Goal: Transaction & Acquisition: Purchase product/service

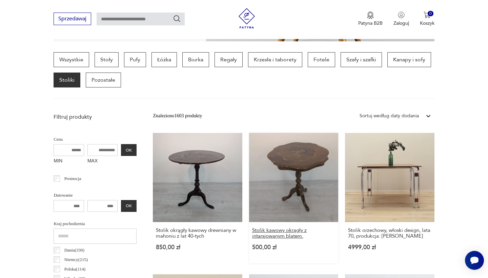
scroll to position [180, 0]
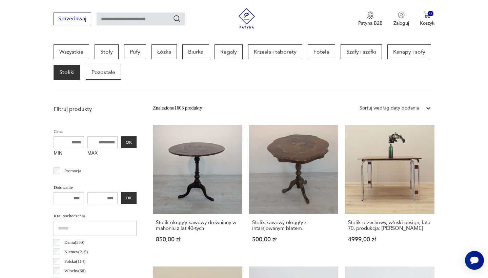
click at [428, 106] on icon at bounding box center [428, 108] width 7 height 7
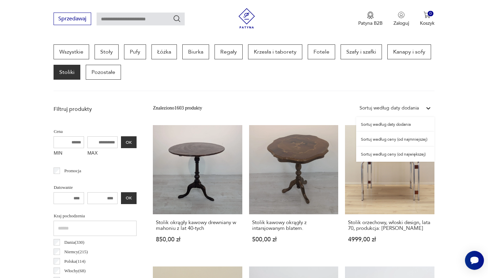
click at [398, 142] on div "Sortuj według ceny (od najmniejszej)" at bounding box center [395, 139] width 78 height 15
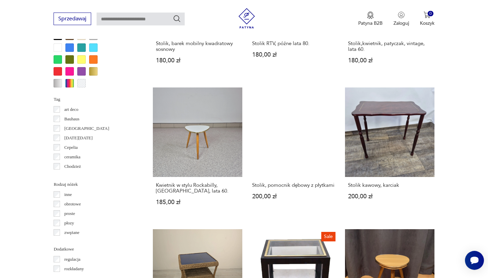
scroll to position [643, 0]
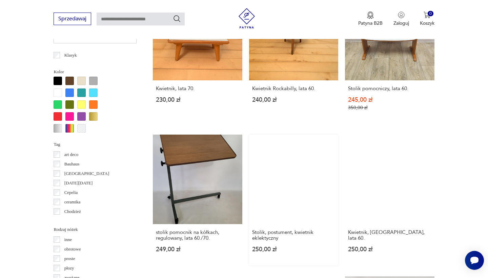
scroll to position [600, 0]
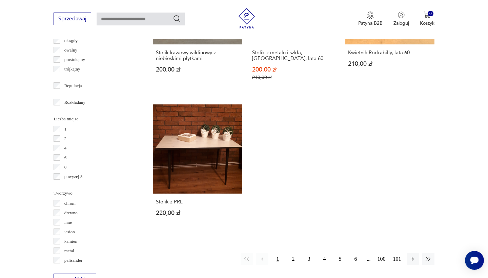
scroll to position [595, 0]
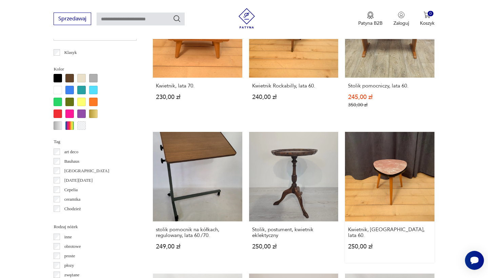
scroll to position [602, 0]
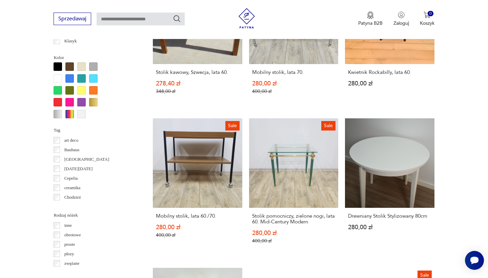
scroll to position [613, 0]
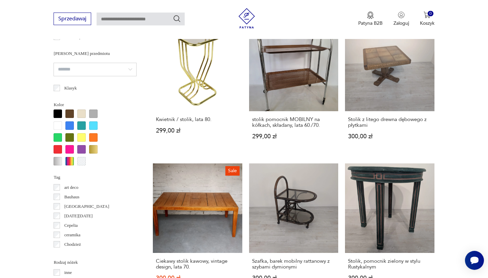
scroll to position [628, 0]
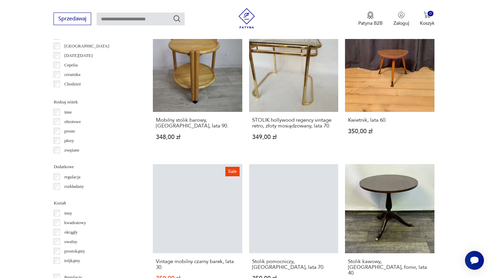
scroll to position [614, 0]
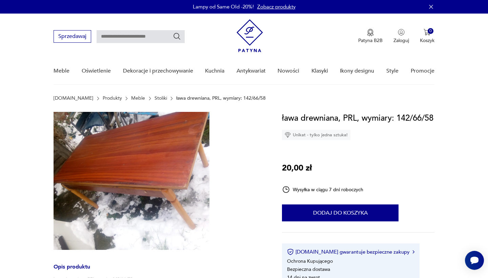
scroll to position [88, 0]
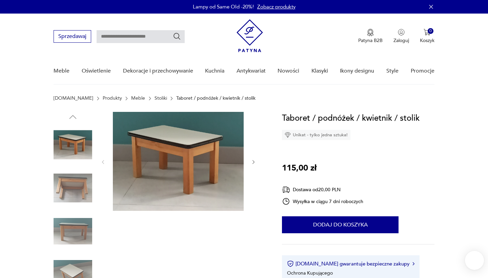
click at [70, 182] on img at bounding box center [73, 188] width 39 height 39
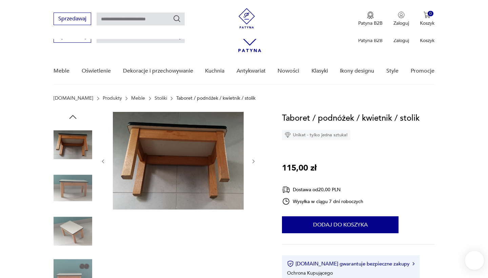
scroll to position [111, 0]
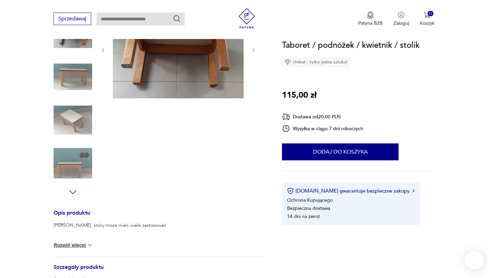
click at [70, 168] on img at bounding box center [73, 163] width 39 height 39
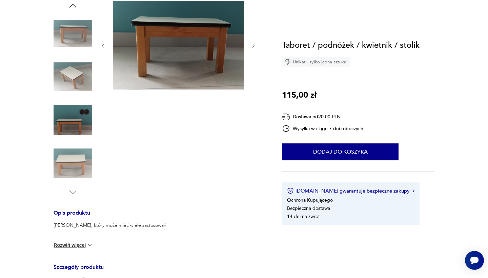
scroll to position [46, 0]
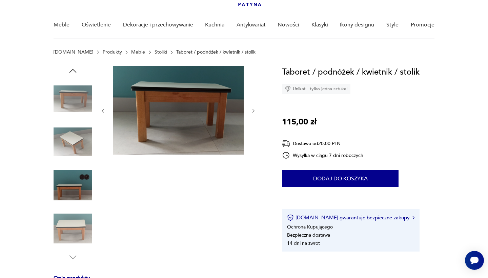
click at [255, 111] on icon "button" at bounding box center [254, 111] width 6 height 6
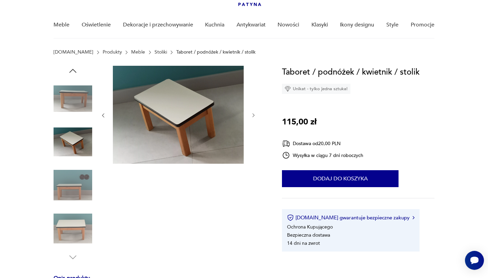
click at [255, 111] on div at bounding box center [178, 115] width 156 height 99
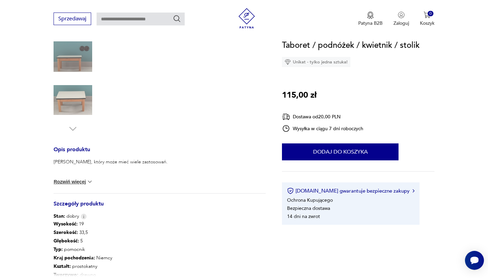
scroll to position [185, 0]
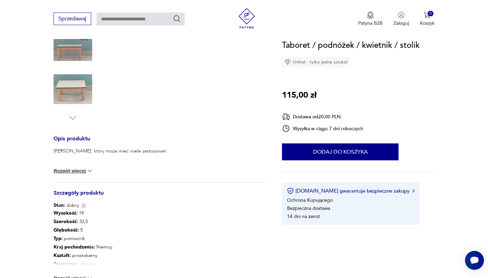
click at [87, 170] on img at bounding box center [89, 170] width 7 height 7
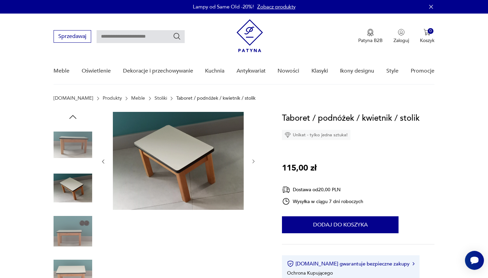
scroll to position [0, 0]
click at [166, 154] on img at bounding box center [178, 161] width 131 height 98
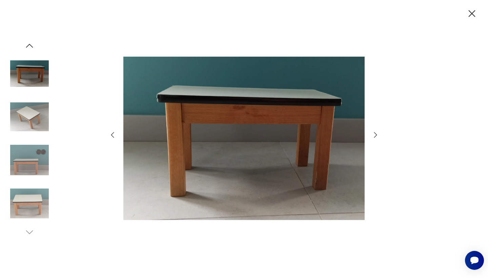
click at [32, 201] on img at bounding box center [29, 203] width 39 height 39
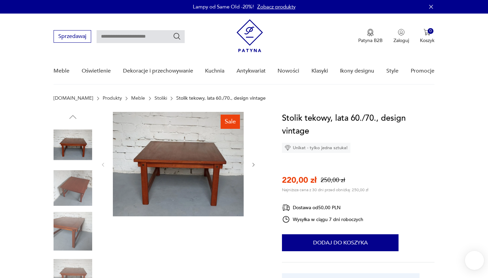
click at [171, 161] on img at bounding box center [178, 164] width 131 height 104
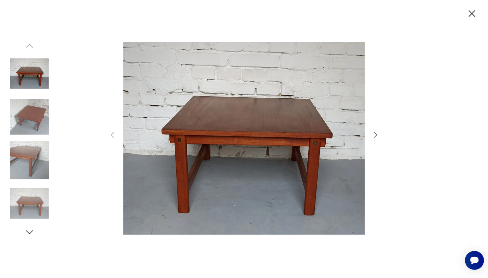
click at [375, 135] on icon "button" at bounding box center [375, 135] width 8 height 8
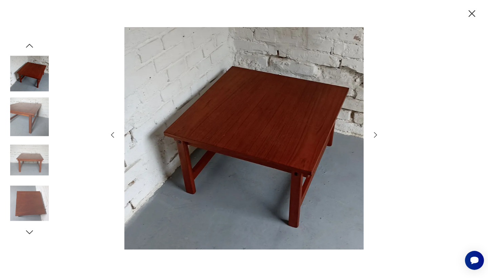
click at [375, 135] on icon "button" at bounding box center [375, 135] width 8 height 8
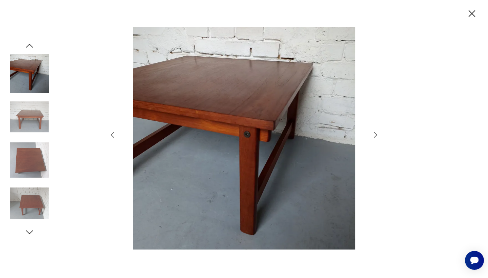
click at [375, 135] on icon "button" at bounding box center [375, 135] width 8 height 8
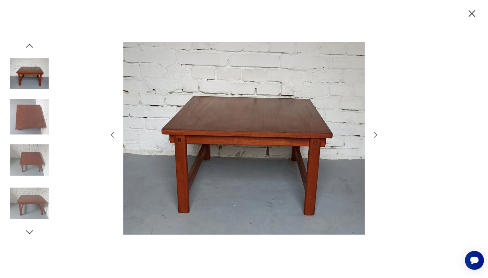
click at [375, 135] on icon "button" at bounding box center [375, 135] width 8 height 8
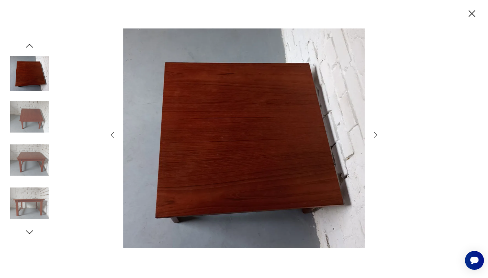
click at [375, 135] on icon "button" at bounding box center [375, 135] width 8 height 8
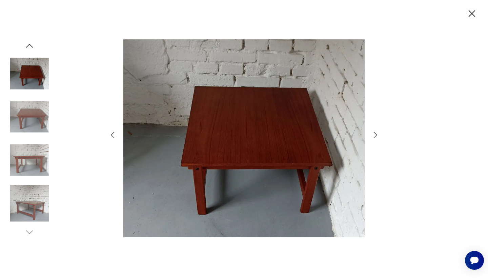
click at [375, 135] on icon "button" at bounding box center [375, 135] width 8 height 8
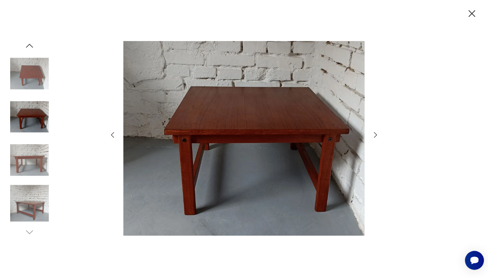
click at [375, 135] on icon "button" at bounding box center [375, 135] width 8 height 8
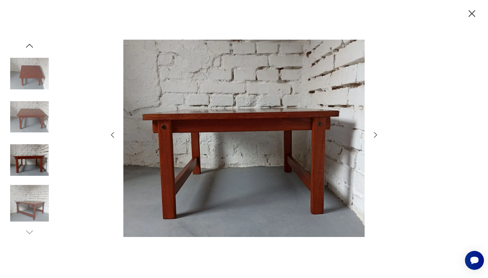
click at [375, 135] on icon "button" at bounding box center [375, 135] width 8 height 8
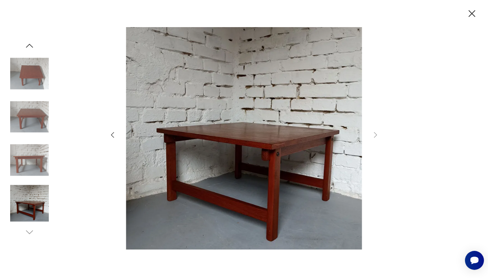
click at [468, 13] on icon "button" at bounding box center [472, 14] width 12 height 12
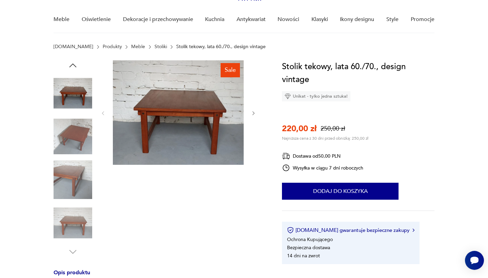
scroll to position [52, 0]
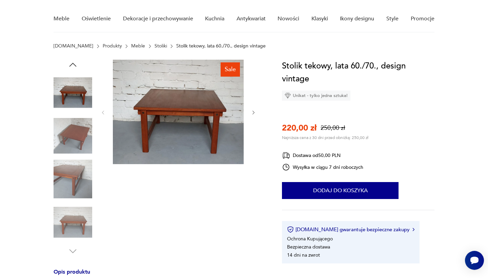
click at [253, 111] on icon "button" at bounding box center [254, 113] width 6 height 6
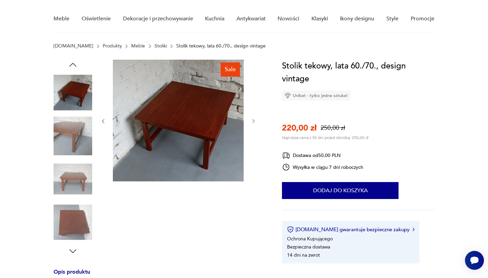
click at [253, 111] on div at bounding box center [178, 121] width 156 height 123
click at [252, 123] on icon "button" at bounding box center [254, 121] width 6 height 6
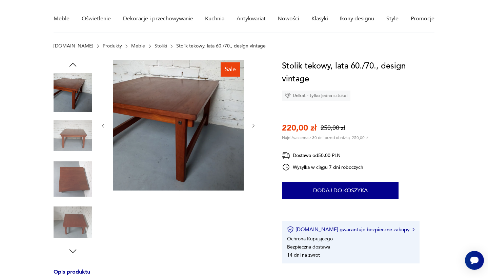
click at [252, 123] on icon "button" at bounding box center [254, 126] width 6 height 6
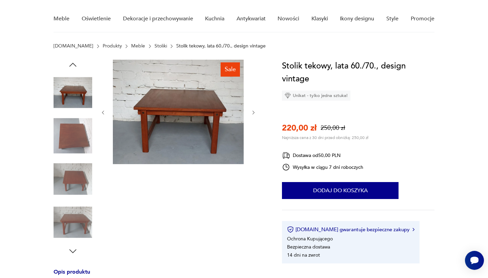
click at [254, 113] on icon "button" at bounding box center [254, 113] width 6 height 6
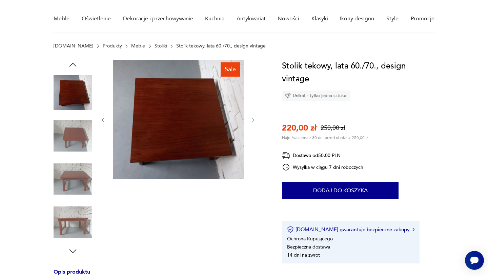
click at [254, 113] on div at bounding box center [178, 120] width 156 height 121
click at [254, 120] on icon "button" at bounding box center [254, 120] width 6 height 6
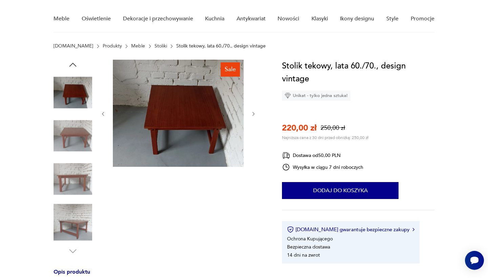
click at [254, 120] on div at bounding box center [178, 114] width 156 height 108
click at [253, 115] on icon "button" at bounding box center [254, 114] width 6 height 6
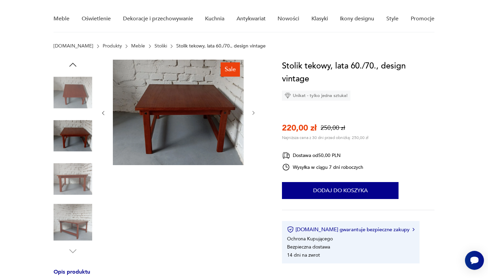
click at [253, 115] on icon "button" at bounding box center [254, 113] width 6 height 6
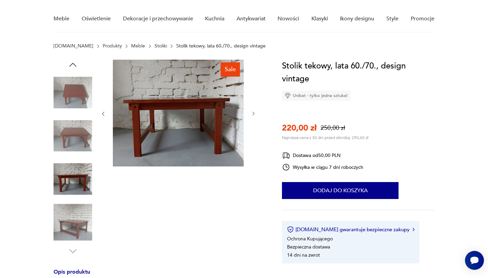
click at [253, 115] on icon "button" at bounding box center [253, 114] width 2 height 4
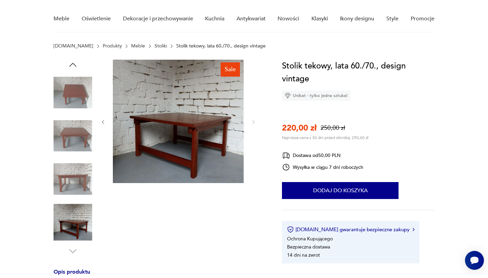
click at [253, 115] on div at bounding box center [178, 122] width 156 height 125
click at [75, 136] on img at bounding box center [73, 136] width 39 height 39
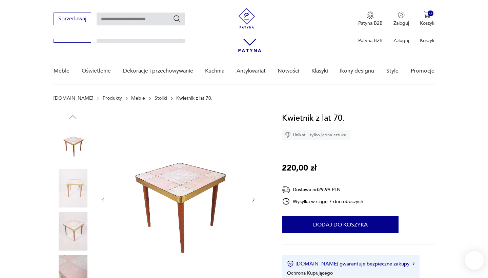
click at [80, 255] on img at bounding box center [73, 274] width 39 height 39
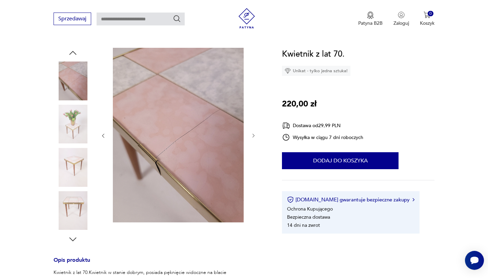
scroll to position [42, 0]
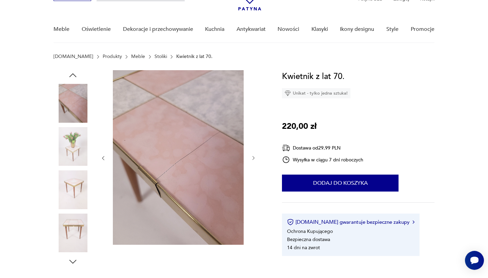
click at [79, 151] on img at bounding box center [73, 146] width 39 height 39
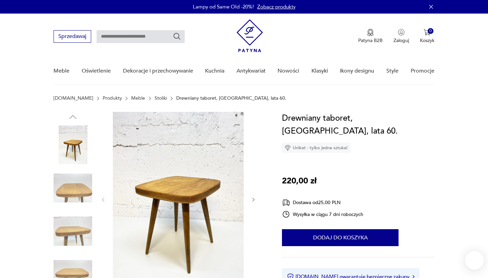
click at [63, 184] on img at bounding box center [73, 188] width 39 height 39
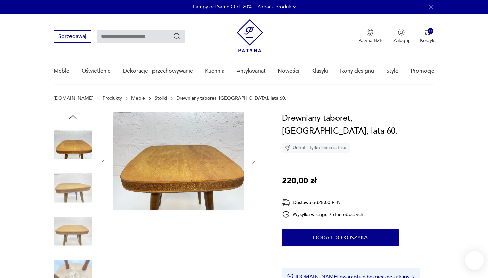
click at [71, 226] on img at bounding box center [73, 231] width 39 height 39
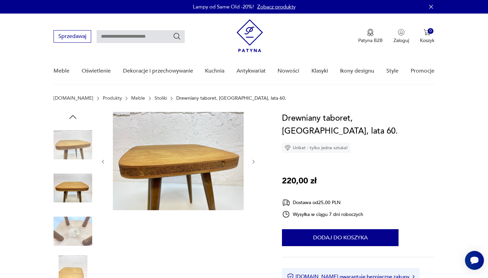
click at [184, 162] on img at bounding box center [178, 161] width 131 height 98
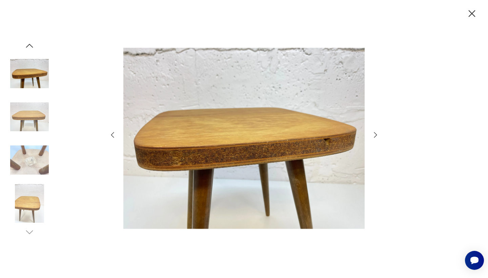
click at [24, 202] on img at bounding box center [29, 203] width 39 height 39
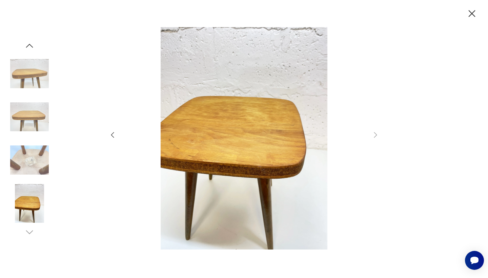
drag, startPoint x: 470, startPoint y: 13, endPoint x: 350, endPoint y: 102, distance: 149.7
click at [470, 13] on icon "button" at bounding box center [472, 14] width 12 height 12
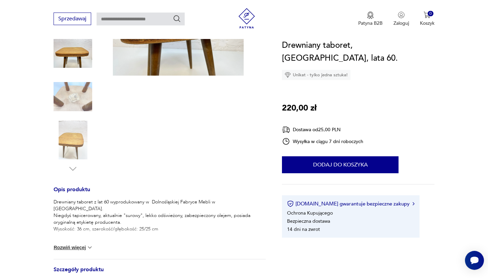
scroll to position [135, 0]
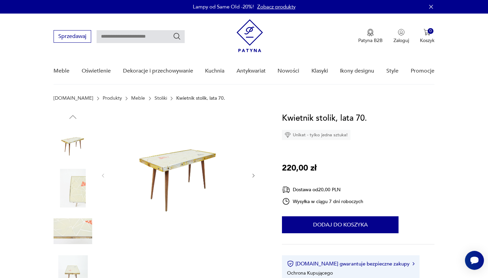
click at [74, 194] on img at bounding box center [73, 188] width 39 height 39
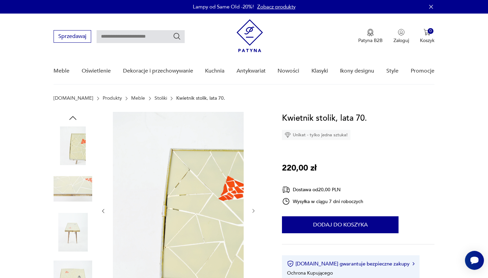
click at [69, 228] on img at bounding box center [73, 232] width 39 height 39
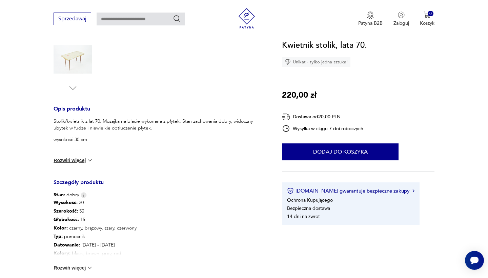
scroll to position [215, 0]
click at [76, 265] on button "Rozwiń więcej" at bounding box center [73, 267] width 39 height 7
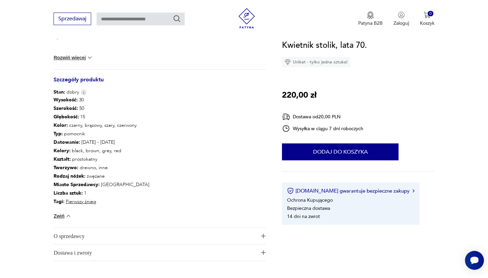
scroll to position [319, 0]
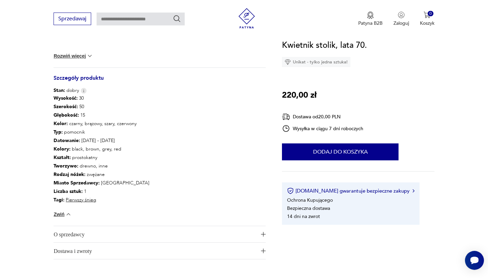
click at [75, 234] on span "O sprzedawcy" at bounding box center [155, 234] width 203 height 16
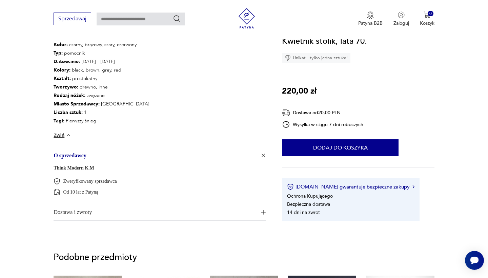
scroll to position [399, 0]
click at [80, 216] on span "Dostawa i zwroty" at bounding box center [155, 212] width 203 height 16
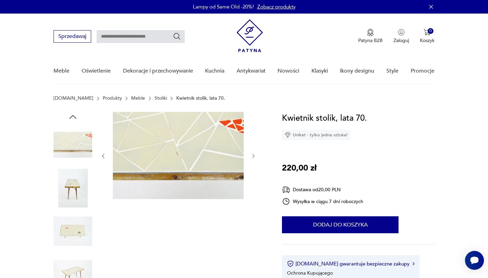
scroll to position [0, 0]
click at [145, 146] on img at bounding box center [178, 155] width 131 height 87
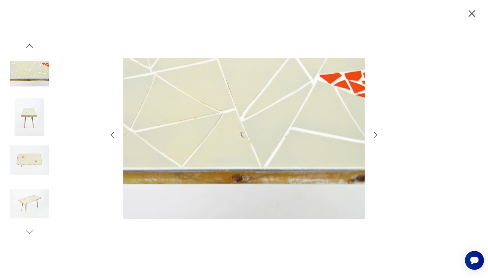
click at [375, 131] on icon "button" at bounding box center [375, 135] width 8 height 8
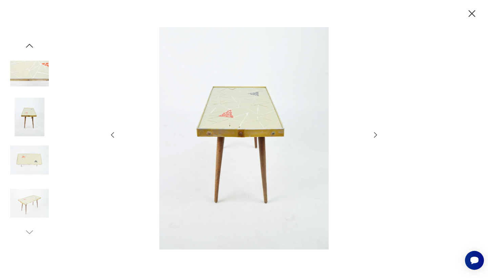
click at [375, 131] on icon "button" at bounding box center [375, 135] width 8 height 8
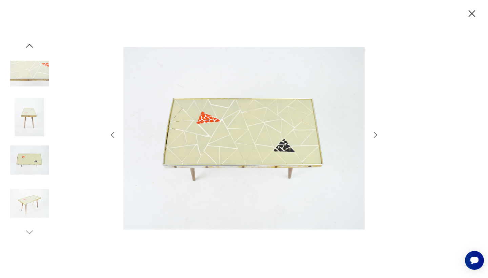
click at [375, 131] on icon "button" at bounding box center [375, 135] width 8 height 8
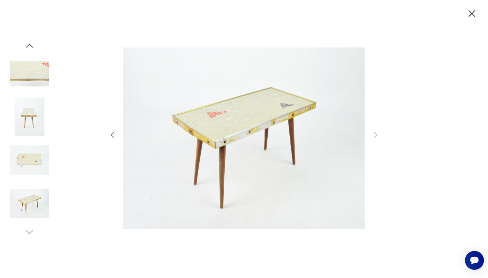
click at [472, 14] on icon "button" at bounding box center [471, 13] width 7 height 7
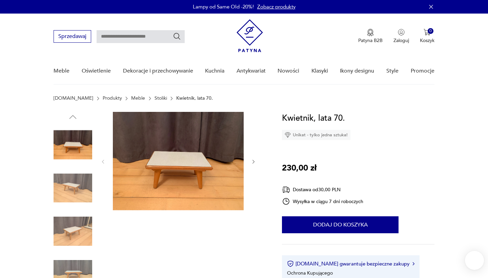
click at [190, 206] on img at bounding box center [178, 161] width 131 height 98
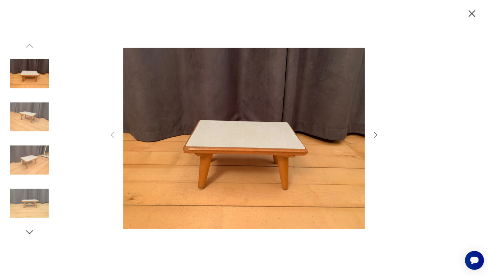
click at [375, 134] on icon "button" at bounding box center [375, 135] width 8 height 8
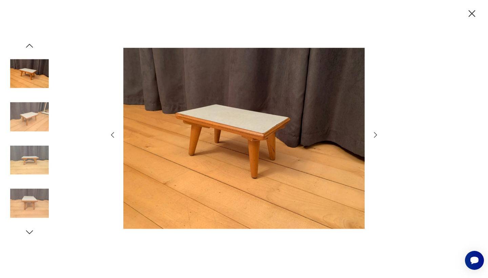
click at [375, 134] on icon "button" at bounding box center [375, 135] width 8 height 8
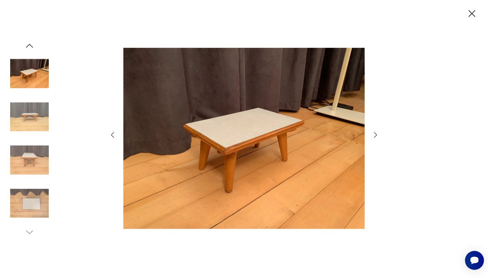
click at [375, 134] on icon "button" at bounding box center [375, 135] width 8 height 8
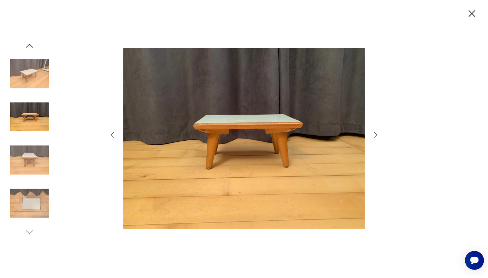
click at [375, 134] on icon "button" at bounding box center [375, 135] width 8 height 8
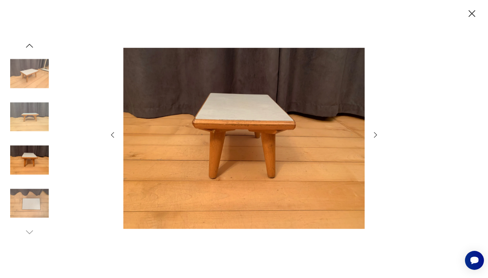
click at [375, 134] on icon "button" at bounding box center [375, 135] width 8 height 8
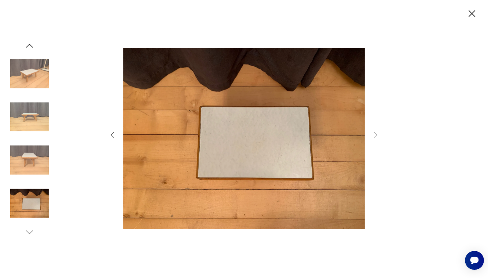
click at [471, 13] on icon "button" at bounding box center [471, 13] width 7 height 7
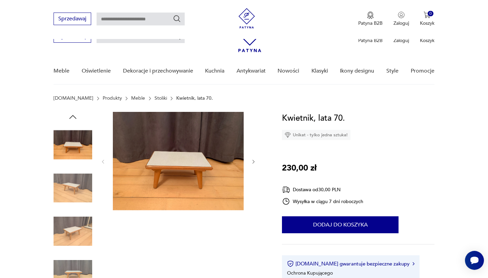
scroll to position [196, 0]
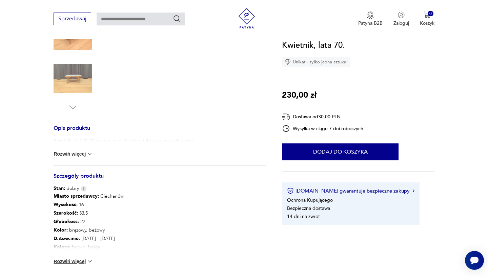
click at [90, 264] on img at bounding box center [89, 261] width 7 height 7
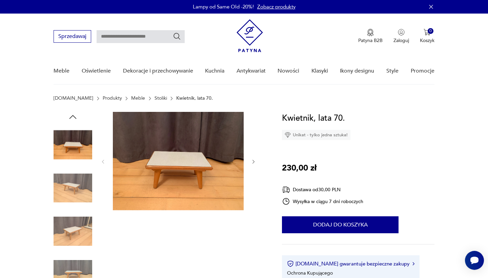
scroll to position [0, 0]
click at [76, 188] on img at bounding box center [73, 188] width 39 height 39
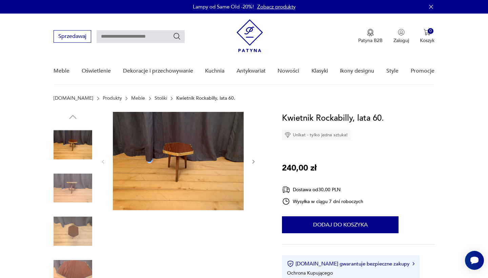
click at [173, 181] on img at bounding box center [178, 161] width 131 height 98
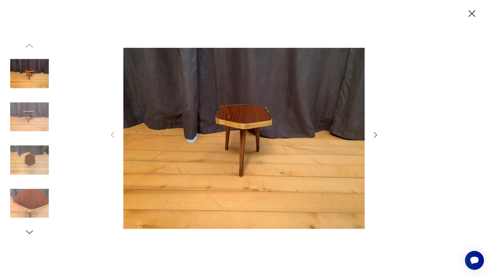
click at [374, 134] on icon "button" at bounding box center [375, 135] width 8 height 8
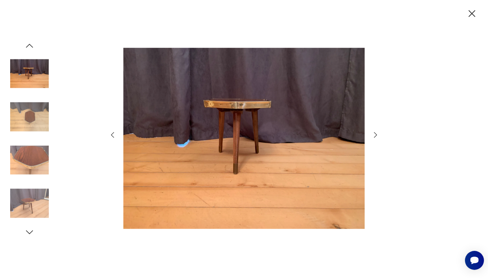
click at [374, 134] on icon "button" at bounding box center [375, 135] width 8 height 8
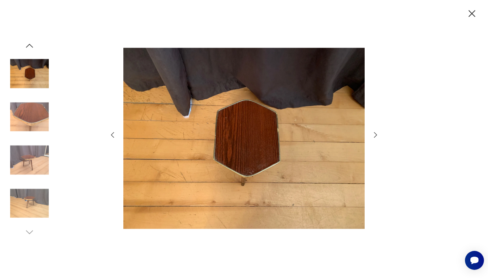
click at [374, 134] on icon "button" at bounding box center [375, 135] width 8 height 8
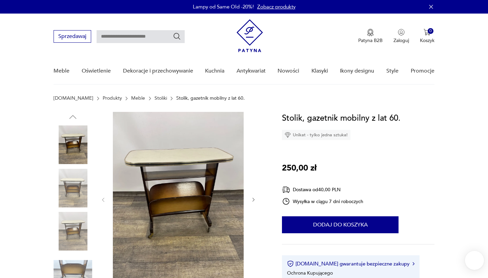
click at [163, 175] on img at bounding box center [178, 199] width 131 height 174
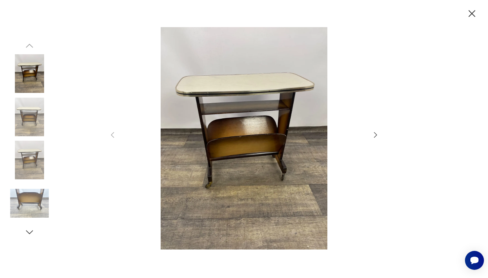
click at [30, 159] on img at bounding box center [29, 160] width 39 height 39
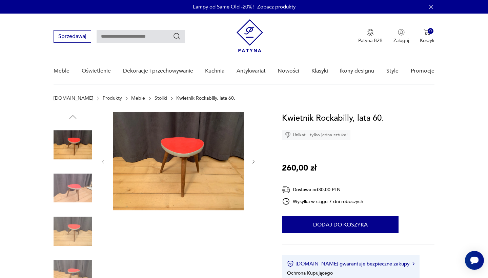
click at [89, 147] on img at bounding box center [73, 144] width 39 height 39
click at [254, 162] on icon "button" at bounding box center [254, 162] width 6 height 6
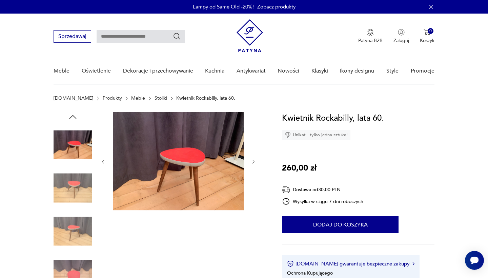
click at [254, 162] on icon "button" at bounding box center [254, 162] width 6 height 6
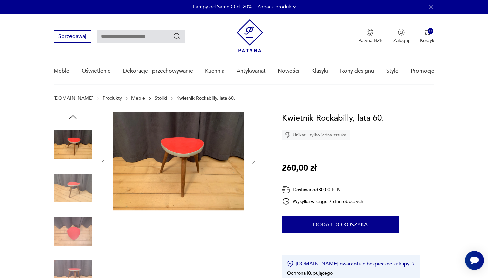
click at [254, 162] on icon "button" at bounding box center [254, 162] width 6 height 6
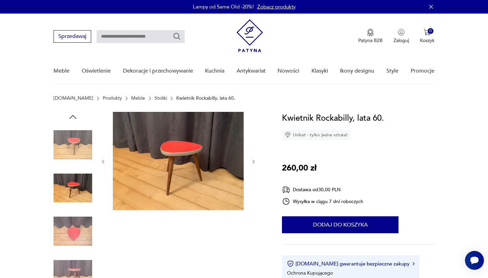
click at [254, 162] on icon "button" at bounding box center [254, 162] width 6 height 6
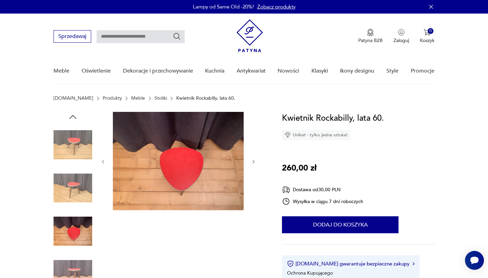
click at [254, 162] on icon "button" at bounding box center [254, 162] width 6 height 6
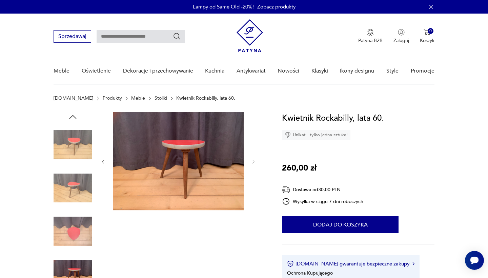
click at [174, 167] on img at bounding box center [178, 161] width 131 height 98
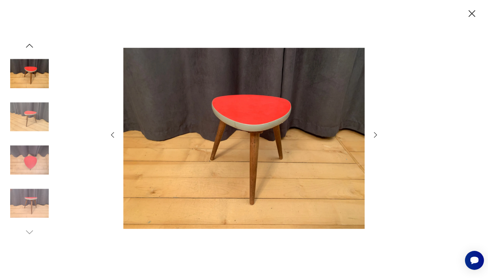
click at [375, 137] on icon "button" at bounding box center [375, 135] width 8 height 8
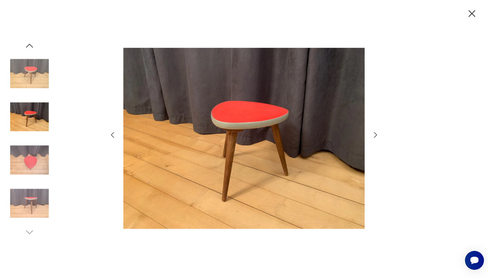
click at [375, 137] on icon "button" at bounding box center [375, 135] width 8 height 8
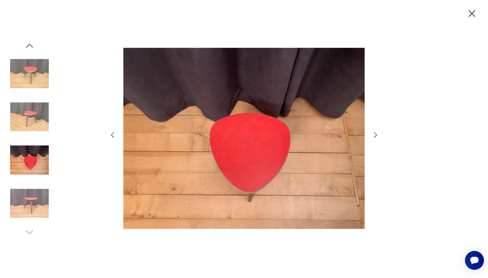
click at [375, 137] on icon "button" at bounding box center [375, 135] width 8 height 8
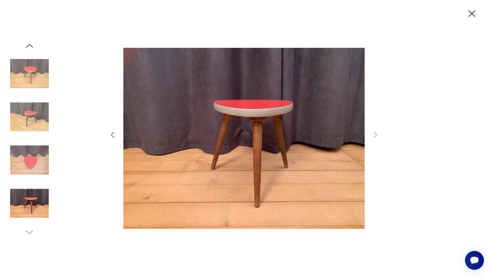
click at [470, 11] on icon "button" at bounding box center [471, 13] width 7 height 7
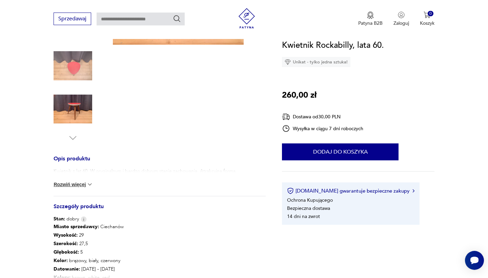
scroll to position [166, 0]
click at [81, 185] on button "Rozwiń więcej" at bounding box center [73, 183] width 39 height 7
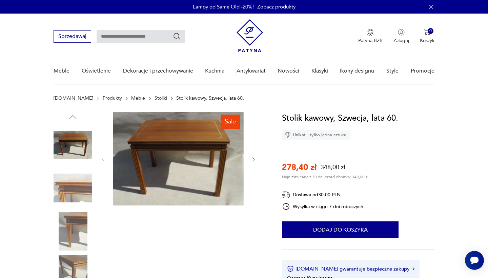
click at [161, 146] on img at bounding box center [178, 158] width 131 height 93
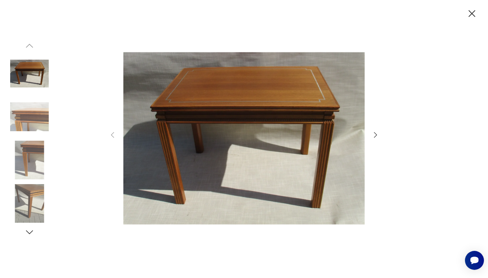
click at [375, 133] on icon "button" at bounding box center [375, 134] width 3 height 5
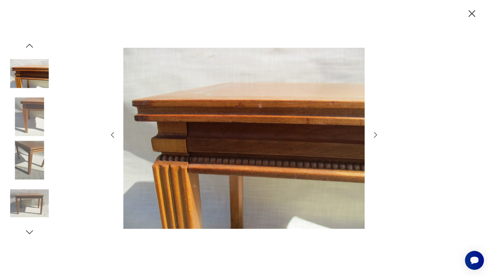
click at [375, 133] on icon "button" at bounding box center [375, 134] width 3 height 5
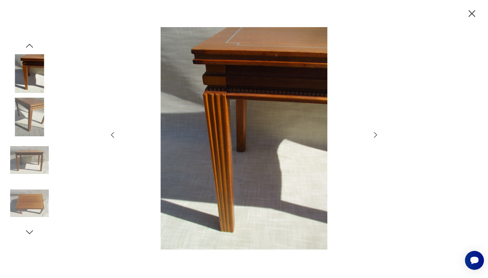
click at [375, 133] on icon "button" at bounding box center [375, 134] width 3 height 5
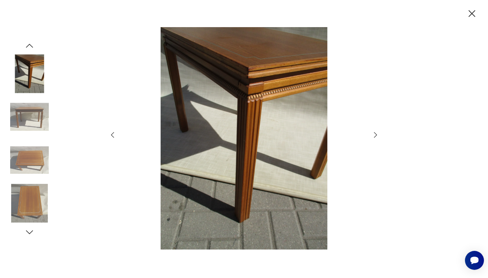
click at [375, 133] on icon "button" at bounding box center [375, 134] width 3 height 5
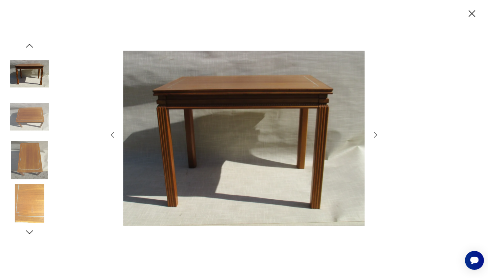
click at [375, 133] on icon "button" at bounding box center [375, 134] width 3 height 5
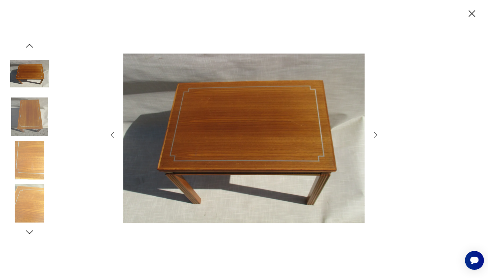
click at [375, 133] on icon "button" at bounding box center [375, 134] width 3 height 5
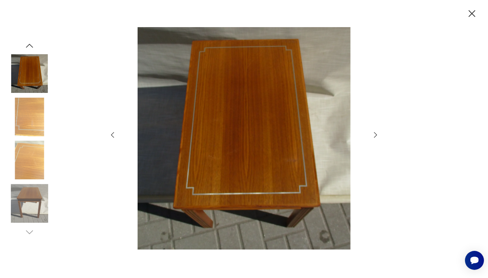
click at [375, 133] on icon "button" at bounding box center [375, 134] width 3 height 5
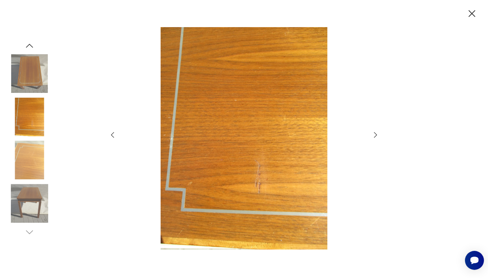
click at [375, 133] on icon "button" at bounding box center [375, 134] width 3 height 5
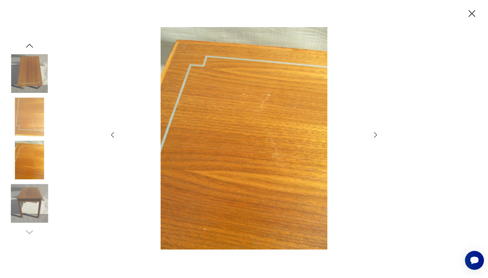
click at [375, 133] on icon "button" at bounding box center [375, 134] width 3 height 5
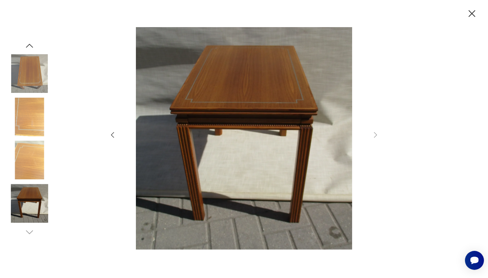
click at [467, 14] on icon "button" at bounding box center [472, 14] width 12 height 12
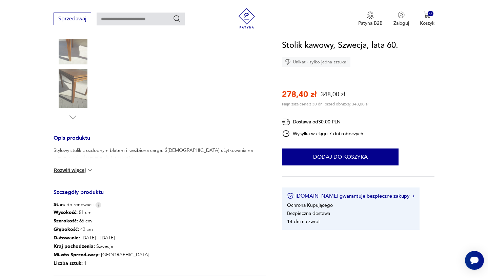
scroll to position [187, 0]
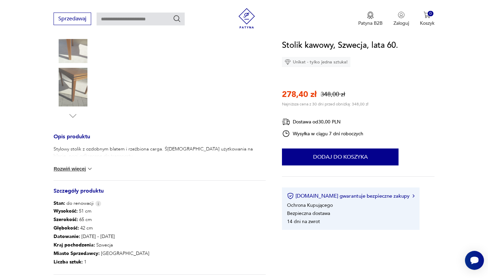
click at [84, 168] on button "Rozwiń więcej" at bounding box center [73, 168] width 39 height 7
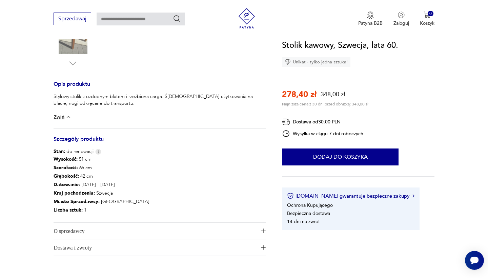
scroll to position [240, 0]
click at [190, 252] on span "Dostawa i zwroty" at bounding box center [155, 247] width 203 height 16
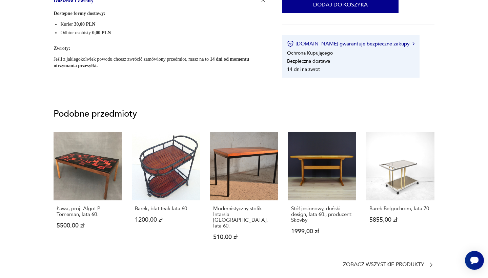
scroll to position [0, 0]
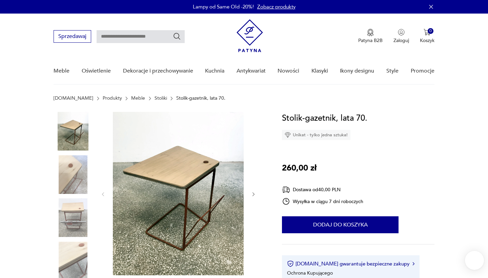
click at [195, 198] on img at bounding box center [178, 193] width 131 height 163
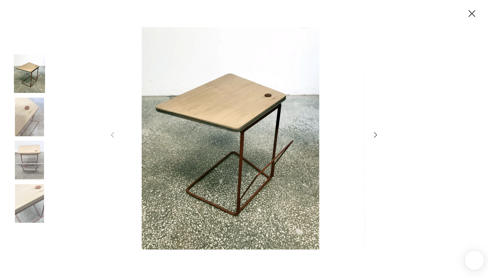
click at [72, 171] on div at bounding box center [244, 139] width 488 height 278
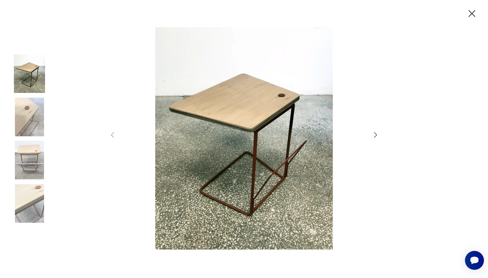
click at [375, 132] on icon "button" at bounding box center [375, 135] width 8 height 8
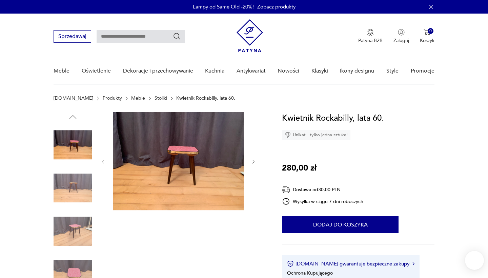
click at [69, 235] on img at bounding box center [73, 231] width 39 height 39
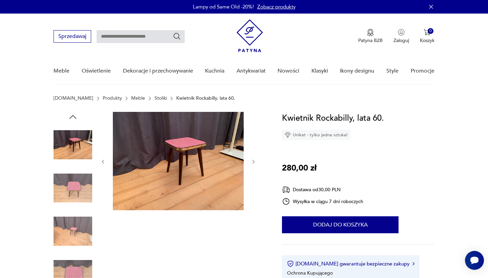
click at [188, 169] on img at bounding box center [178, 161] width 131 height 98
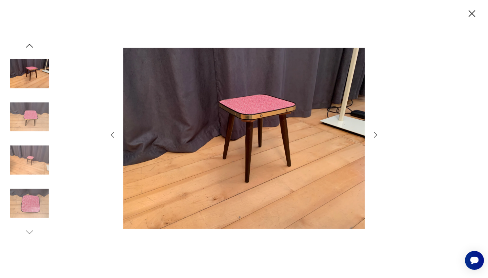
click at [374, 137] on icon "button" at bounding box center [375, 135] width 8 height 8
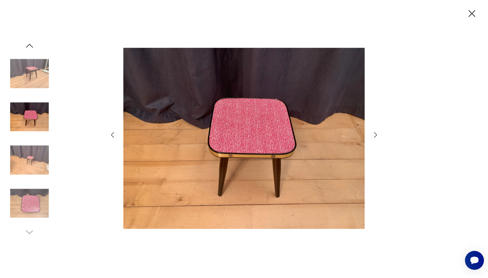
click at [374, 137] on icon "button" at bounding box center [375, 135] width 8 height 8
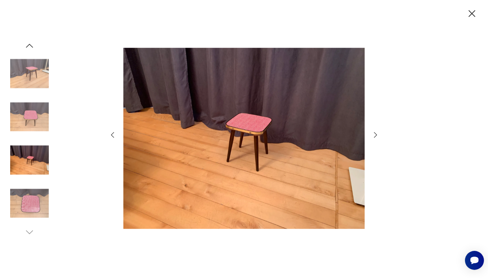
click at [374, 137] on icon "button" at bounding box center [375, 135] width 8 height 8
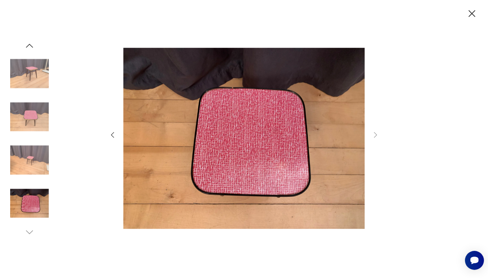
click at [469, 14] on icon "button" at bounding box center [472, 14] width 12 height 12
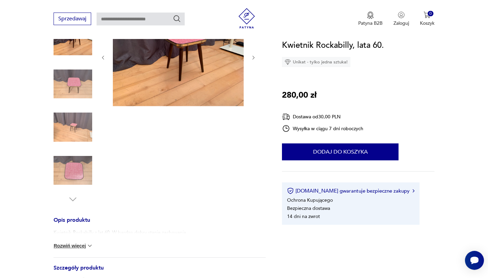
scroll to position [192, 0]
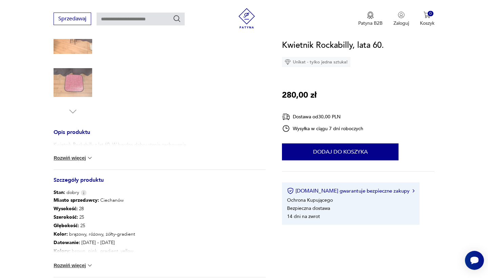
click at [84, 158] on button "Rozwiń więcej" at bounding box center [73, 157] width 39 height 7
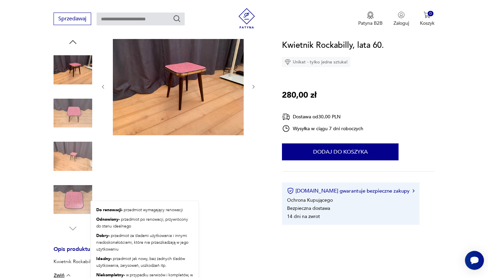
scroll to position [75, 0]
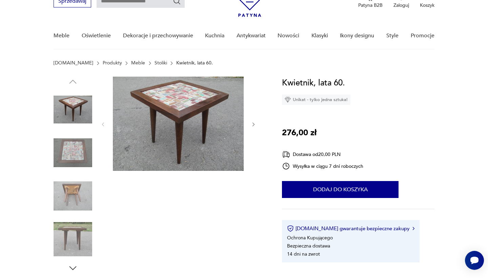
click at [74, 159] on img at bounding box center [73, 152] width 39 height 39
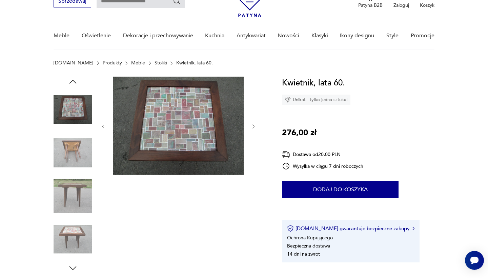
click at [207, 132] on img at bounding box center [178, 126] width 131 height 98
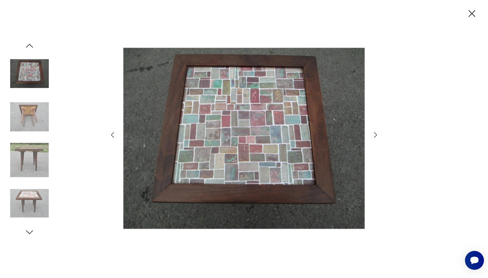
click at [374, 134] on icon "button" at bounding box center [375, 135] width 8 height 8
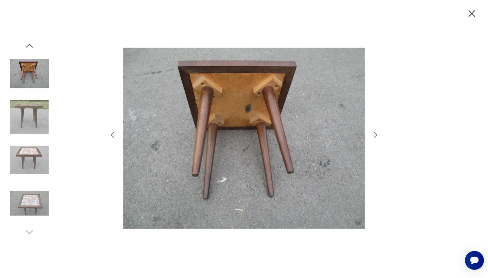
click at [374, 133] on icon "button" at bounding box center [375, 135] width 8 height 8
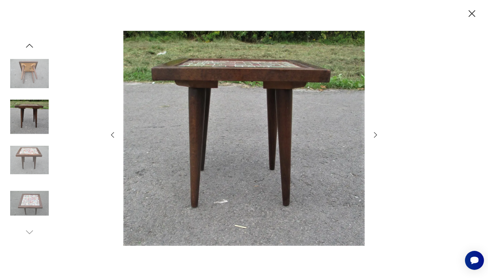
click at [374, 133] on icon "button" at bounding box center [375, 135] width 8 height 8
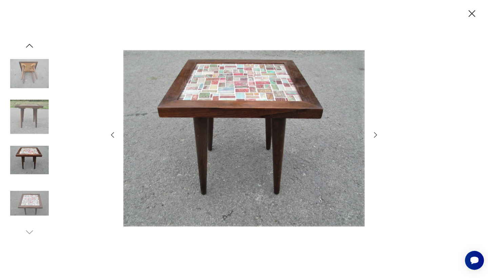
click at [374, 133] on icon "button" at bounding box center [375, 135] width 8 height 8
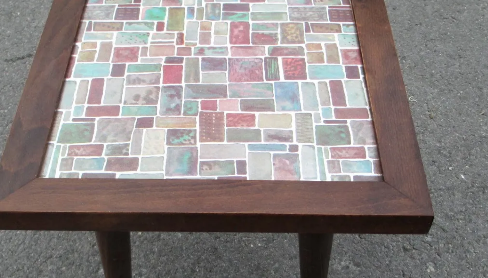
scroll to position [35, 0]
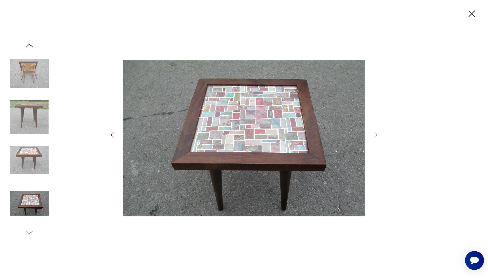
click at [469, 15] on icon "button" at bounding box center [472, 14] width 12 height 12
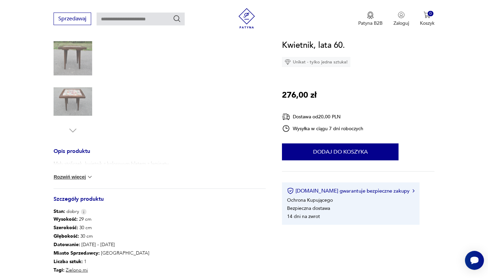
scroll to position [174, 0]
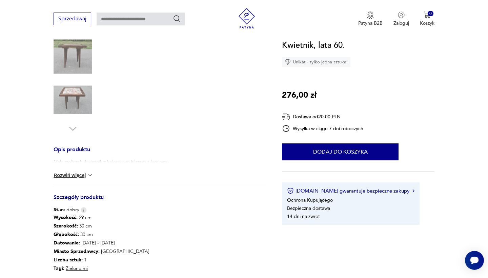
click at [89, 175] on img at bounding box center [89, 175] width 7 height 7
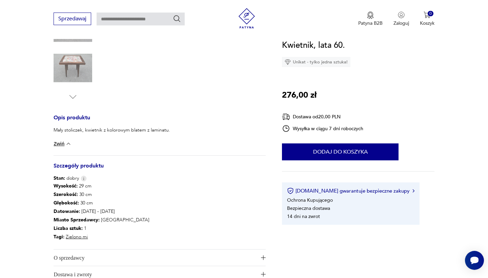
scroll to position [206, 0]
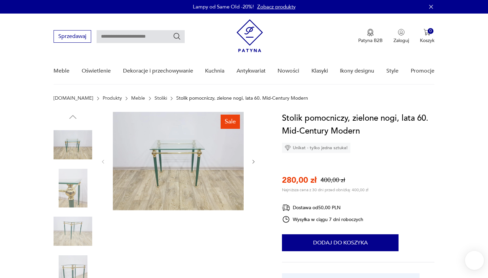
click at [162, 147] on img at bounding box center [178, 161] width 131 height 98
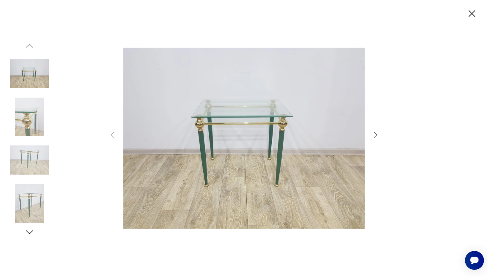
click at [375, 138] on icon "button" at bounding box center [375, 135] width 8 height 8
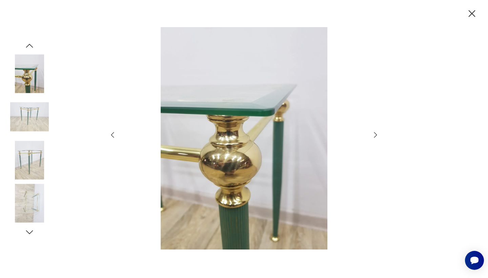
click at [375, 138] on icon "button" at bounding box center [375, 135] width 8 height 8
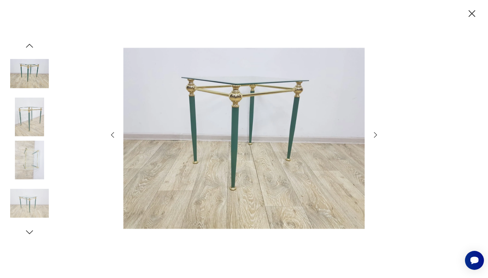
click at [375, 138] on icon "button" at bounding box center [375, 135] width 8 height 8
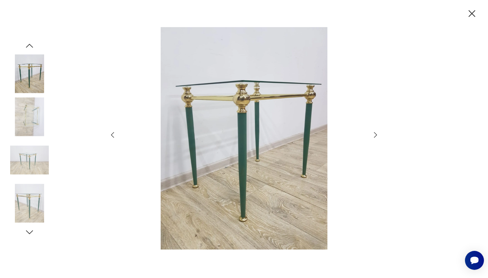
click at [375, 138] on icon "button" at bounding box center [375, 135] width 8 height 8
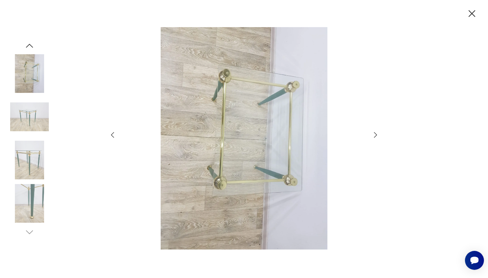
click at [375, 138] on icon "button" at bounding box center [375, 135] width 8 height 8
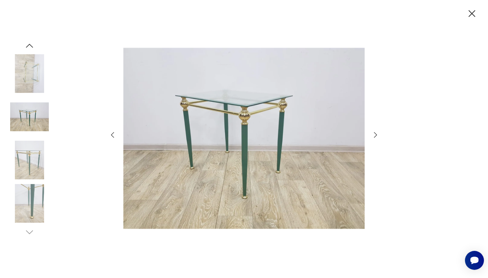
click at [375, 138] on icon "button" at bounding box center [375, 135] width 8 height 8
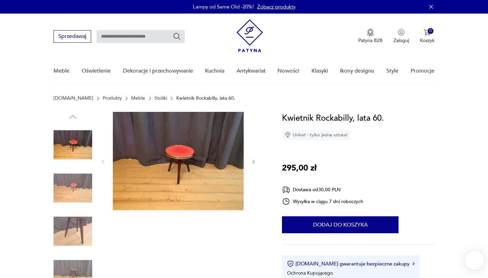
click at [201, 138] on img at bounding box center [178, 161] width 131 height 98
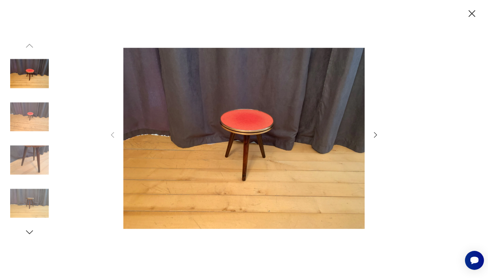
click at [373, 134] on icon "button" at bounding box center [375, 135] width 8 height 8
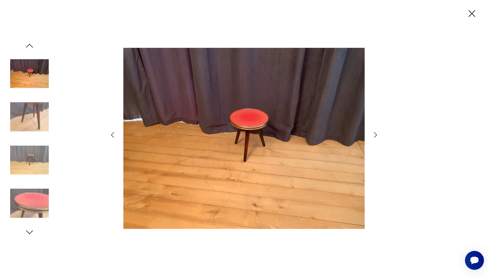
click at [375, 132] on icon "button" at bounding box center [375, 135] width 8 height 8
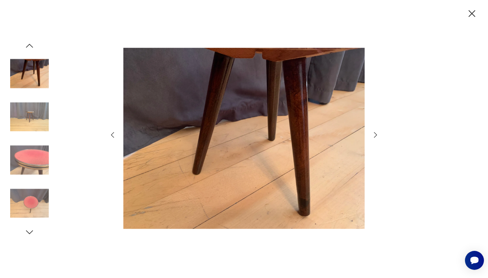
click at [375, 132] on icon "button" at bounding box center [375, 135] width 8 height 8
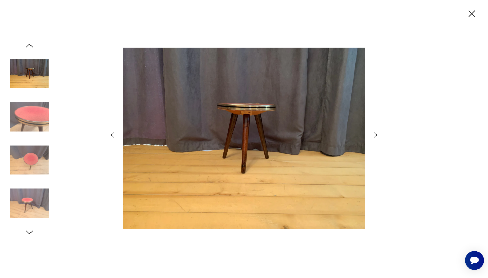
click at [375, 132] on icon "button" at bounding box center [375, 135] width 8 height 8
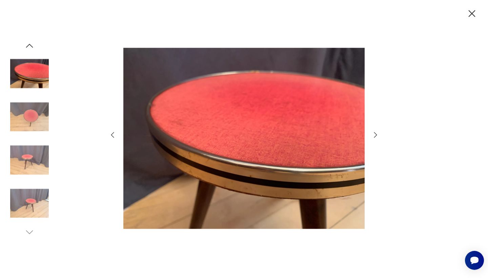
click at [375, 132] on icon "button" at bounding box center [375, 135] width 8 height 8
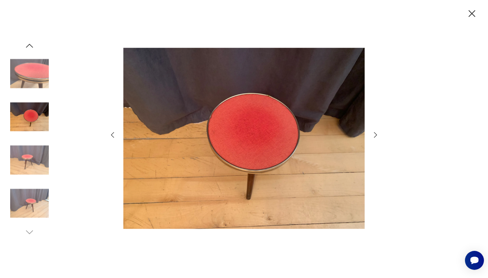
click at [375, 132] on icon "button" at bounding box center [375, 135] width 8 height 8
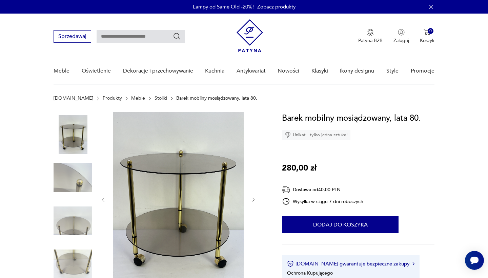
click at [72, 144] on img at bounding box center [73, 134] width 39 height 39
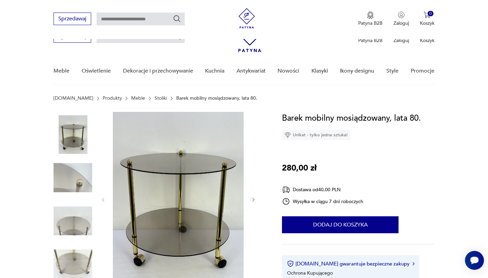
scroll to position [98, 0]
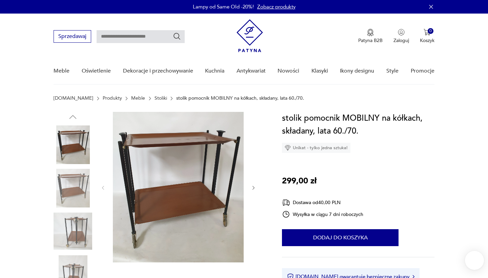
click at [252, 191] on button "button" at bounding box center [254, 187] width 6 height 7
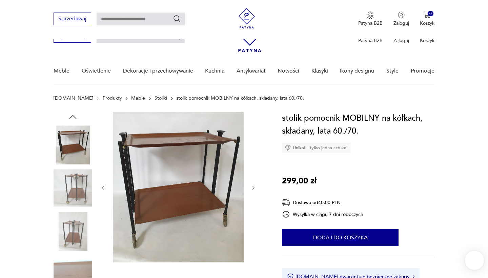
click at [255, 185] on div at bounding box center [178, 210] width 156 height 196
click at [74, 255] on img at bounding box center [73, 274] width 39 height 39
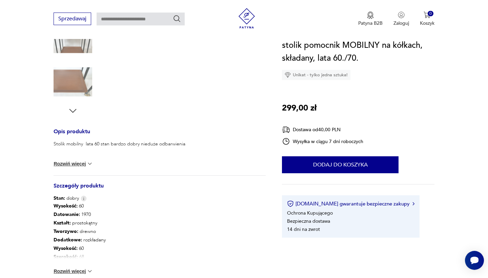
scroll to position [194, 0]
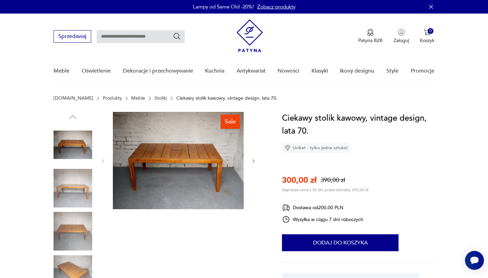
click at [192, 167] on img at bounding box center [178, 160] width 131 height 97
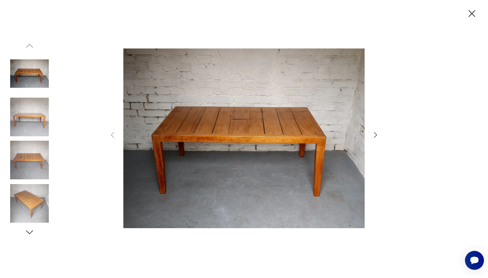
click at [374, 133] on icon "button" at bounding box center [375, 135] width 8 height 8
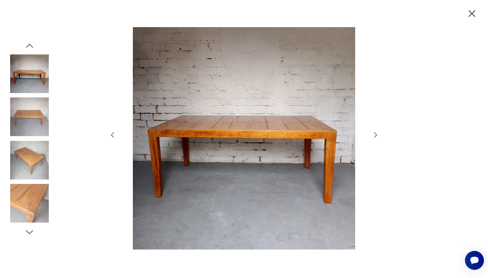
click at [374, 133] on icon "button" at bounding box center [375, 135] width 8 height 8
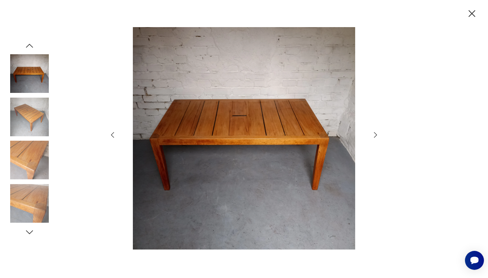
click at [374, 133] on icon "button" at bounding box center [375, 135] width 8 height 8
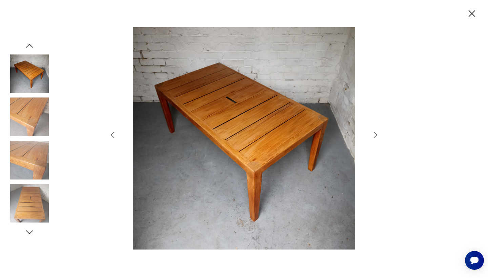
click at [374, 133] on icon "button" at bounding box center [375, 135] width 8 height 8
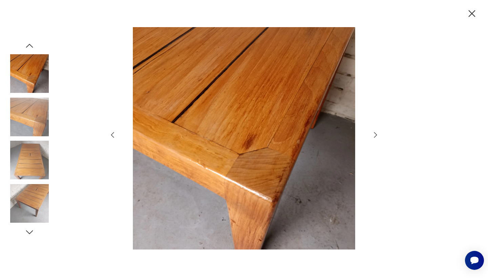
click at [374, 133] on icon "button" at bounding box center [375, 135] width 8 height 8
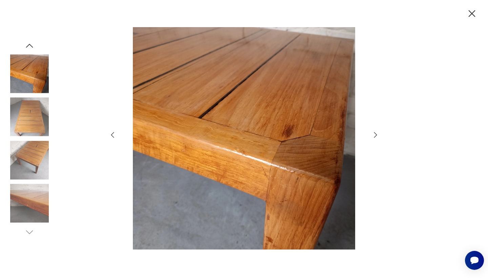
click at [374, 133] on icon "button" at bounding box center [375, 135] width 8 height 8
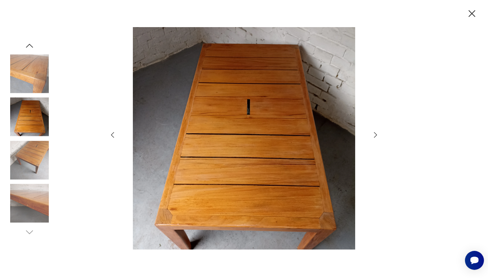
click at [374, 133] on icon "button" at bounding box center [375, 135] width 8 height 8
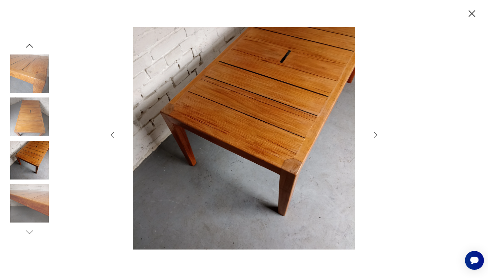
click at [374, 133] on icon "button" at bounding box center [375, 135] width 8 height 8
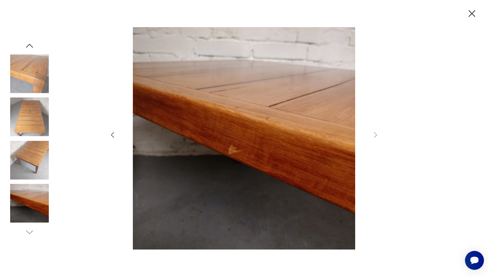
click at [468, 15] on icon "button" at bounding box center [472, 14] width 12 height 12
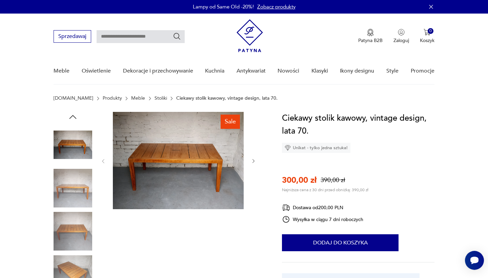
scroll to position [9, 0]
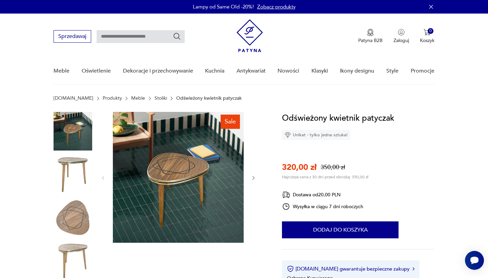
click at [84, 168] on img at bounding box center [73, 174] width 39 height 39
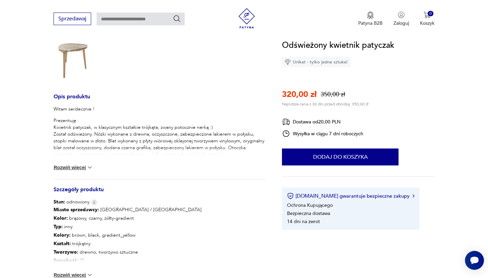
scroll to position [205, 0]
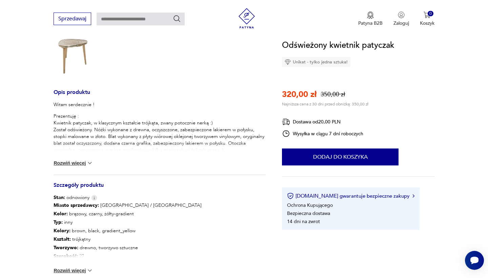
click at [77, 274] on div "Miasto sprzedawcy : [GEOGRAPHIC_DATA] / Śląsk Kolor: brązowy, czarny, żółty-gra…" at bounding box center [160, 241] width 212 height 81
click at [78, 270] on button "Rozwiń więcej" at bounding box center [73, 270] width 39 height 7
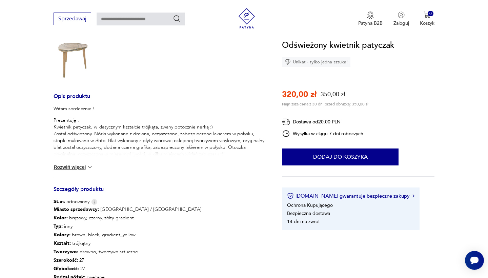
scroll to position [129, 0]
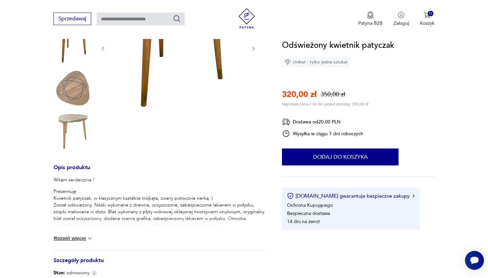
click at [66, 238] on button "Rozwiń więcej" at bounding box center [73, 238] width 39 height 7
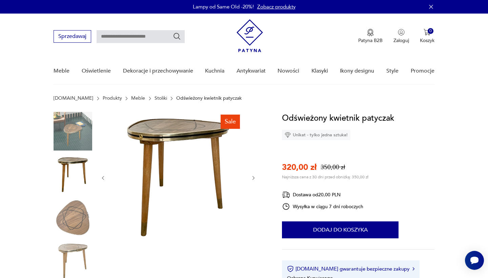
scroll to position [0, 0]
click at [69, 210] on img at bounding box center [73, 217] width 39 height 39
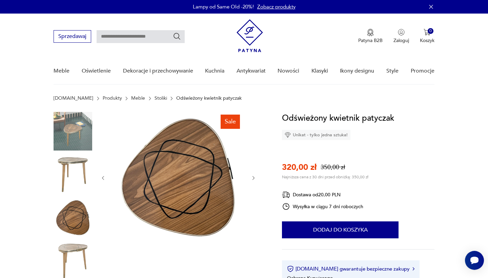
click at [67, 155] on img at bounding box center [73, 174] width 39 height 39
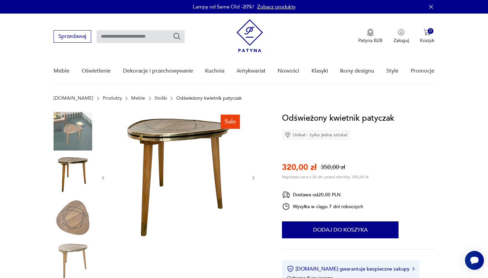
scroll to position [26, 0]
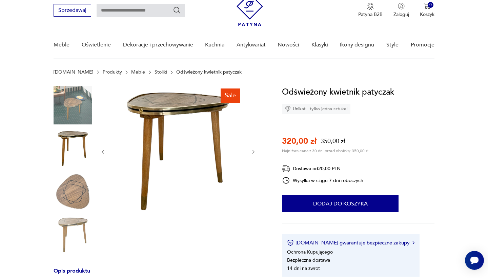
click at [66, 218] on img at bounding box center [73, 234] width 39 height 39
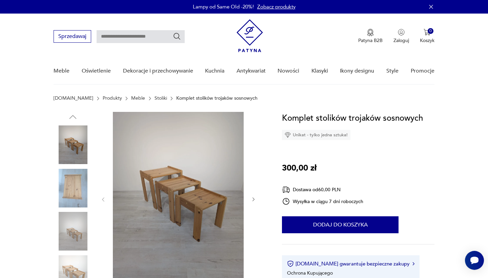
click at [80, 196] on img at bounding box center [73, 188] width 39 height 39
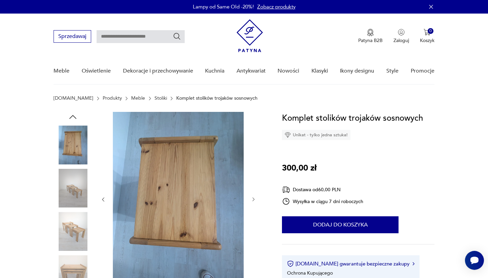
click at [80, 203] on img at bounding box center [73, 188] width 39 height 39
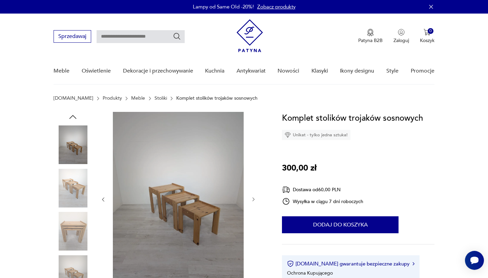
click at [78, 216] on img at bounding box center [73, 231] width 39 height 39
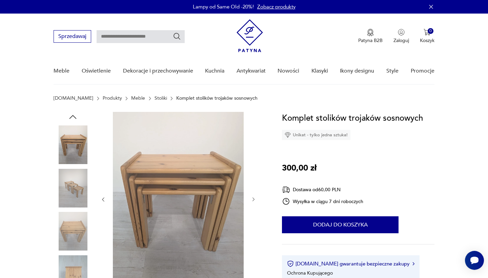
scroll to position [27, 0]
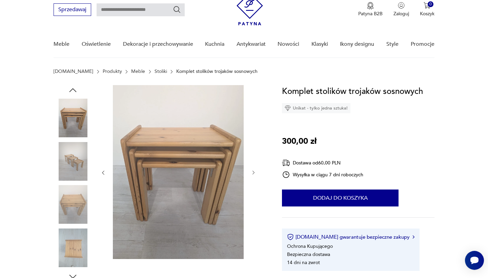
click at [72, 252] on img at bounding box center [73, 247] width 39 height 39
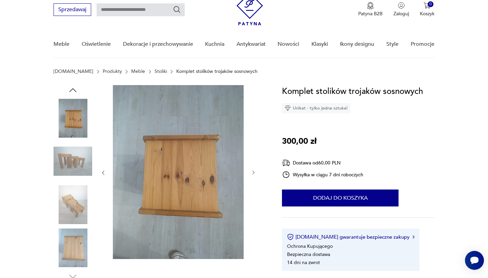
click at [73, 194] on img at bounding box center [73, 204] width 39 height 39
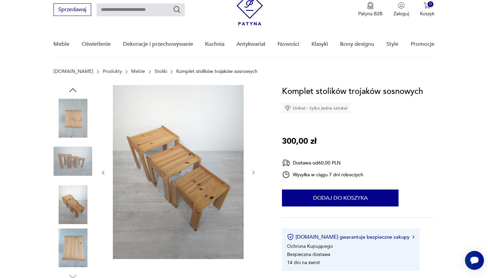
click at [75, 164] on img at bounding box center [73, 161] width 39 height 39
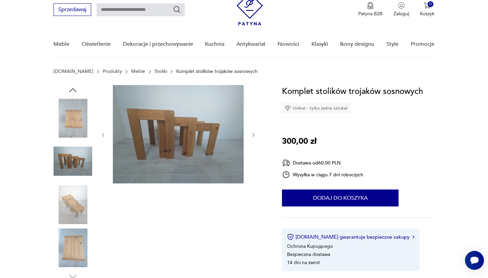
click at [75, 239] on img at bounding box center [73, 247] width 39 height 39
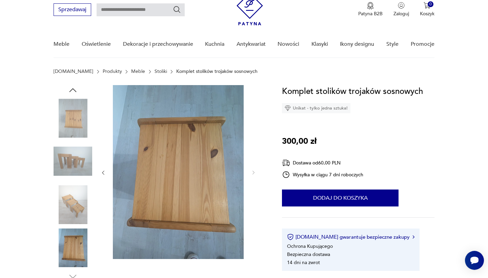
click at [76, 89] on icon "button" at bounding box center [73, 90] width 10 height 10
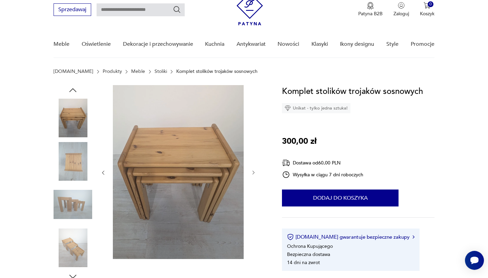
click at [76, 89] on icon "button" at bounding box center [73, 90] width 10 height 10
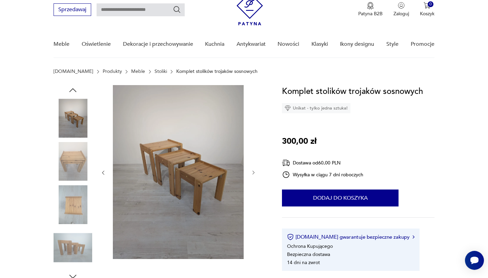
click at [76, 159] on img at bounding box center [73, 161] width 39 height 39
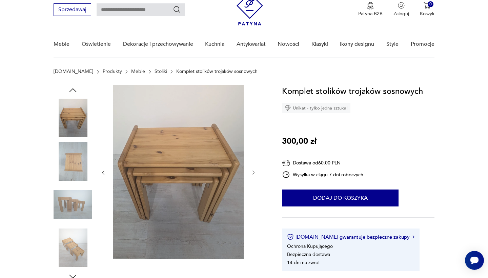
click at [200, 199] on img at bounding box center [178, 172] width 131 height 174
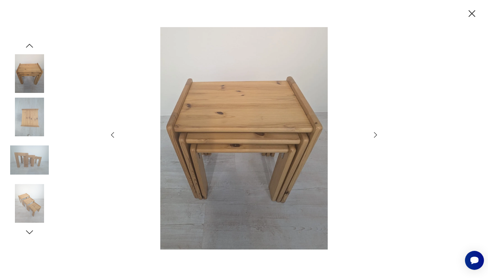
click at [372, 133] on icon "button" at bounding box center [375, 135] width 8 height 8
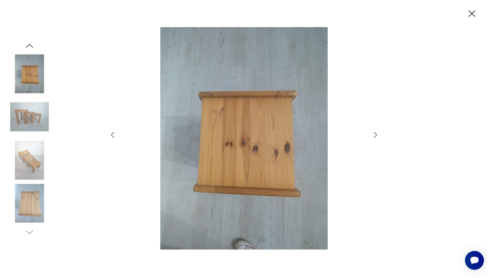
click at [372, 133] on icon "button" at bounding box center [375, 135] width 8 height 8
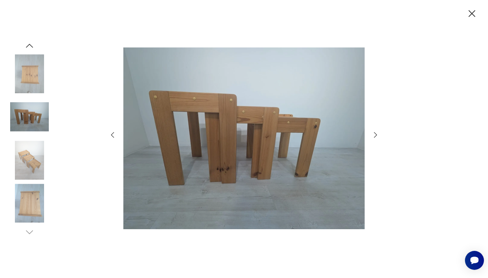
click at [372, 133] on icon "button" at bounding box center [375, 135] width 8 height 8
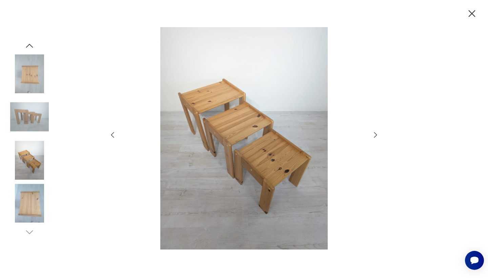
click at [372, 133] on icon "button" at bounding box center [375, 135] width 8 height 8
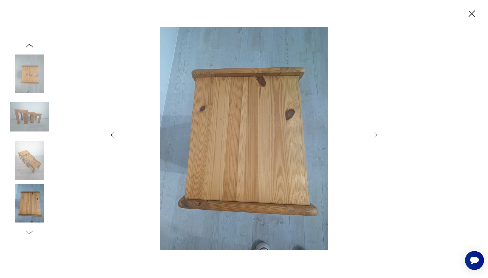
click at [470, 12] on icon "button" at bounding box center [471, 13] width 7 height 7
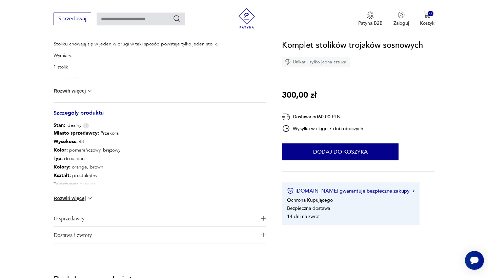
scroll to position [303, 0]
click at [94, 195] on div "Miasto sprzedawcy : Przekora Wysokość : 48 Kolor: pomarańczowy, brązowy Typ : d…" at bounding box center [160, 169] width 212 height 81
click at [87, 199] on img at bounding box center [89, 198] width 7 height 7
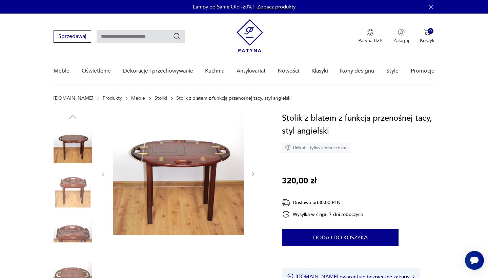
click at [254, 173] on icon "button" at bounding box center [254, 174] width 6 height 6
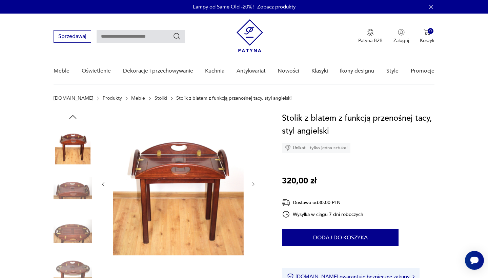
click at [256, 185] on icon "button" at bounding box center [254, 184] width 6 height 6
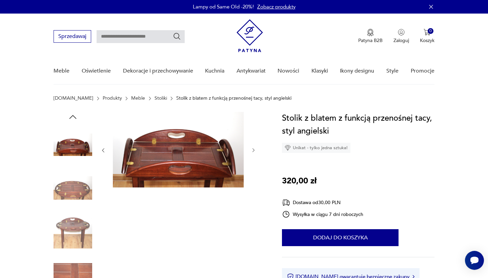
click at [256, 185] on div at bounding box center [178, 150] width 156 height 77
click at [76, 234] on img at bounding box center [73, 231] width 39 height 39
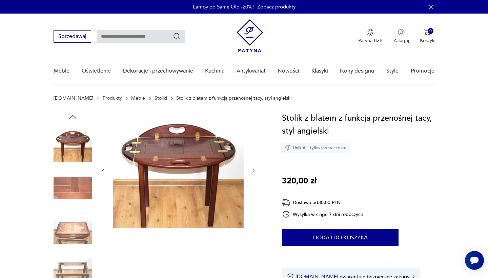
click at [84, 143] on img at bounding box center [73, 144] width 39 height 39
click at [75, 212] on img at bounding box center [73, 231] width 39 height 39
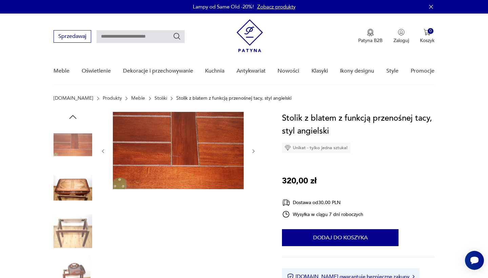
click at [74, 212] on img at bounding box center [73, 231] width 39 height 39
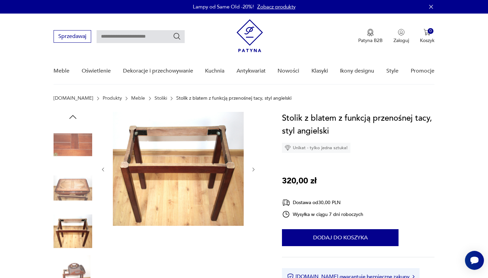
scroll to position [52, 0]
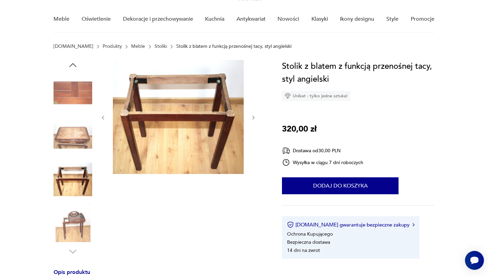
click at [75, 139] on img at bounding box center [73, 136] width 39 height 39
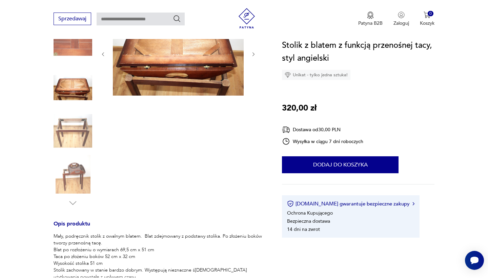
scroll to position [105, 0]
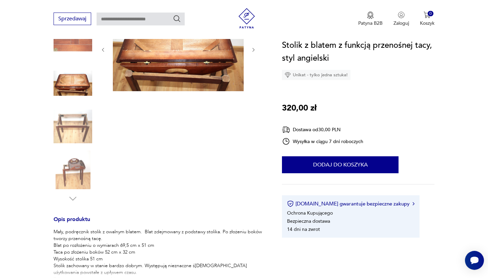
click at [81, 165] on img at bounding box center [73, 169] width 39 height 39
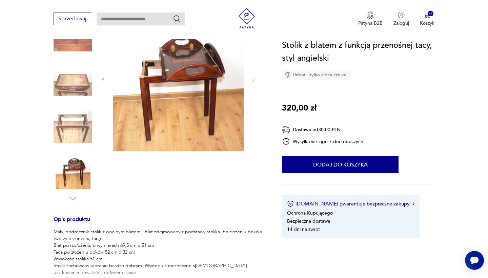
scroll to position [62, 0]
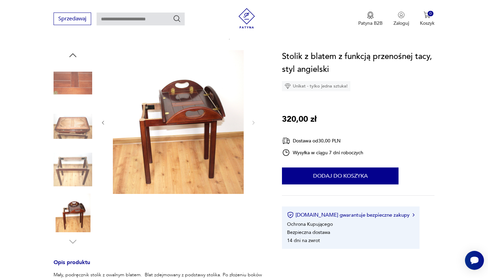
click at [76, 57] on icon "button" at bounding box center [73, 55] width 10 height 10
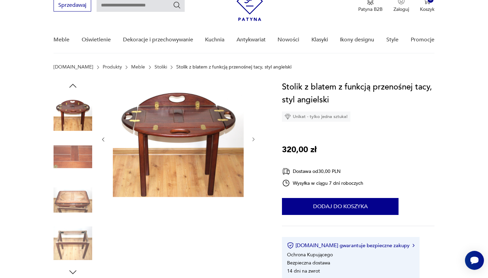
scroll to position [28, 0]
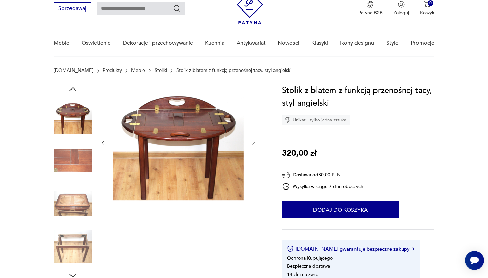
click at [167, 146] on img at bounding box center [178, 142] width 131 height 116
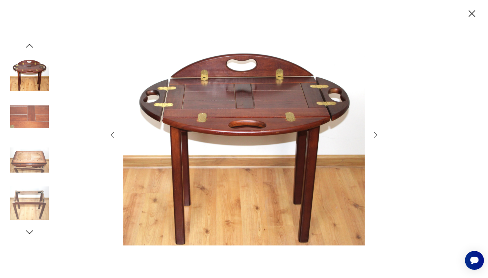
click at [346, 40] on img at bounding box center [243, 138] width 241 height 222
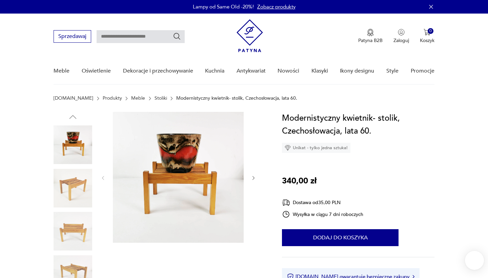
click at [76, 189] on img at bounding box center [73, 188] width 39 height 39
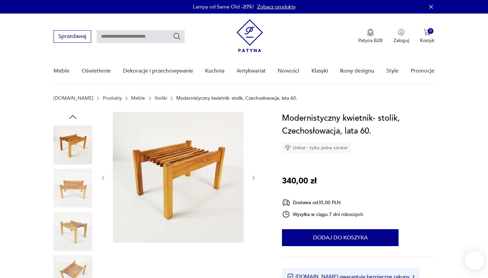
click at [171, 159] on img at bounding box center [178, 177] width 131 height 131
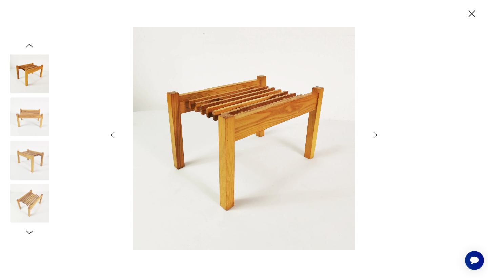
click at [374, 137] on icon "button" at bounding box center [375, 135] width 8 height 8
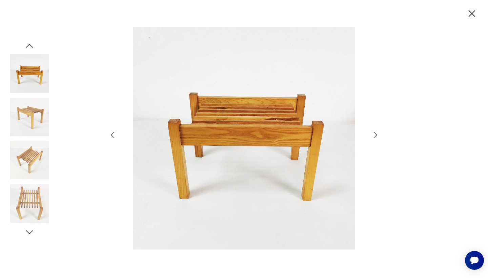
click at [374, 137] on icon "button" at bounding box center [375, 135] width 8 height 8
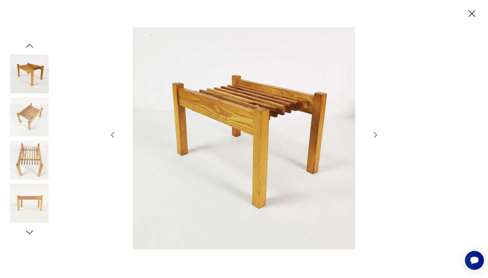
click at [374, 137] on icon "button" at bounding box center [375, 135] width 8 height 8
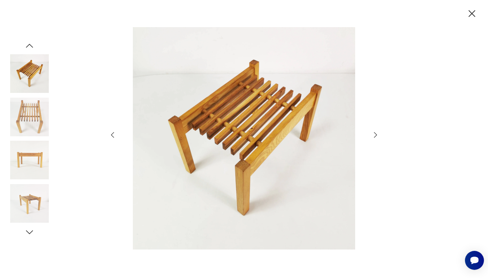
click at [374, 137] on icon "button" at bounding box center [375, 135] width 8 height 8
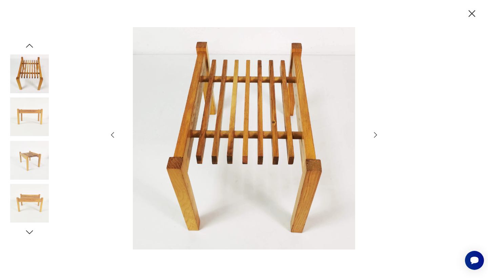
click at [374, 137] on icon "button" at bounding box center [375, 135] width 8 height 8
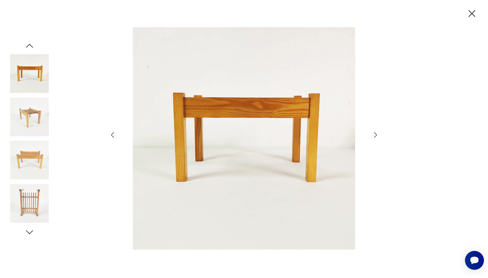
click at [374, 137] on icon "button" at bounding box center [375, 135] width 8 height 8
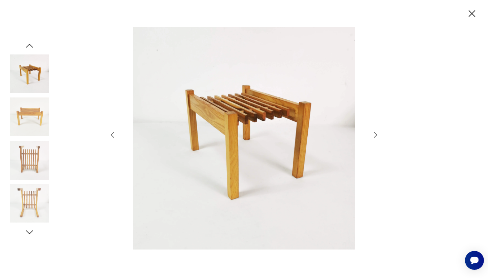
click at [374, 137] on icon "button" at bounding box center [375, 135] width 8 height 8
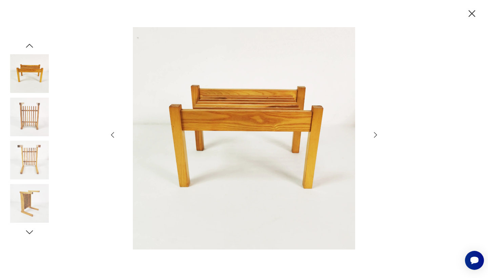
click at [374, 137] on icon "button" at bounding box center [375, 135] width 8 height 8
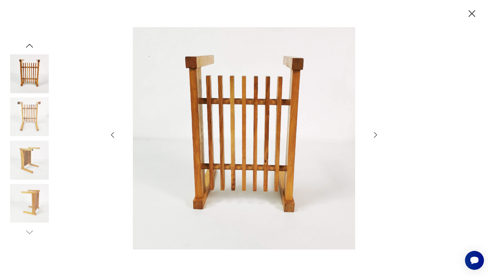
click at [374, 137] on icon "button" at bounding box center [375, 135] width 8 height 8
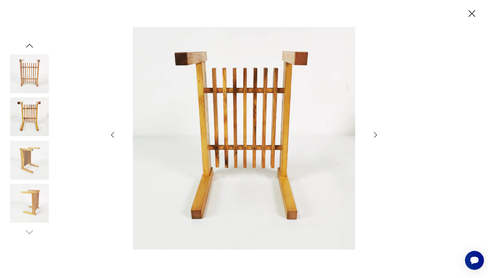
click at [374, 137] on icon "button" at bounding box center [375, 135] width 8 height 8
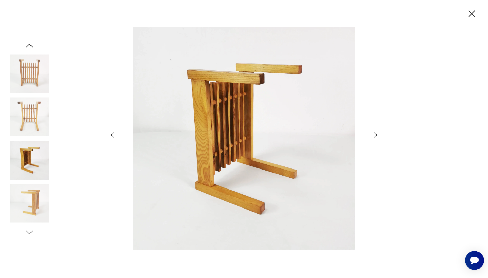
click at [468, 14] on icon "button" at bounding box center [472, 14] width 12 height 12
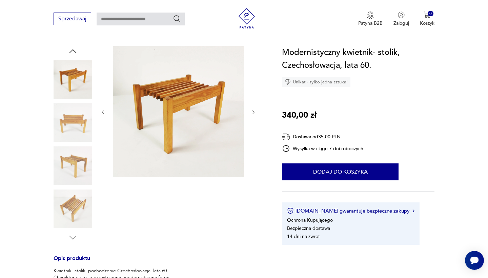
scroll to position [146, 0]
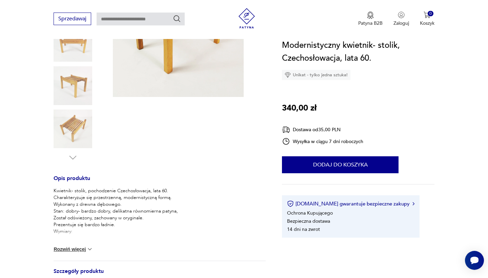
click at [75, 247] on button "Rozwiń więcej" at bounding box center [73, 249] width 39 height 7
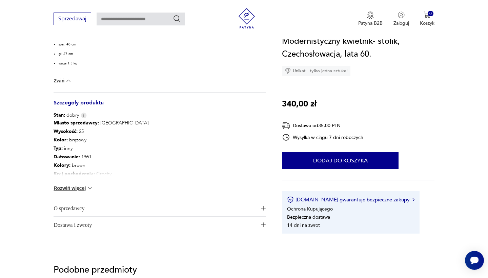
scroll to position [324, 0]
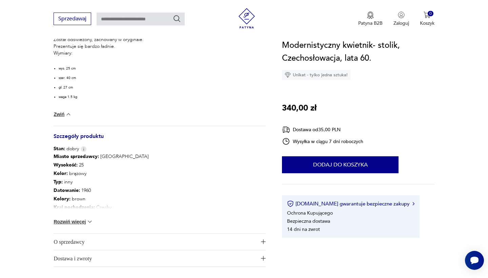
click at [190, 242] on span "O sprzedawcy" at bounding box center [155, 241] width 203 height 16
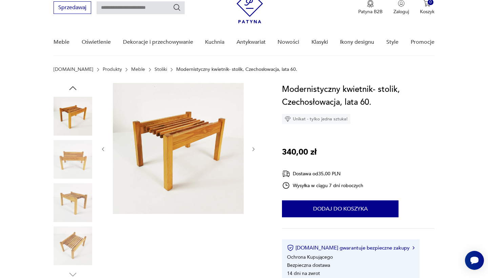
scroll to position [29, 0]
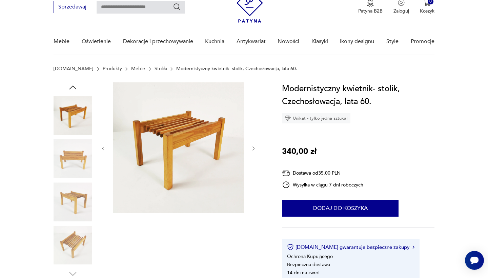
click at [174, 145] on img at bounding box center [178, 147] width 131 height 131
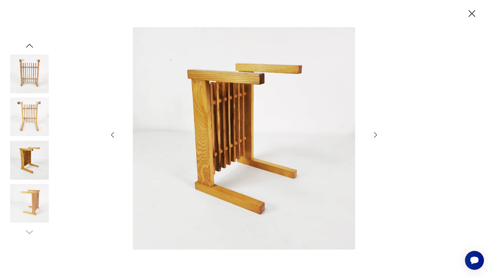
click at [372, 135] on icon "button" at bounding box center [375, 135] width 8 height 8
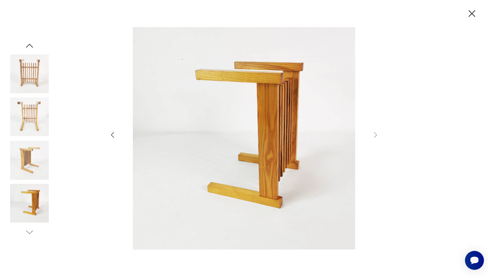
click at [379, 132] on div at bounding box center [244, 139] width 488 height 278
click at [29, 206] on img at bounding box center [29, 203] width 39 height 39
click at [471, 14] on icon "button" at bounding box center [472, 14] width 12 height 12
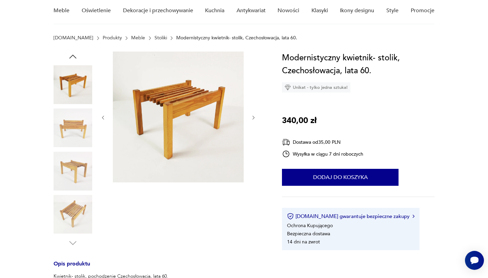
scroll to position [54, 0]
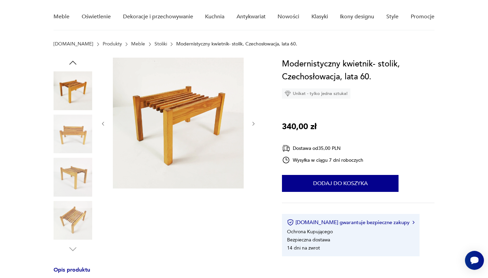
click at [176, 146] on img at bounding box center [178, 123] width 131 height 131
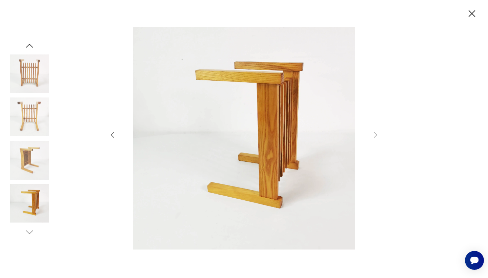
click at [473, 13] on icon "button" at bounding box center [471, 13] width 7 height 7
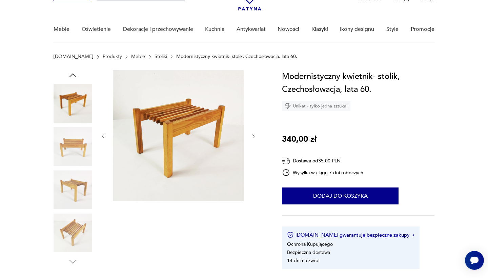
scroll to position [41, 0]
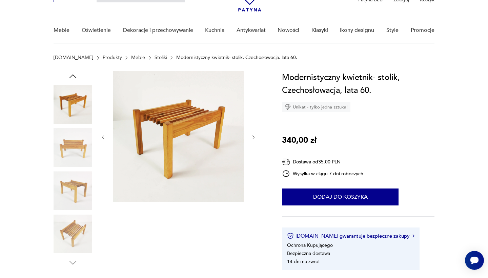
click at [198, 146] on img at bounding box center [178, 136] width 131 height 131
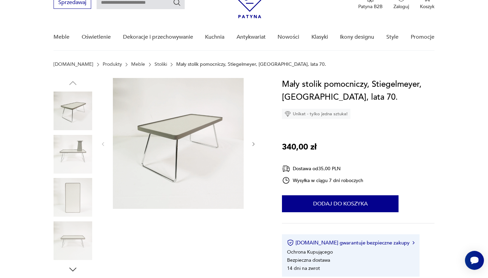
click at [184, 151] on img at bounding box center [178, 143] width 131 height 131
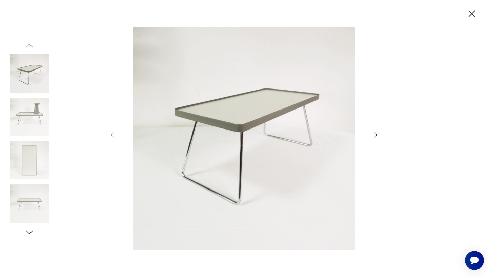
click at [374, 137] on icon "button" at bounding box center [375, 135] width 8 height 8
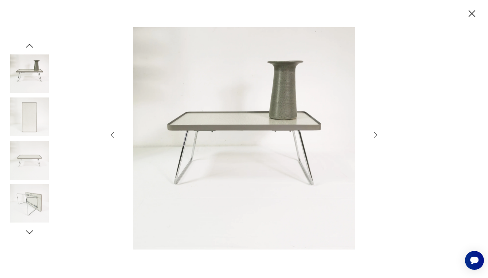
click at [374, 134] on icon "button" at bounding box center [375, 135] width 8 height 8
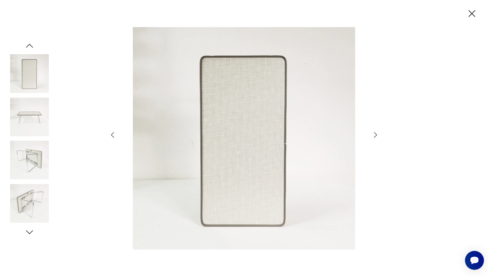
click at [374, 134] on icon "button" at bounding box center [375, 135] width 8 height 8
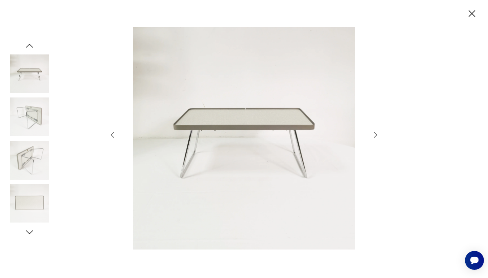
click at [374, 134] on icon "button" at bounding box center [375, 135] width 8 height 8
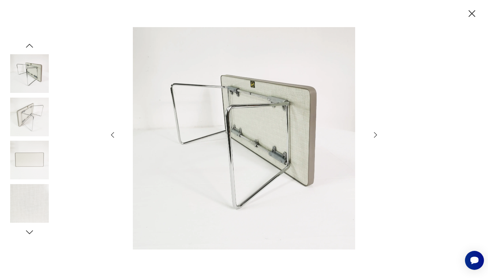
click at [374, 134] on icon "button" at bounding box center [375, 135] width 8 height 8
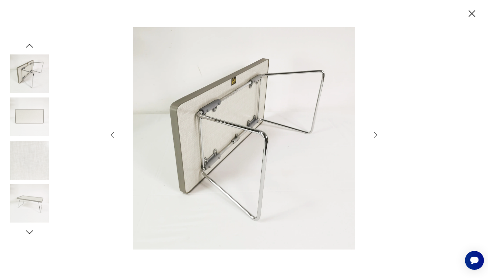
click at [374, 134] on icon "button" at bounding box center [375, 135] width 8 height 8
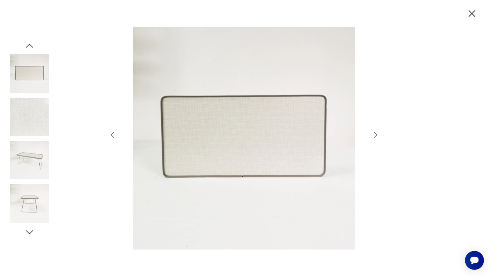
click at [374, 134] on icon "button" at bounding box center [375, 135] width 8 height 8
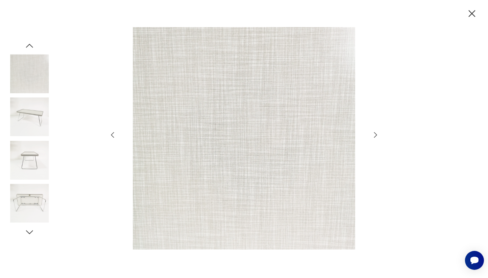
click at [374, 134] on icon "button" at bounding box center [375, 135] width 8 height 8
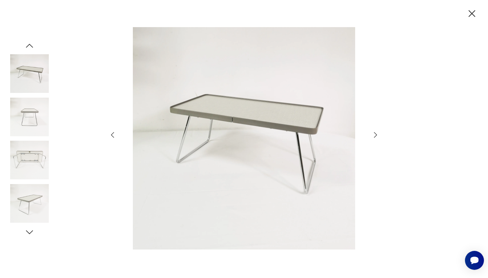
click at [374, 134] on icon "button" at bounding box center [375, 135] width 8 height 8
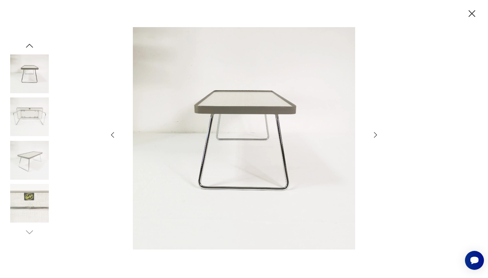
click at [469, 18] on icon "button" at bounding box center [472, 14] width 12 height 12
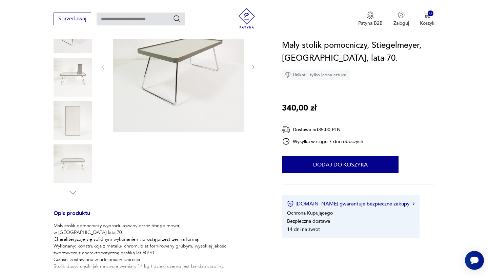
scroll to position [153, 0]
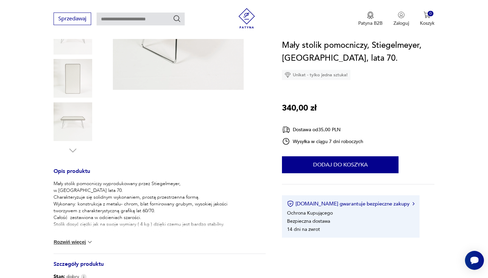
click at [70, 241] on button "Rozwiń więcej" at bounding box center [73, 241] width 39 height 7
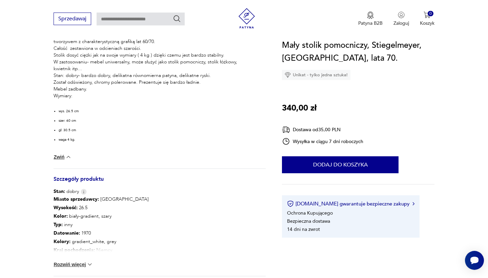
scroll to position [323, 0]
click at [83, 264] on button "Rozwiń więcej" at bounding box center [73, 263] width 39 height 7
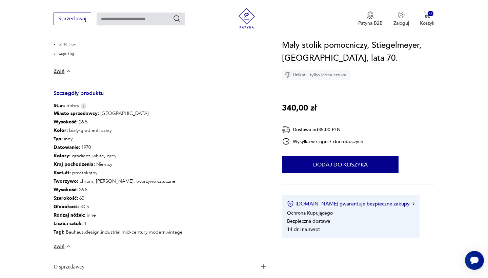
scroll to position [563, 0]
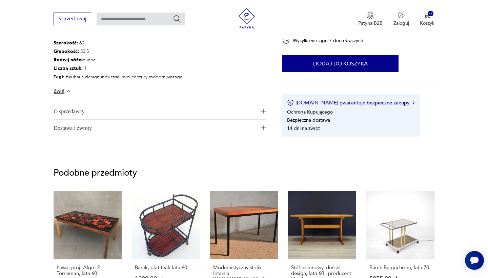
click at [103, 114] on span "O sprzedawcy" at bounding box center [155, 111] width 203 height 16
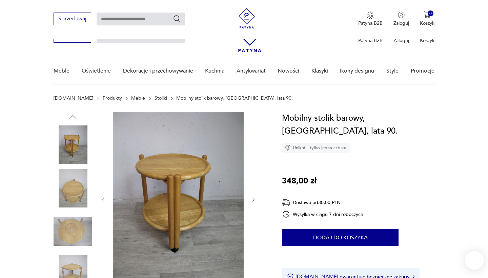
scroll to position [300, 0]
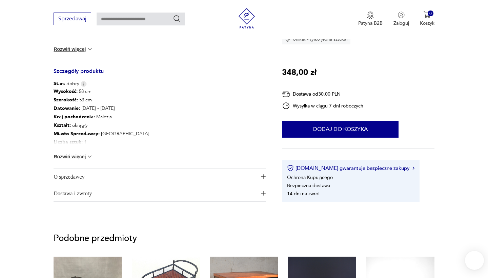
click at [103, 174] on span "O sprzedawcy" at bounding box center [155, 176] width 203 height 16
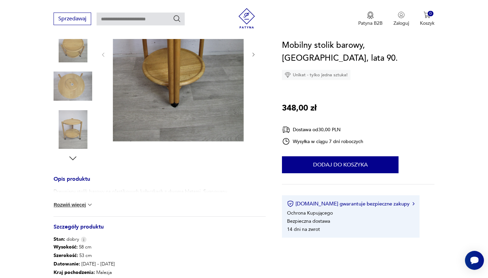
scroll to position [70, 0]
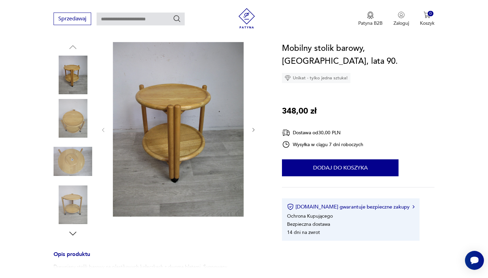
click at [70, 214] on img at bounding box center [73, 204] width 39 height 39
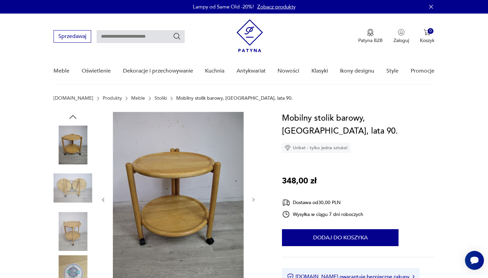
scroll to position [0, 0]
click at [194, 222] on img at bounding box center [178, 199] width 131 height 174
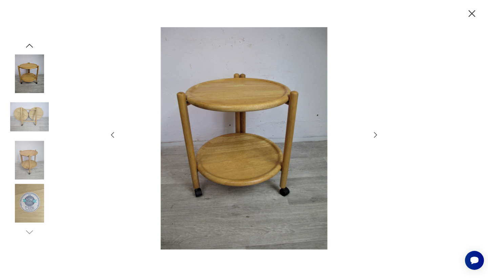
click at [374, 133] on icon "button" at bounding box center [375, 135] width 8 height 8
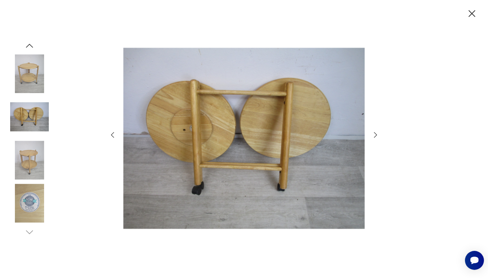
click at [374, 133] on icon "button" at bounding box center [375, 135] width 8 height 8
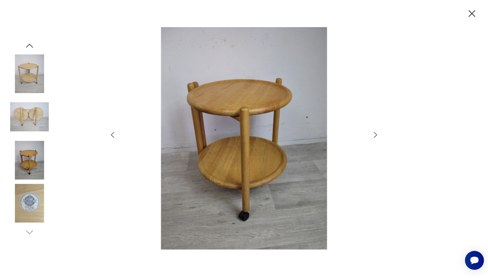
click at [374, 133] on icon "button" at bounding box center [375, 135] width 8 height 8
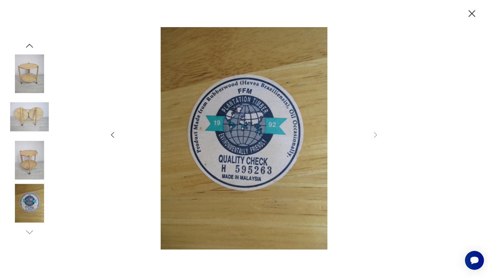
click at [376, 130] on div at bounding box center [243, 139] width 271 height 224
click at [472, 12] on icon "button" at bounding box center [472, 14] width 12 height 12
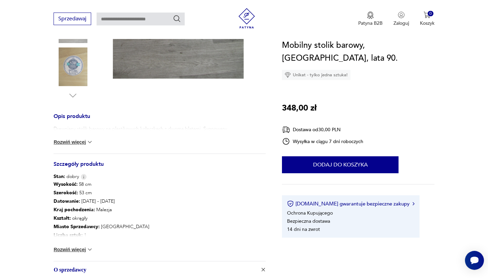
scroll to position [210, 0]
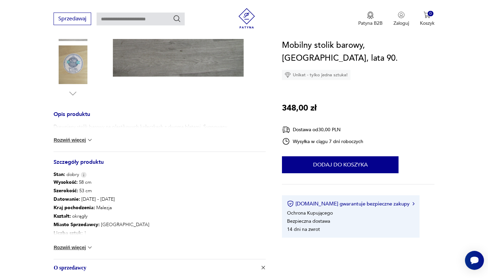
click at [87, 246] on img at bounding box center [89, 247] width 7 height 7
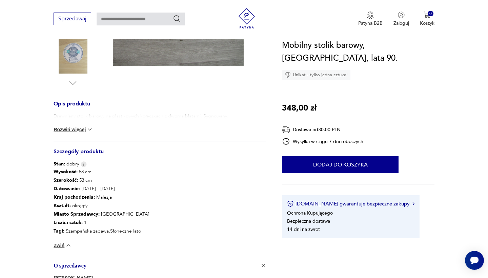
scroll to position [220, 0]
click at [87, 131] on img at bounding box center [89, 129] width 7 height 7
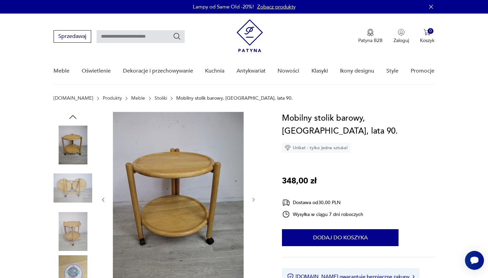
scroll to position [0, 0]
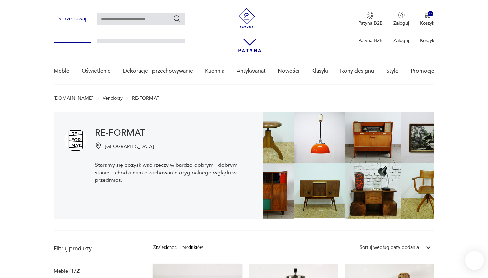
scroll to position [157, 0]
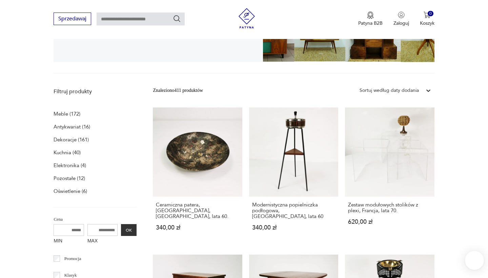
click at [58, 113] on p "Meble (172)" at bounding box center [67, 113] width 27 height 9
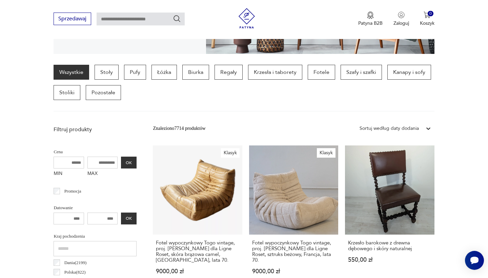
scroll to position [159, 0]
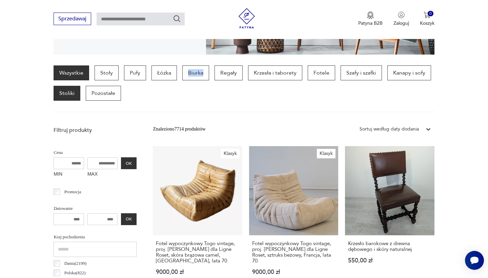
click at [71, 96] on p "Stoliki" at bounding box center [67, 93] width 27 height 15
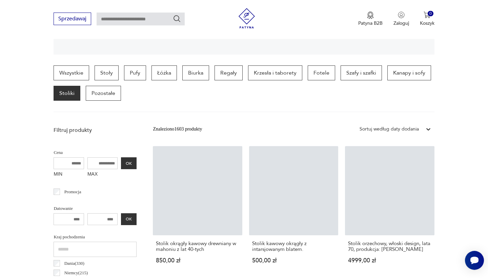
scroll to position [180, 0]
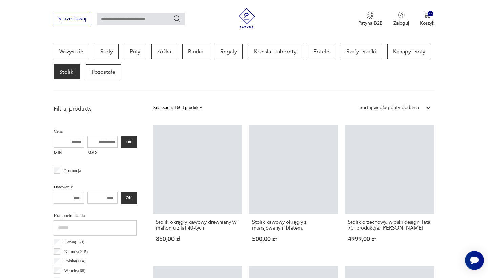
click at [428, 109] on icon at bounding box center [428, 107] width 7 height 7
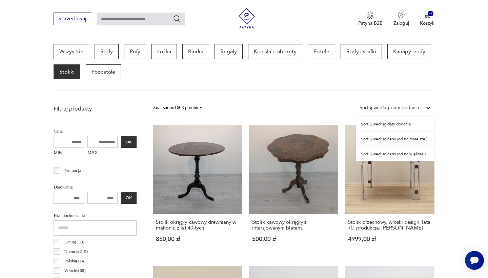
click at [414, 140] on div "Sortuj według ceny (od najmniejszej)" at bounding box center [395, 138] width 78 height 15
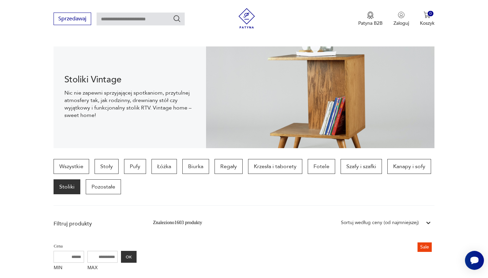
scroll to position [72, 0]
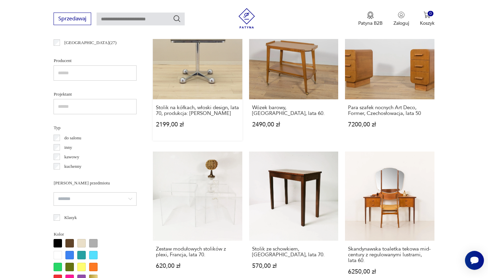
scroll to position [-2, 0]
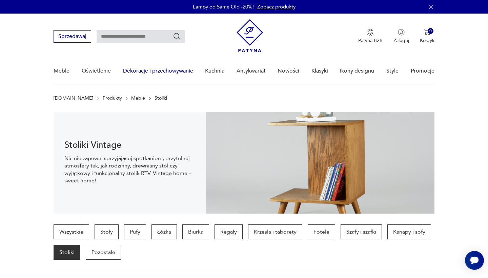
scroll to position [68, 0]
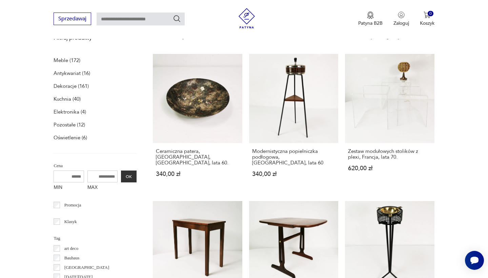
scroll to position [157, 0]
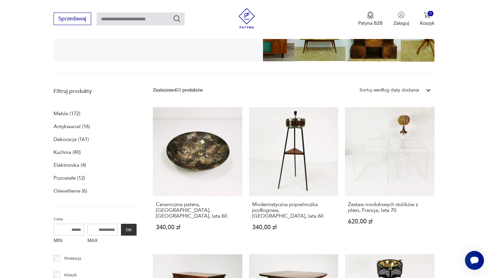
click at [62, 109] on p "Meble (172)" at bounding box center [67, 113] width 27 height 9
click at [63, 115] on p "Meble (172)" at bounding box center [67, 113] width 27 height 9
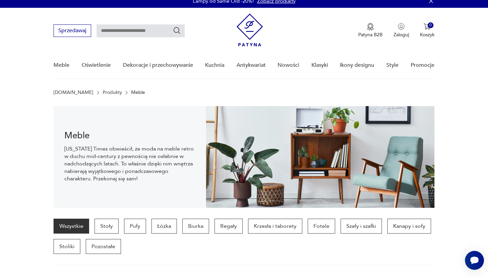
scroll to position [6, 0]
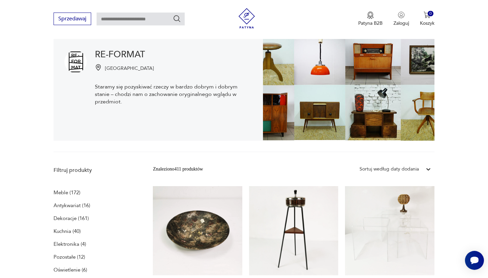
scroll to position [149, 0]
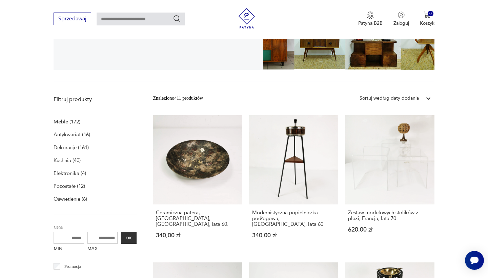
click at [66, 122] on p "Meble (172)" at bounding box center [67, 121] width 27 height 9
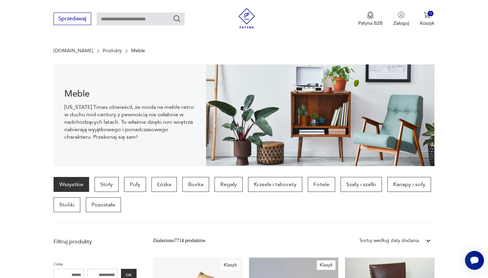
scroll to position [161, 0]
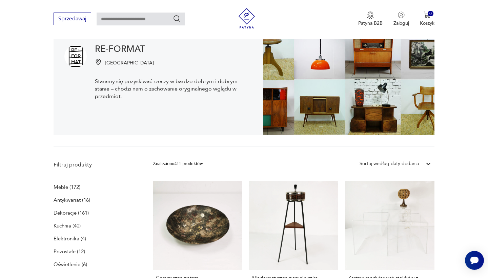
scroll to position [83, 0]
click at [424, 166] on div at bounding box center [428, 164] width 12 height 12
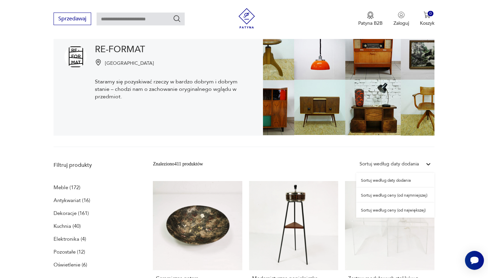
click at [381, 196] on div "Sortuj według ceny (od najmniejszej)" at bounding box center [395, 195] width 78 height 15
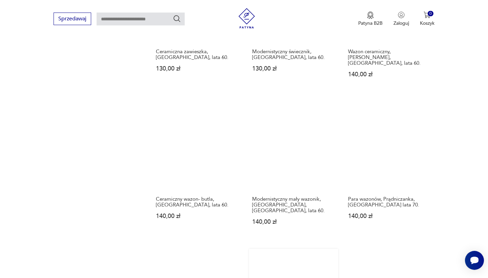
scroll to position [599, 0]
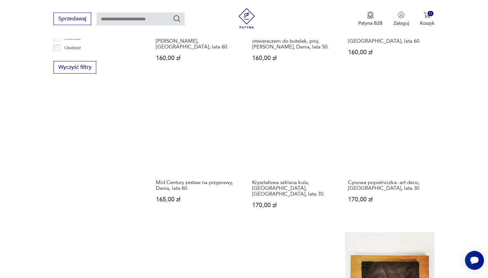
scroll to position [591, 0]
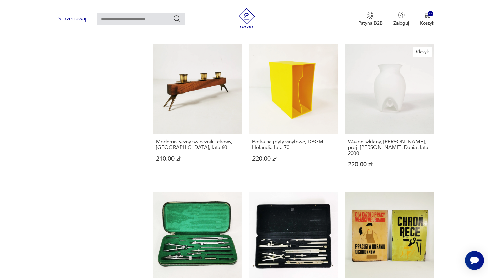
scroll to position [564, 0]
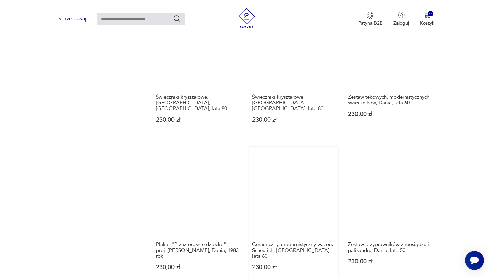
scroll to position [600, 0]
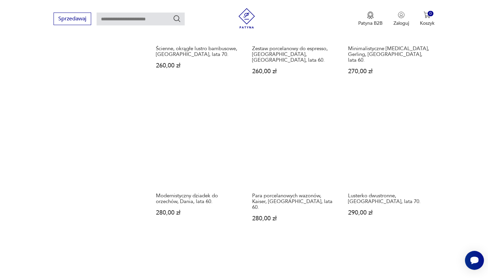
scroll to position [752, 0]
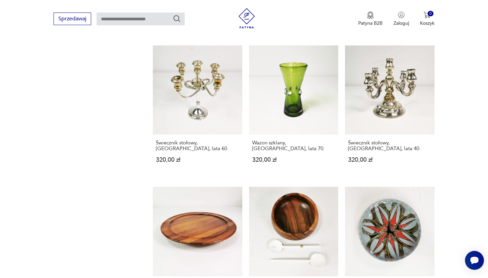
scroll to position [560, 0]
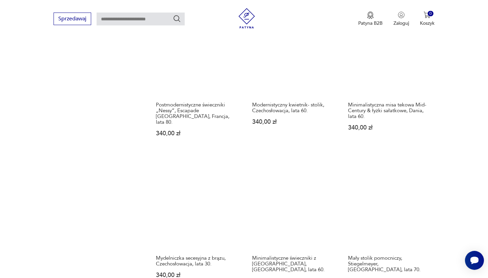
scroll to position [551, 0]
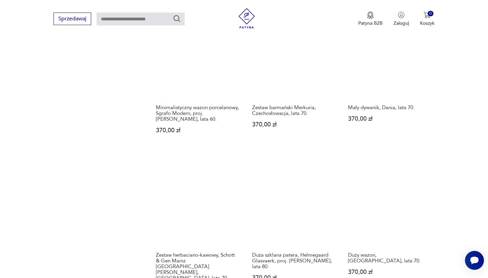
scroll to position [549, 0]
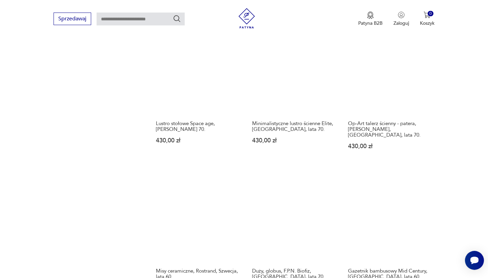
scroll to position [527, 0]
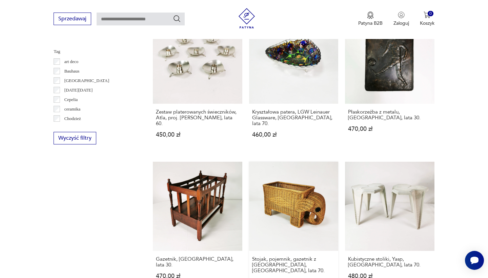
scroll to position [401, 0]
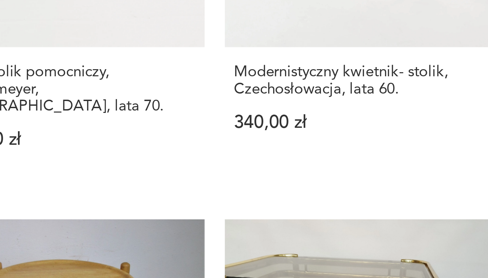
scroll to position [587, 0]
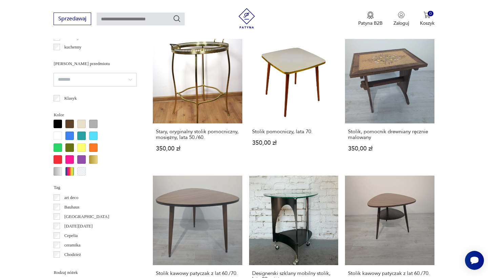
scroll to position [619, 0]
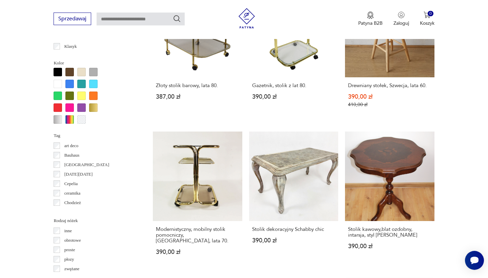
scroll to position [610, 0]
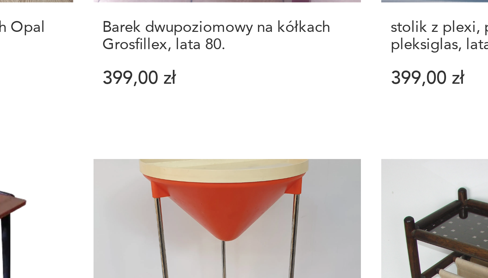
scroll to position [599, 0]
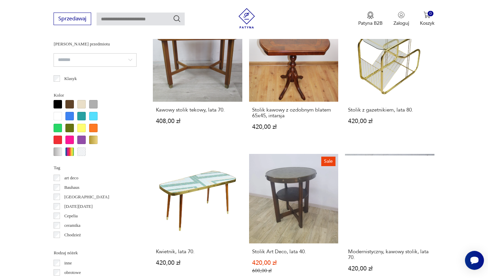
scroll to position [576, 0]
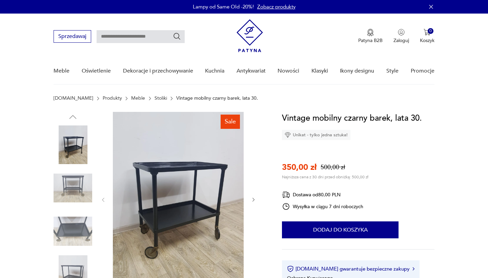
click at [77, 190] on img at bounding box center [73, 188] width 39 height 39
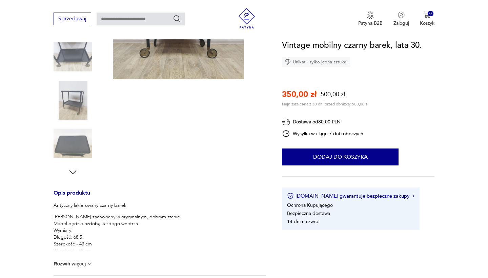
click at [78, 264] on button "Rozwiń więcej" at bounding box center [73, 263] width 39 height 7
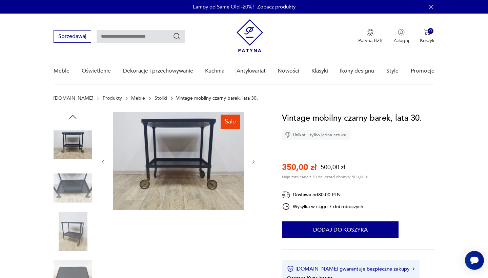
click at [148, 181] on img at bounding box center [178, 161] width 131 height 98
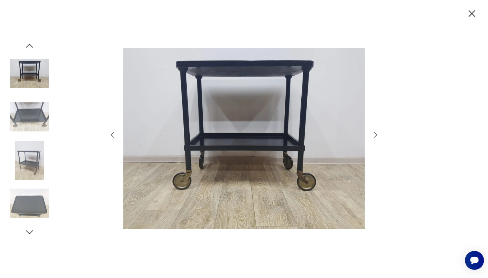
click at [376, 133] on icon "button" at bounding box center [375, 135] width 8 height 8
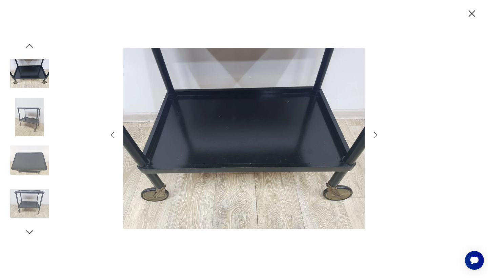
click at [376, 133] on icon "button" at bounding box center [375, 135] width 8 height 8
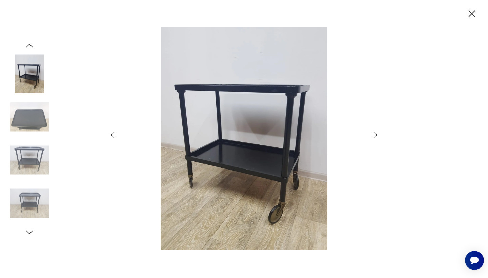
click at [376, 133] on icon "button" at bounding box center [375, 135] width 8 height 8
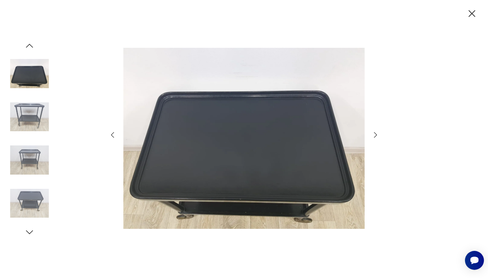
click at [376, 133] on icon "button" at bounding box center [375, 135] width 8 height 8
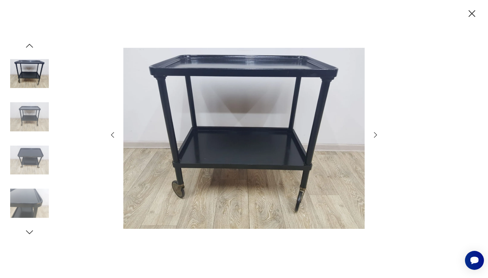
click at [376, 133] on icon "button" at bounding box center [375, 135] width 8 height 8
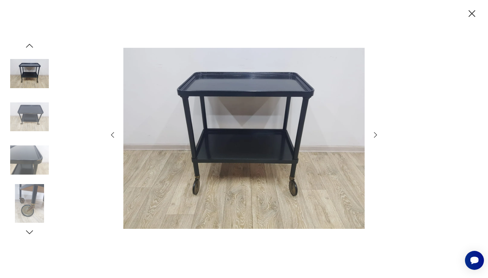
click at [376, 133] on icon "button" at bounding box center [375, 135] width 8 height 8
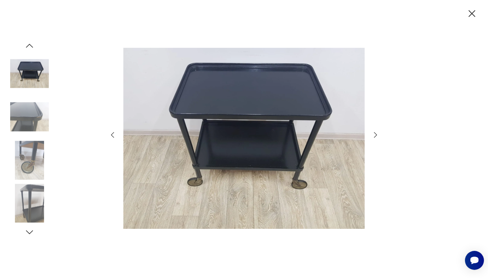
click at [376, 133] on icon "button" at bounding box center [375, 135] width 8 height 8
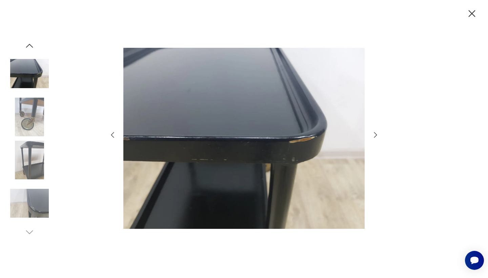
click at [376, 133] on icon "button" at bounding box center [375, 135] width 8 height 8
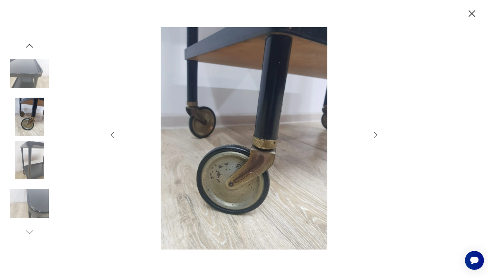
click at [376, 133] on icon "button" at bounding box center [375, 135] width 8 height 8
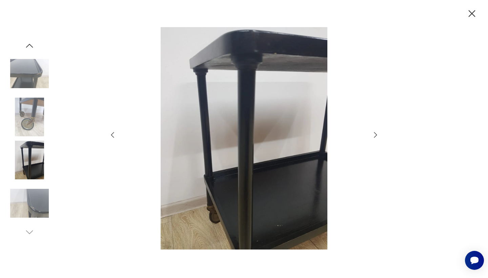
click at [376, 133] on icon "button" at bounding box center [375, 135] width 8 height 8
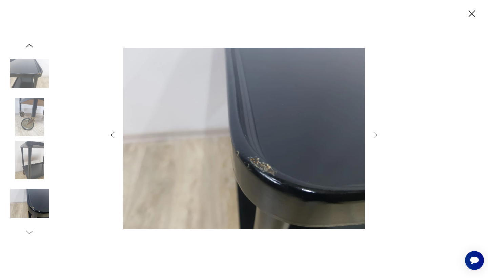
click at [472, 16] on icon "button" at bounding box center [472, 14] width 12 height 12
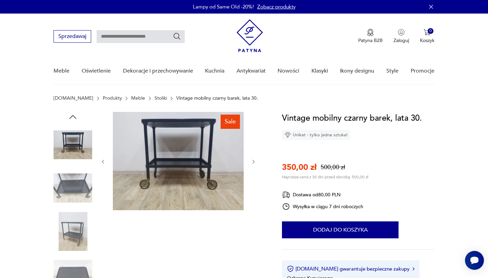
click at [168, 158] on img at bounding box center [178, 161] width 131 height 98
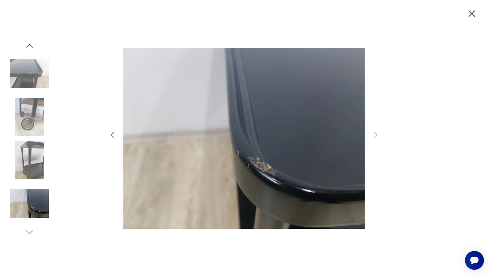
click at [471, 13] on icon "button" at bounding box center [471, 13] width 7 height 7
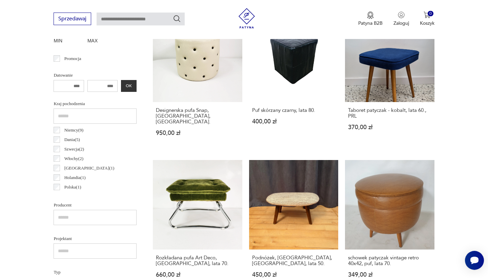
scroll to position [61, 0]
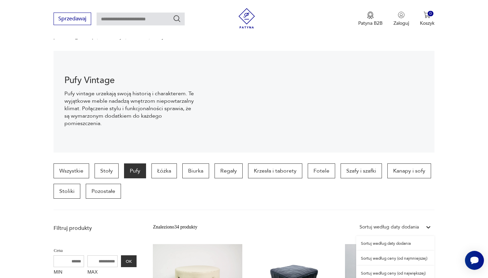
click at [423, 225] on div at bounding box center [428, 227] width 12 height 12
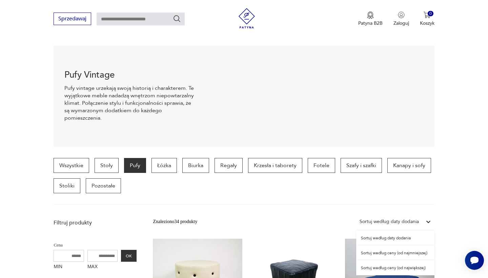
click at [413, 251] on div "Sortuj według ceny (od najmniejszej)" at bounding box center [395, 252] width 78 height 15
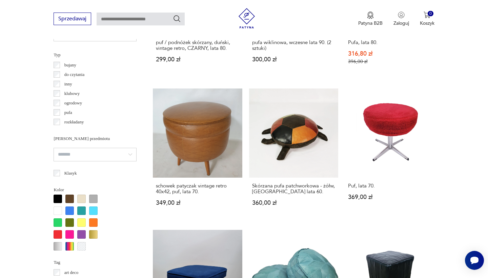
scroll to position [526, 0]
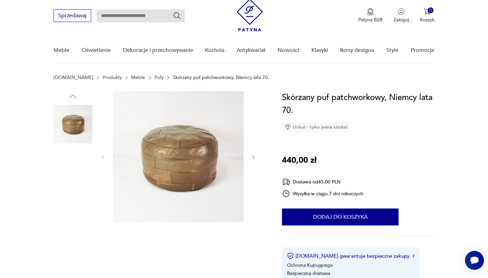
scroll to position [24, 0]
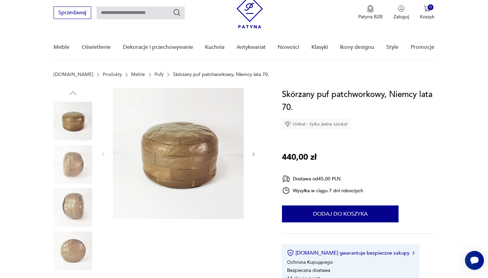
click at [252, 153] on icon "button" at bounding box center [254, 154] width 6 height 6
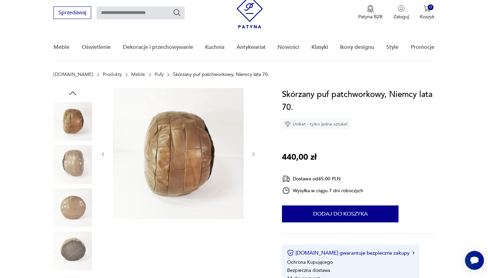
click at [252, 153] on icon "button" at bounding box center [254, 154] width 6 height 6
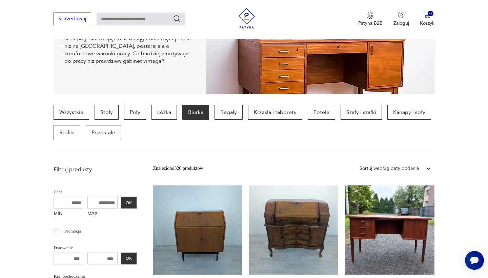
scroll to position [120, 0]
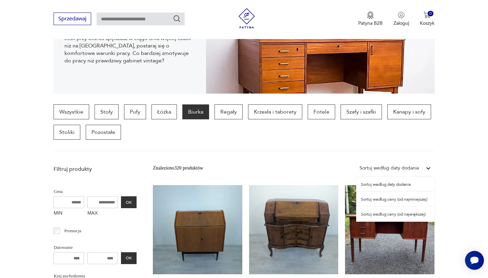
click at [427, 165] on icon at bounding box center [428, 168] width 7 height 7
click at [416, 196] on div "Sortuj według ceny (od najmniejszej)" at bounding box center [395, 199] width 78 height 15
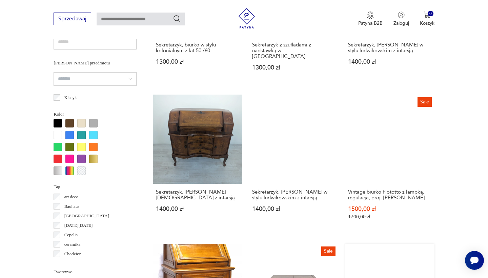
scroll to position [501, 0]
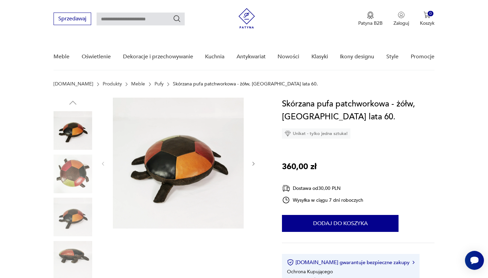
scroll to position [62, 0]
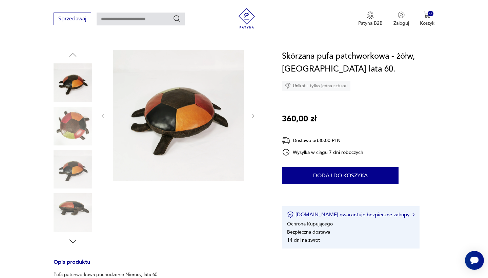
click at [250, 116] on div at bounding box center [178, 116] width 156 height 132
click at [254, 116] on icon "button" at bounding box center [253, 116] width 2 height 4
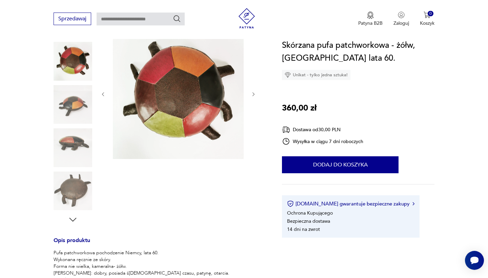
scroll to position [126, 0]
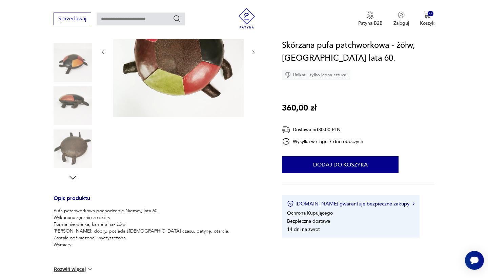
click at [74, 183] on div "Opis produktu Pufa patchworkowa pochodzenie Niemcy, lata 60. Wykonana ręcznie z…" at bounding box center [160, 203] width 212 height 435
click at [75, 152] on img at bounding box center [73, 148] width 39 height 39
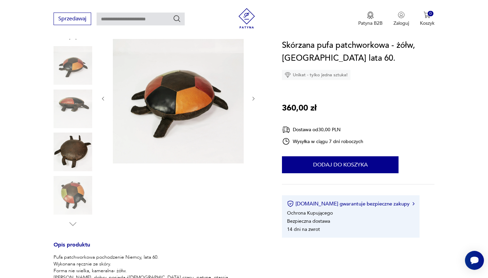
scroll to position [79, 0]
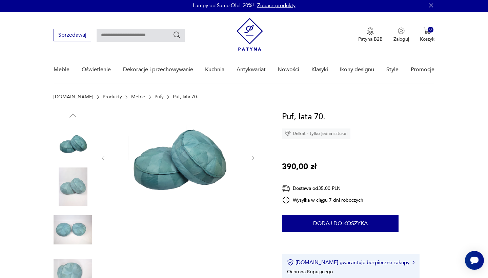
scroll to position [128, 0]
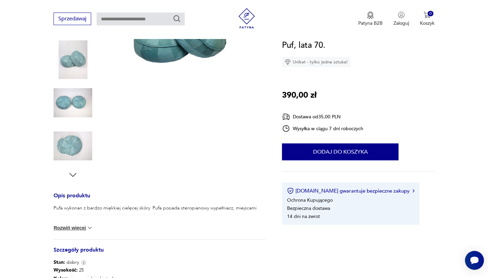
click at [88, 230] on img at bounding box center [89, 227] width 7 height 7
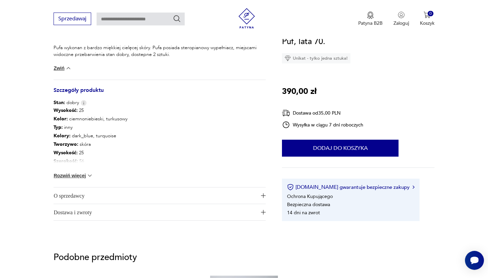
scroll to position [283, 0]
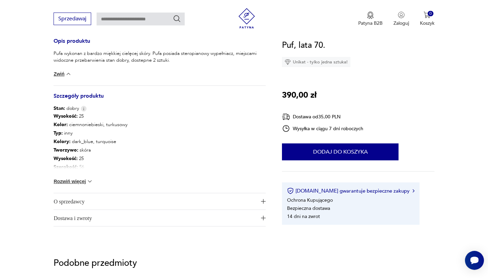
click at [59, 82] on div "Pufa wykonan z bardzo miękkiej cielęcej skóry. Pufa posiada steropianowy wypełn…" at bounding box center [160, 67] width 212 height 35
click at [63, 76] on button "Zwiń" at bounding box center [63, 73] width 18 height 7
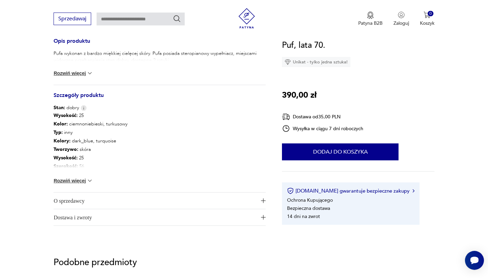
click at [84, 182] on button "Rozwiń więcej" at bounding box center [73, 180] width 39 height 7
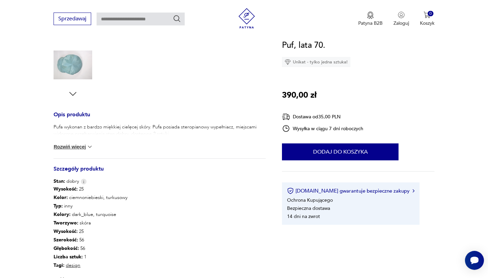
scroll to position [206, 0]
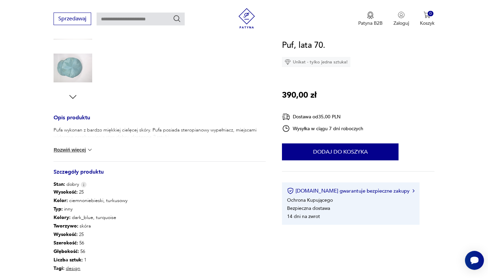
click at [72, 151] on button "Rozwiń więcej" at bounding box center [73, 149] width 39 height 7
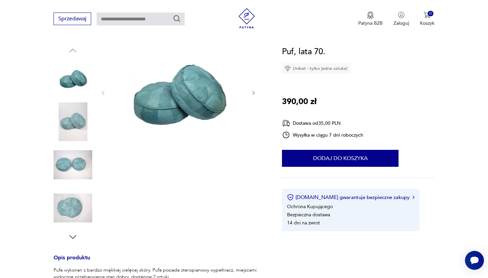
scroll to position [88, 0]
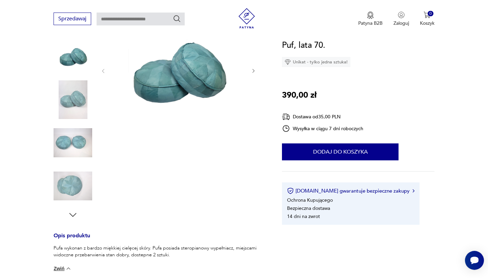
click at [251, 70] on icon "button" at bounding box center [254, 71] width 6 height 6
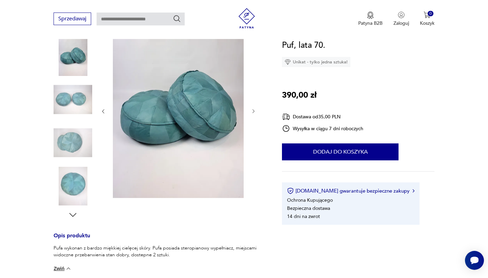
click at [254, 111] on icon "button" at bounding box center [254, 111] width 6 height 6
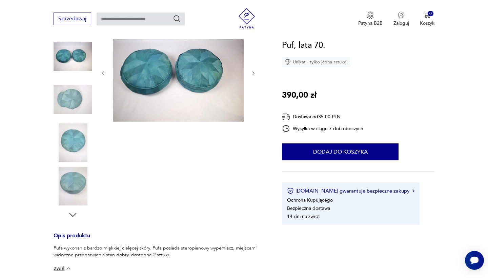
click at [254, 71] on icon "button" at bounding box center [254, 73] width 6 height 6
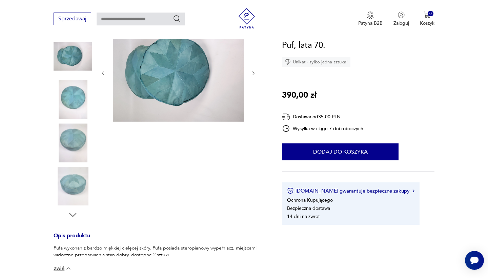
click at [255, 73] on icon "button" at bounding box center [254, 73] width 6 height 6
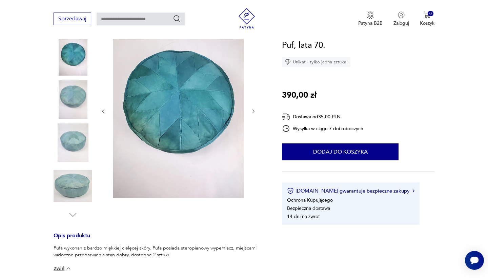
click at [256, 109] on div at bounding box center [160, 121] width 212 height 196
click at [251, 111] on icon "button" at bounding box center [254, 111] width 6 height 6
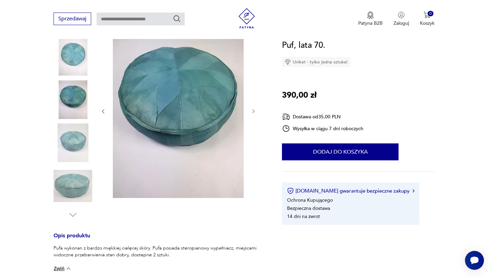
click at [251, 111] on icon "button" at bounding box center [254, 111] width 6 height 6
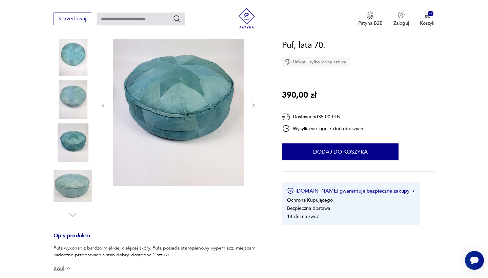
click at [251, 111] on div at bounding box center [178, 105] width 156 height 164
click at [251, 105] on icon "button" at bounding box center [254, 106] width 6 height 6
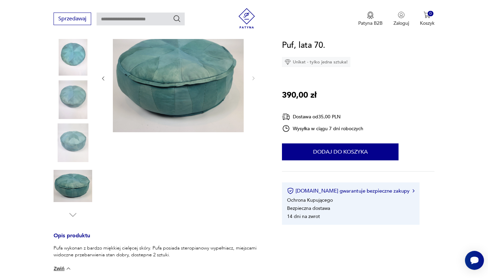
click at [251, 105] on div at bounding box center [178, 78] width 156 height 110
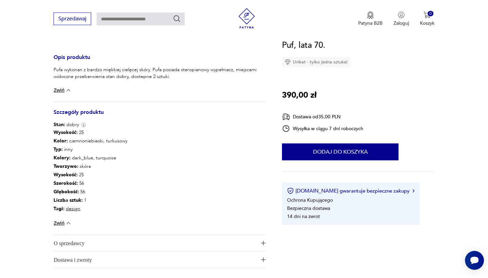
scroll to position [248, 0]
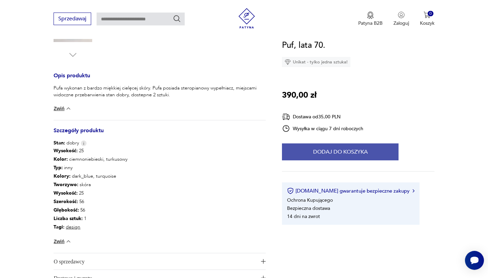
click at [311, 159] on button "Dodaj do koszyka" at bounding box center [340, 151] width 117 height 17
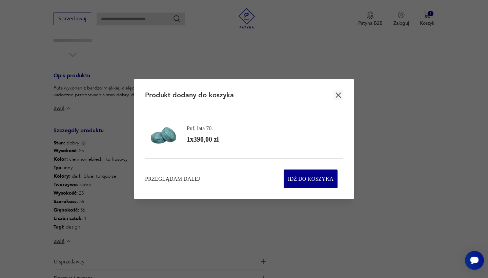
click at [341, 93] on icon "button" at bounding box center [338, 95] width 8 height 8
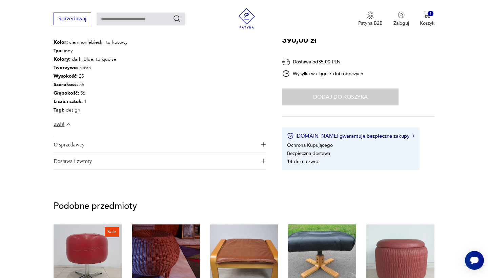
scroll to position [366, 0]
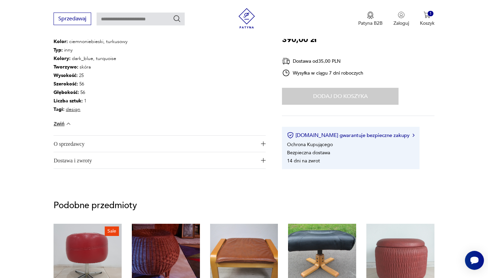
click at [257, 145] on button "O sprzedawcy" at bounding box center [160, 143] width 212 height 16
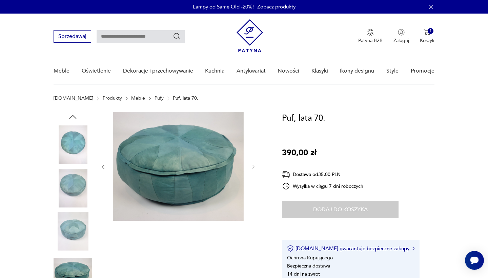
scroll to position [0, 0]
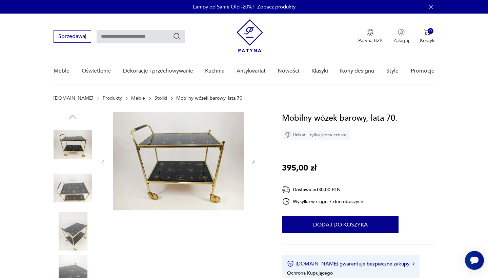
click at [176, 164] on img at bounding box center [178, 161] width 131 height 98
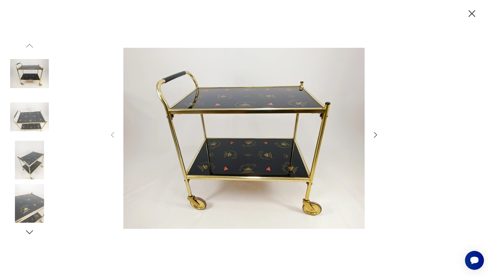
click at [375, 132] on icon "button" at bounding box center [375, 135] width 8 height 8
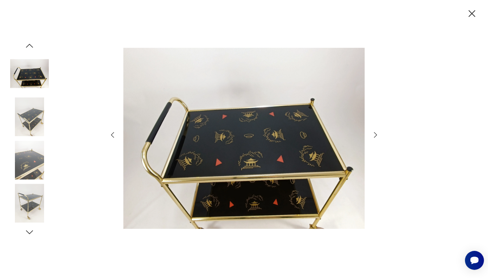
click at [375, 132] on icon "button" at bounding box center [375, 135] width 8 height 8
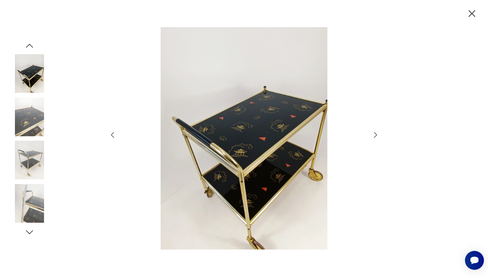
click at [375, 132] on icon "button" at bounding box center [375, 135] width 8 height 8
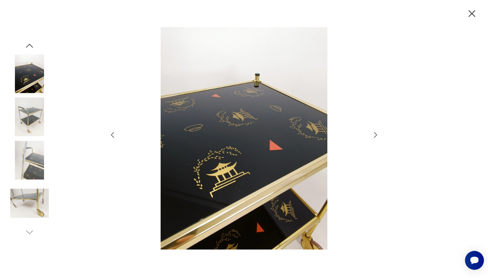
click at [375, 132] on icon "button" at bounding box center [375, 135] width 8 height 8
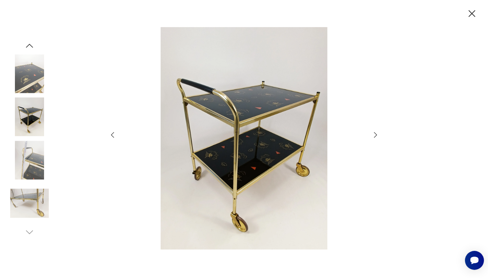
click at [375, 132] on icon "button" at bounding box center [375, 135] width 8 height 8
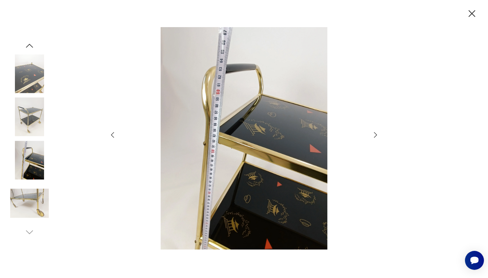
click at [375, 132] on icon "button" at bounding box center [375, 135] width 8 height 8
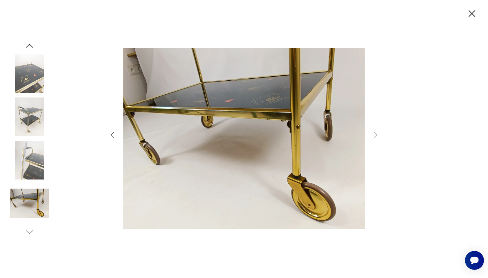
click at [114, 134] on icon "button" at bounding box center [112, 135] width 8 height 8
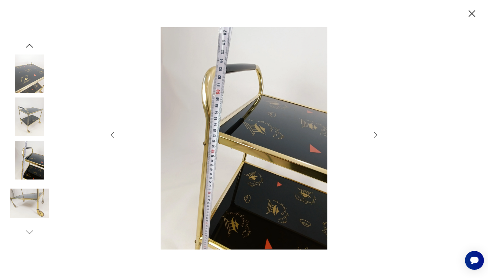
click at [472, 17] on icon "button" at bounding box center [472, 14] width 12 height 12
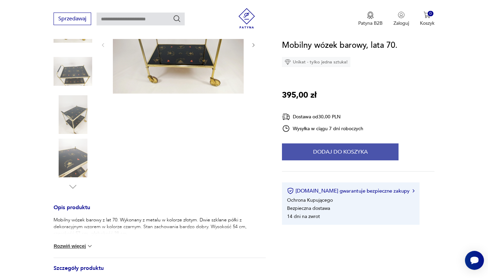
scroll to position [117, 0]
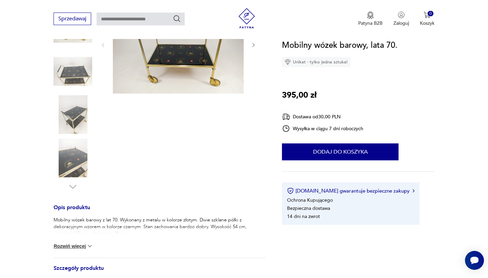
click at [71, 249] on button "Rozwiń więcej" at bounding box center [73, 246] width 39 height 7
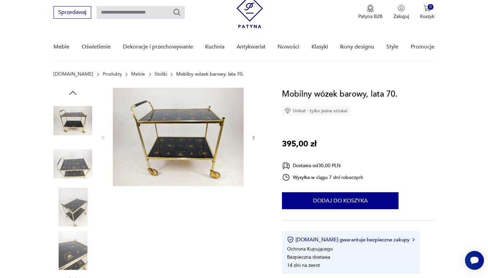
scroll to position [24, 0]
click at [251, 135] on icon "button" at bounding box center [254, 138] width 6 height 6
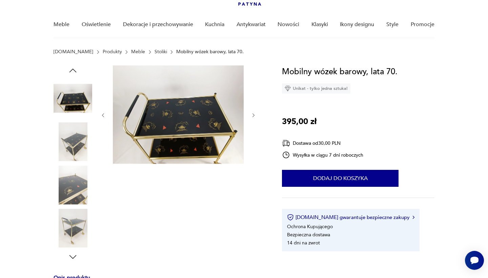
scroll to position [46, 0]
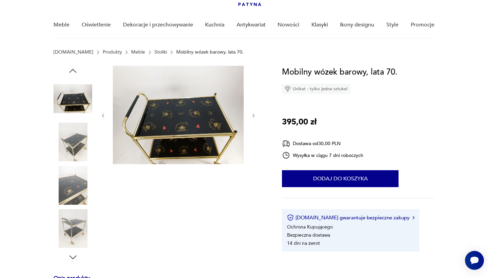
click at [252, 117] on icon "button" at bounding box center [254, 116] width 6 height 6
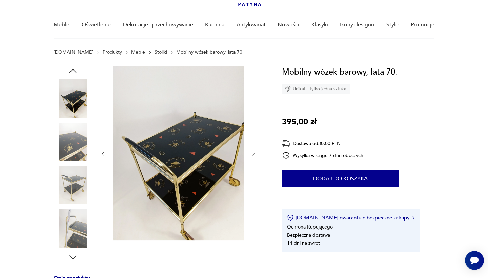
click at [252, 115] on div at bounding box center [178, 154] width 156 height 176
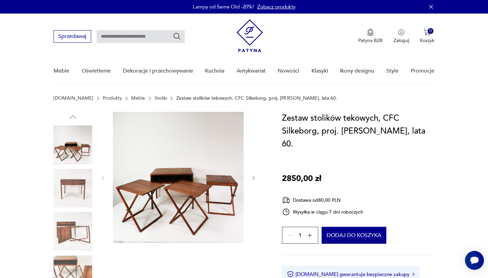
click at [81, 142] on img at bounding box center [73, 144] width 39 height 39
click at [253, 177] on icon "button" at bounding box center [253, 178] width 2 height 4
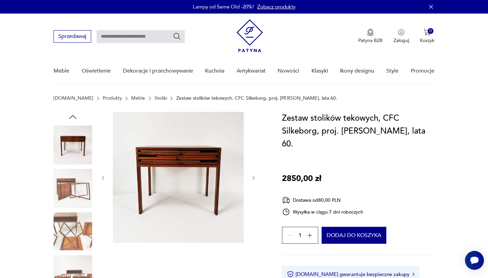
click at [76, 147] on img at bounding box center [73, 144] width 39 height 39
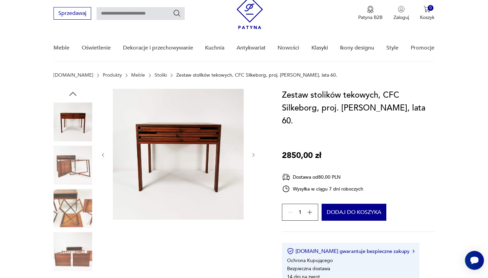
scroll to position [23, 0]
click at [75, 120] on img at bounding box center [73, 121] width 39 height 39
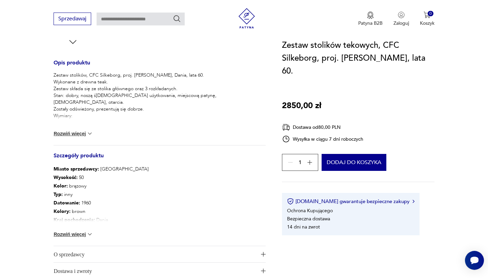
scroll to position [286, 0]
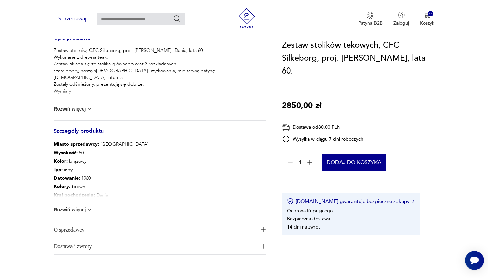
click at [86, 211] on img at bounding box center [89, 209] width 7 height 7
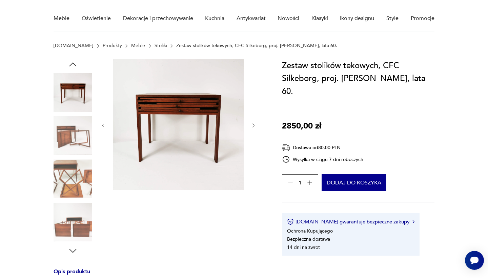
scroll to position [58, 0]
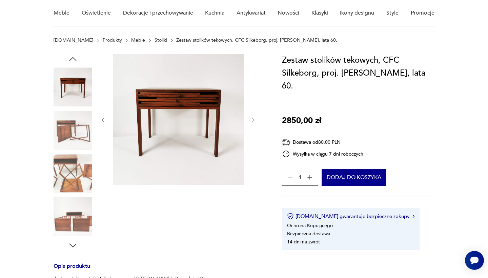
click at [77, 224] on img at bounding box center [73, 216] width 39 height 39
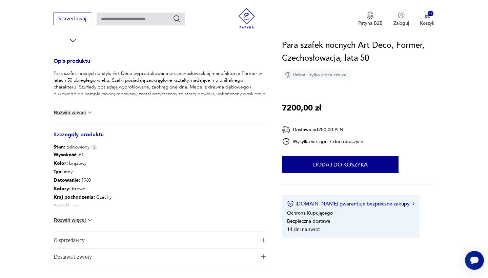
scroll to position [283, 0]
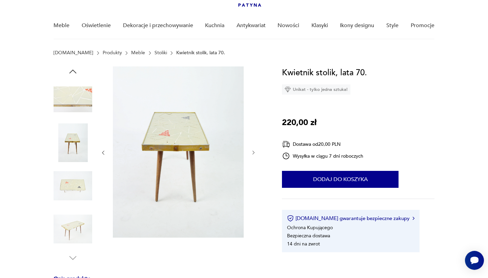
click at [75, 239] on img at bounding box center [73, 229] width 39 height 39
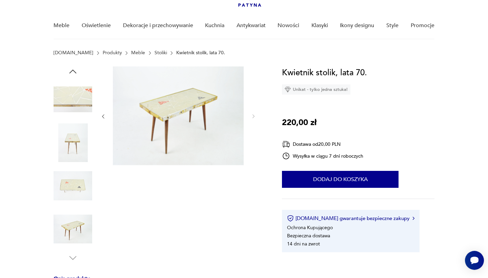
click at [171, 114] on img at bounding box center [178, 115] width 131 height 99
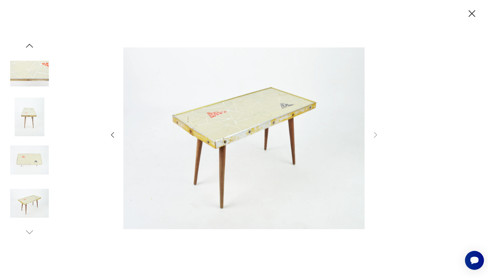
click at [29, 161] on img at bounding box center [29, 160] width 39 height 39
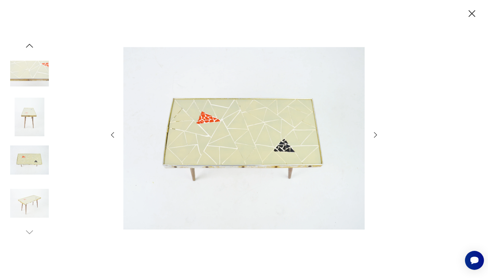
click at [475, 17] on icon "button" at bounding box center [471, 13] width 7 height 7
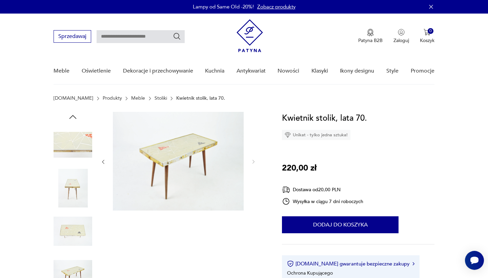
click at [216, 0] on div "Lampy od Same Old -20%! Zobacz produkty" at bounding box center [244, 7] width 488 height 14
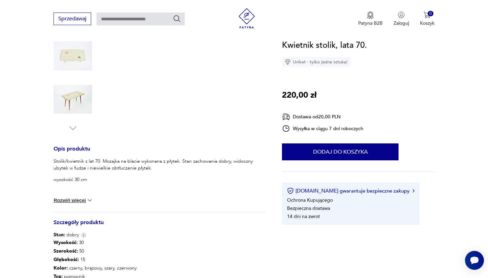
scroll to position [175, 0]
click at [85, 201] on button "Rozwiń więcej" at bounding box center [73, 199] width 39 height 7
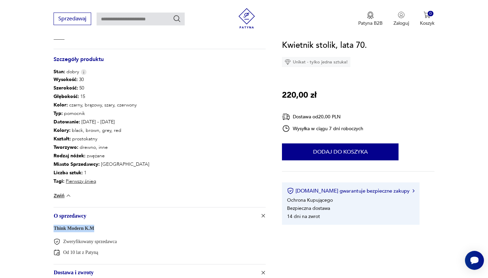
scroll to position [35, 0]
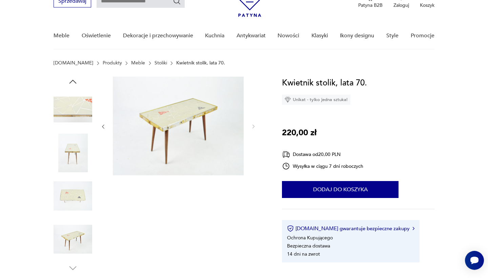
click at [186, 114] on img at bounding box center [178, 126] width 131 height 99
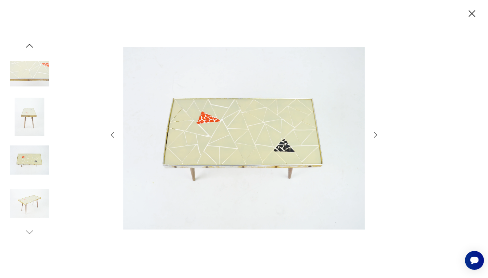
click at [257, 150] on img at bounding box center [243, 138] width 241 height 222
click at [375, 136] on icon "button" at bounding box center [375, 135] width 8 height 8
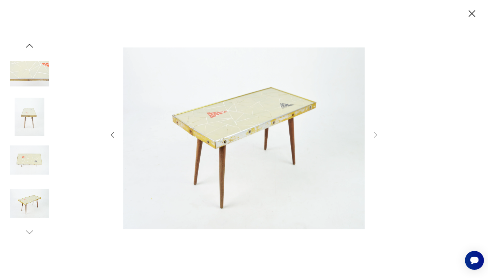
click at [467, 15] on icon "button" at bounding box center [472, 14] width 12 height 12
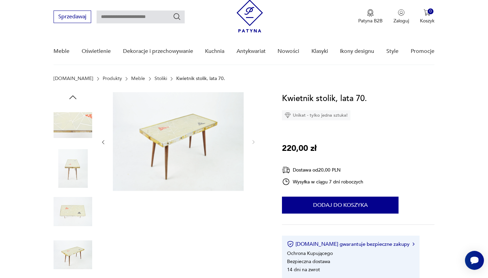
scroll to position [14, 0]
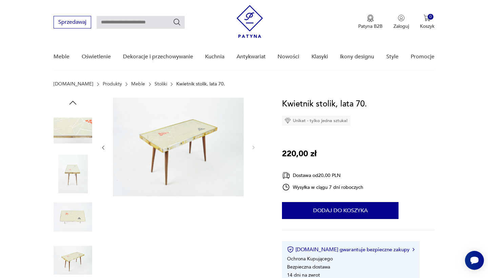
click at [157, 140] on img at bounding box center [178, 147] width 131 height 99
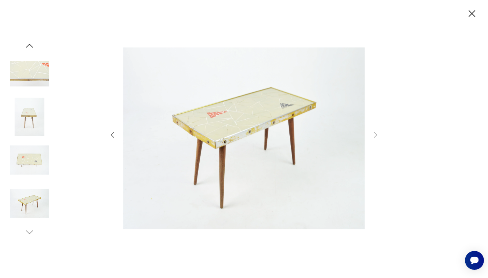
click at [475, 16] on icon "button" at bounding box center [472, 14] width 12 height 12
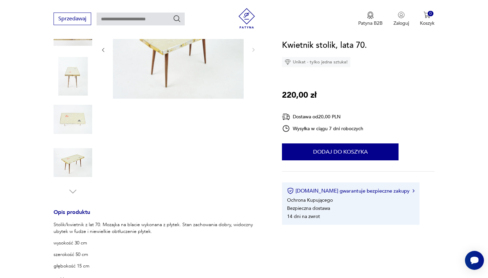
scroll to position [107, 0]
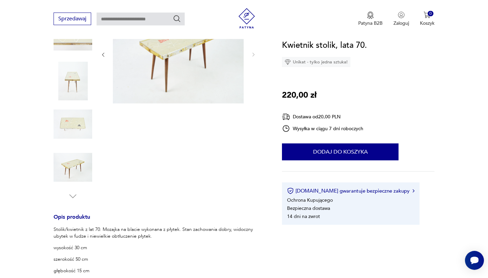
click at [64, 130] on img at bounding box center [73, 124] width 39 height 39
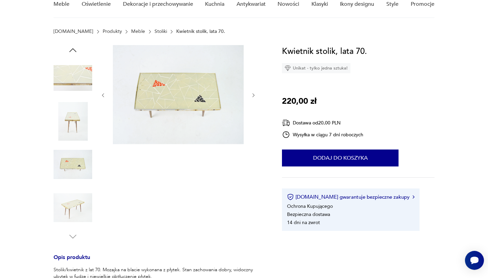
scroll to position [11, 0]
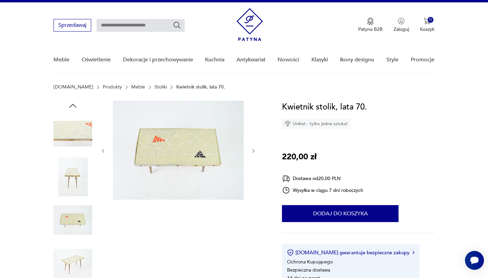
click at [188, 133] on img at bounding box center [178, 150] width 131 height 99
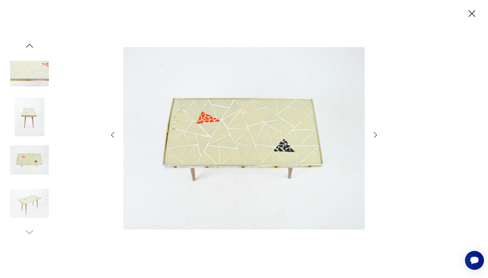
click at [376, 132] on icon "button" at bounding box center [375, 135] width 8 height 8
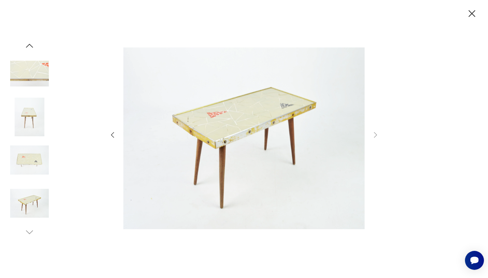
click at [467, 13] on icon "button" at bounding box center [472, 14] width 12 height 12
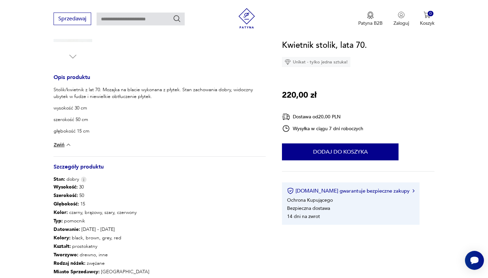
scroll to position [82, 0]
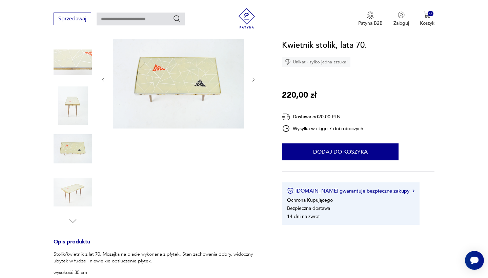
click at [154, 107] on img at bounding box center [178, 78] width 131 height 99
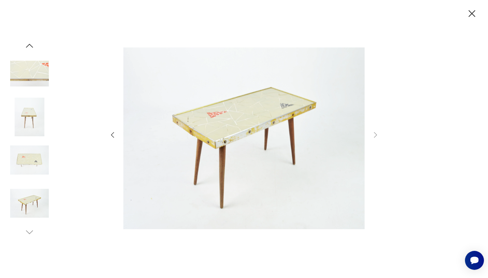
click at [26, 121] on img at bounding box center [29, 117] width 39 height 39
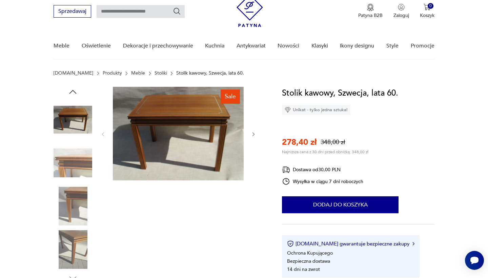
scroll to position [29, 0]
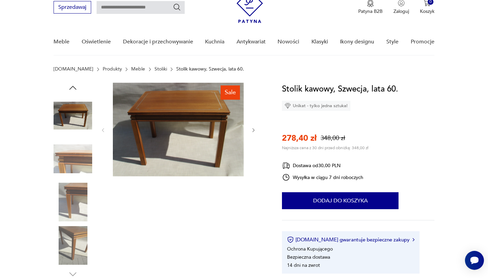
click at [68, 158] on img at bounding box center [73, 159] width 39 height 39
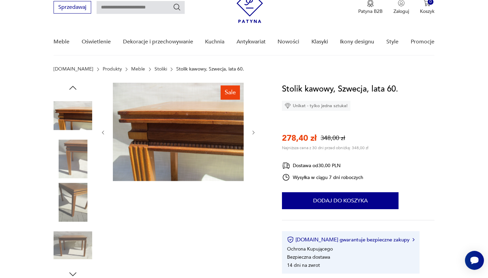
click at [68, 199] on img at bounding box center [73, 202] width 39 height 39
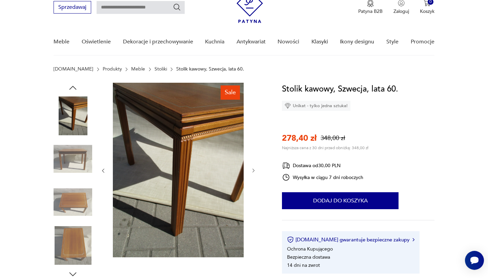
click at [70, 243] on img at bounding box center [73, 245] width 39 height 39
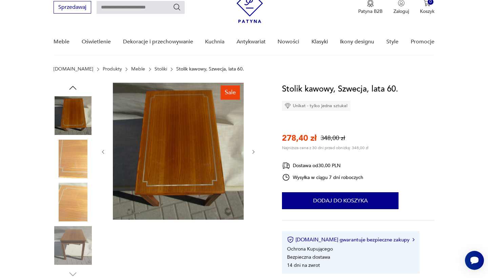
click at [89, 116] on img at bounding box center [73, 115] width 39 height 39
click at [70, 89] on icon "button" at bounding box center [73, 88] width 10 height 10
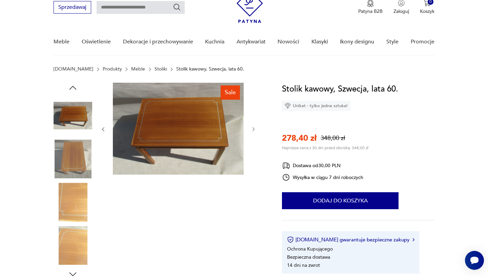
click at [81, 152] on img at bounding box center [73, 159] width 39 height 39
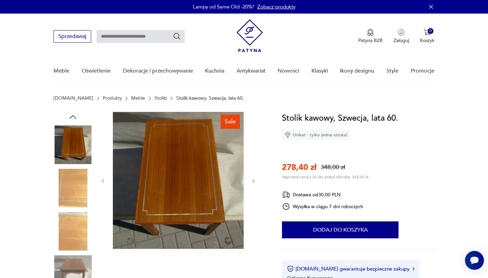
scroll to position [0, 0]
click at [69, 118] on icon "button" at bounding box center [73, 117] width 10 height 10
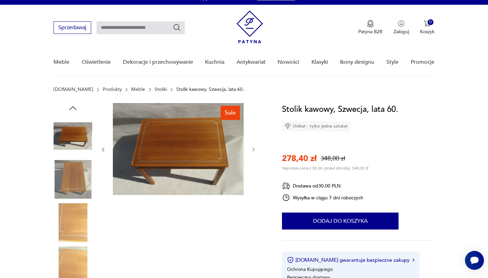
scroll to position [8, 0]
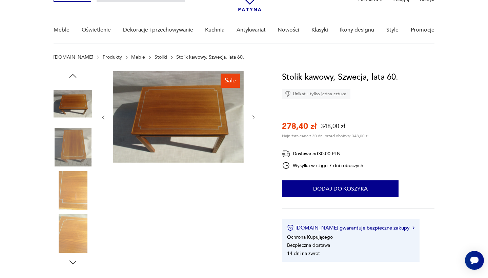
scroll to position [36, 0]
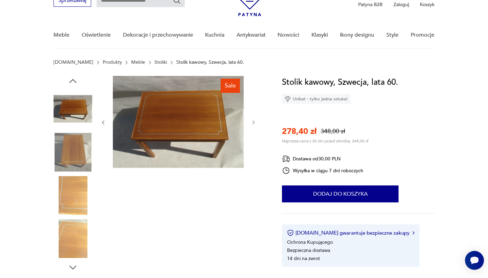
click at [191, 124] on img at bounding box center [178, 122] width 131 height 92
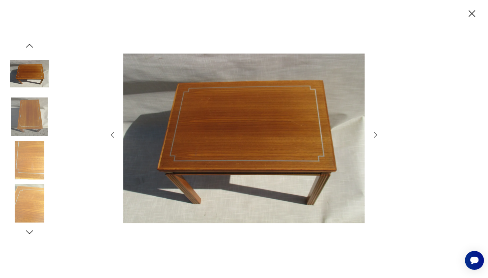
click at [374, 135] on icon "button" at bounding box center [375, 135] width 8 height 8
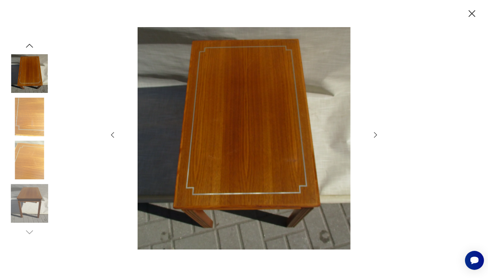
click at [374, 135] on icon "button" at bounding box center [375, 135] width 8 height 8
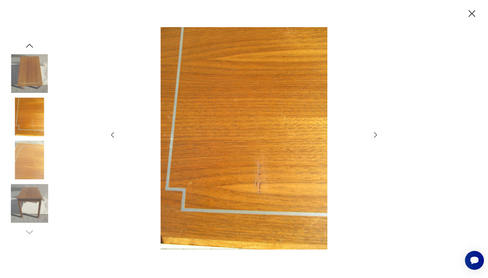
click at [374, 135] on icon "button" at bounding box center [375, 135] width 8 height 8
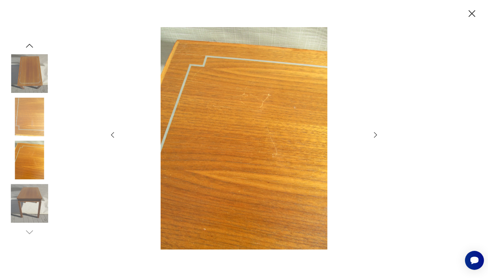
click at [374, 135] on icon "button" at bounding box center [375, 135] width 8 height 8
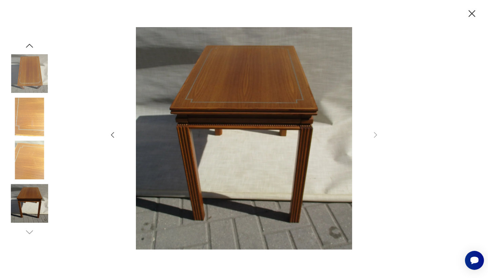
click at [471, 11] on icon "button" at bounding box center [472, 14] width 12 height 12
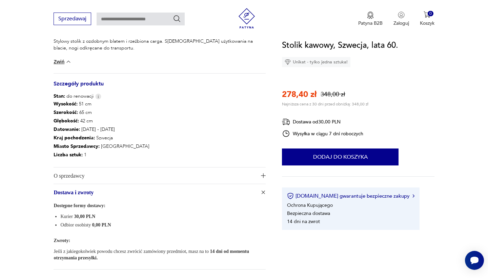
scroll to position [298, 0]
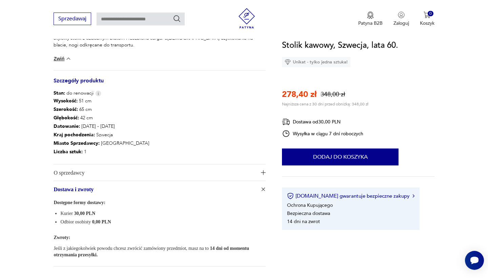
click at [180, 176] on span "O sprzedawcy" at bounding box center [155, 172] width 203 height 16
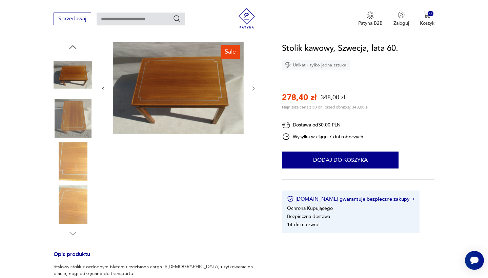
scroll to position [70, 0]
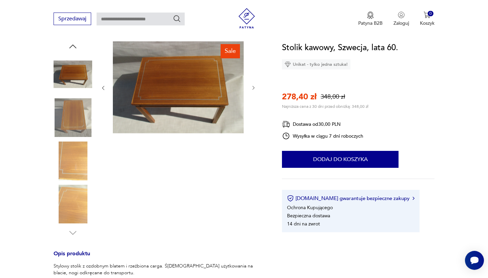
click at [148, 113] on img at bounding box center [178, 87] width 131 height 92
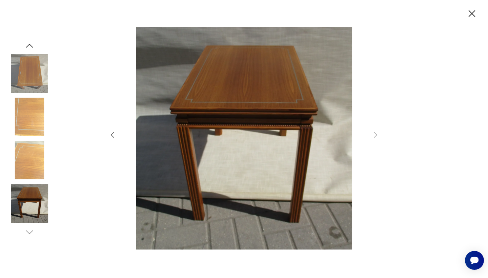
click at [472, 14] on icon "button" at bounding box center [471, 13] width 7 height 7
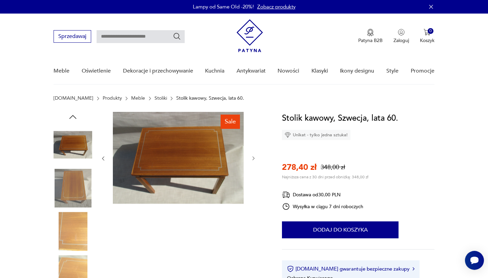
scroll to position [0, 0]
click at [71, 190] on img at bounding box center [73, 188] width 39 height 39
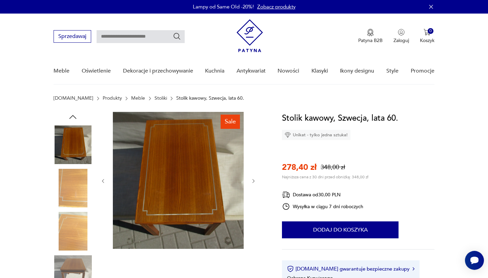
click at [74, 266] on img at bounding box center [73, 274] width 39 height 39
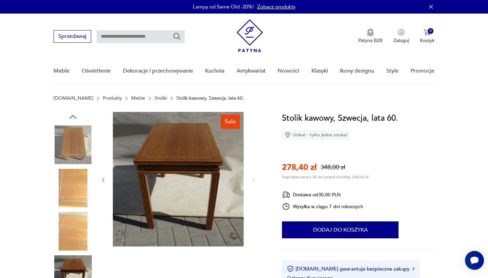
click at [256, 176] on div "Sale" at bounding box center [160, 210] width 212 height 196
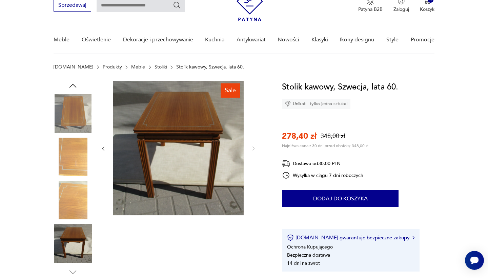
scroll to position [30, 0]
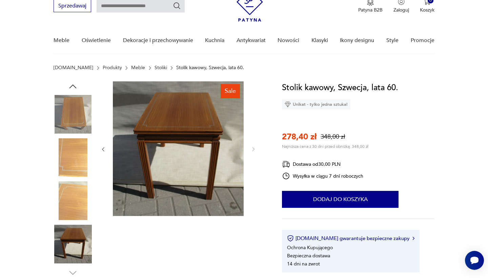
click at [74, 165] on img at bounding box center [73, 157] width 39 height 39
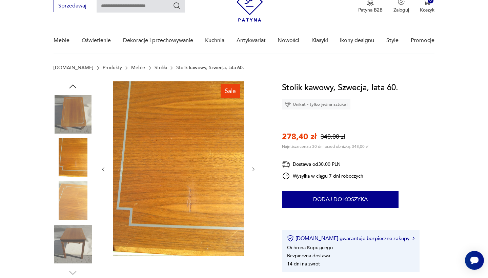
click at [65, 207] on img at bounding box center [73, 200] width 39 height 39
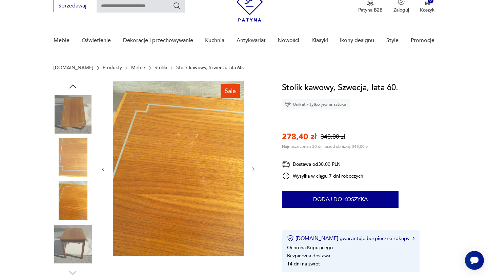
click at [71, 153] on img at bounding box center [73, 157] width 39 height 39
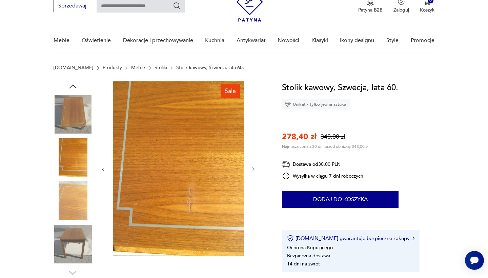
click at [78, 209] on img at bounding box center [73, 200] width 39 height 39
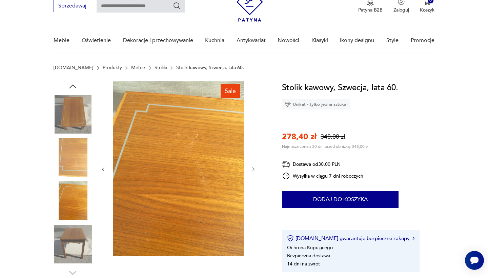
click at [82, 123] on img at bounding box center [73, 114] width 39 height 39
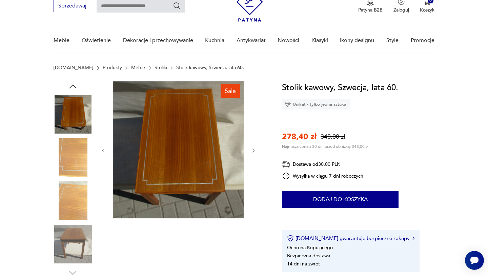
click at [80, 250] on img at bounding box center [73, 244] width 39 height 39
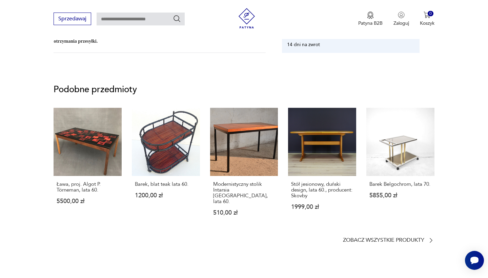
scroll to position [552, 0]
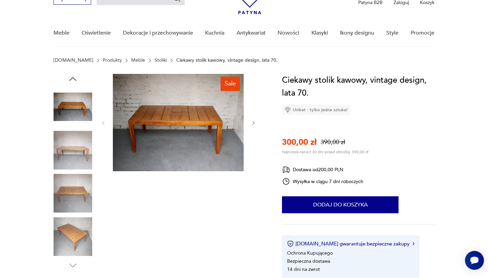
click at [252, 124] on icon "button" at bounding box center [254, 123] width 6 height 6
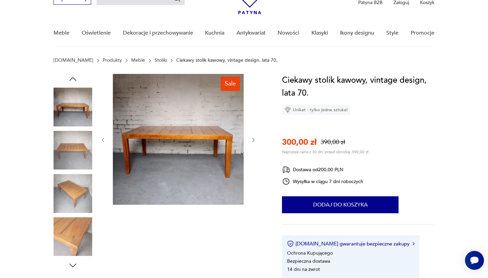
click at [76, 182] on img at bounding box center [73, 193] width 39 height 39
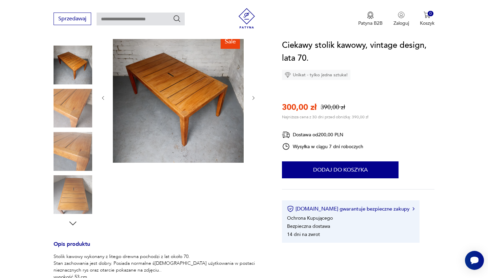
scroll to position [67, 0]
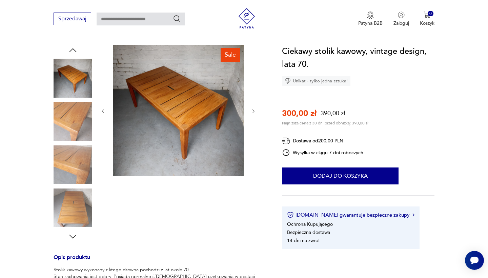
click at [182, 82] on img at bounding box center [178, 110] width 131 height 131
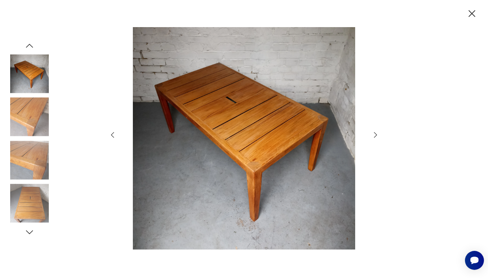
click at [374, 134] on icon "button" at bounding box center [375, 135] width 8 height 8
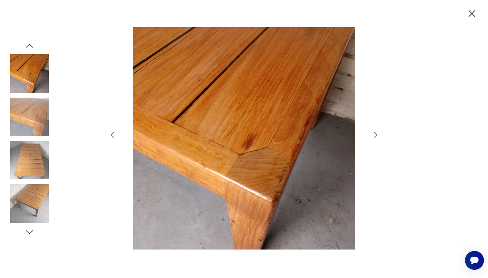
click at [374, 135] on icon "button" at bounding box center [375, 135] width 8 height 8
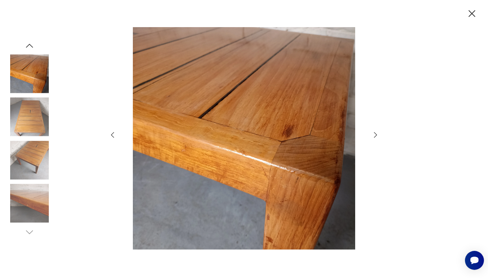
click at [374, 135] on icon "button" at bounding box center [375, 135] width 8 height 8
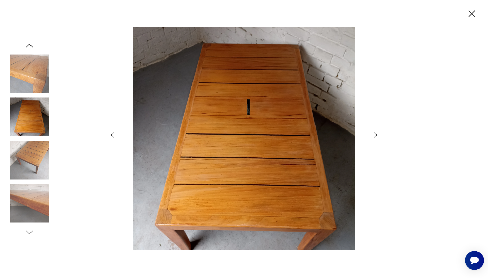
click at [374, 135] on icon "button" at bounding box center [375, 135] width 8 height 8
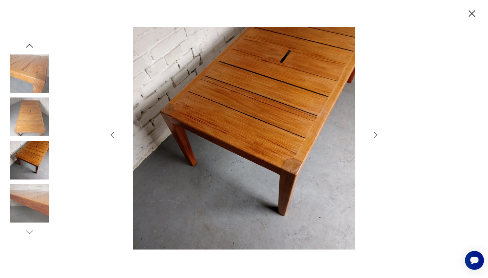
click at [374, 135] on icon "button" at bounding box center [375, 135] width 8 height 8
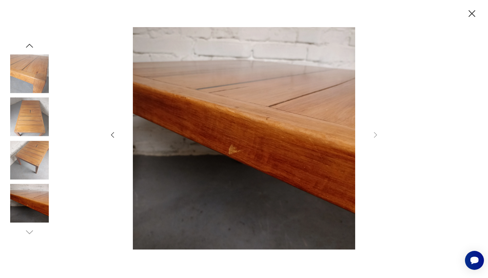
click at [472, 14] on icon "button" at bounding box center [471, 13] width 7 height 7
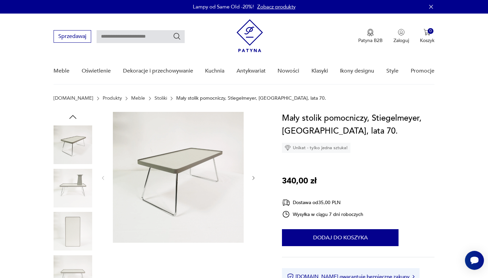
click at [180, 169] on img at bounding box center [178, 177] width 131 height 131
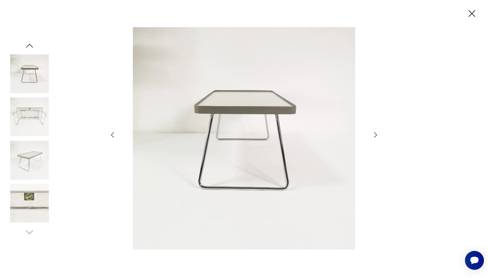
click at [376, 134] on icon "button" at bounding box center [375, 134] width 3 height 5
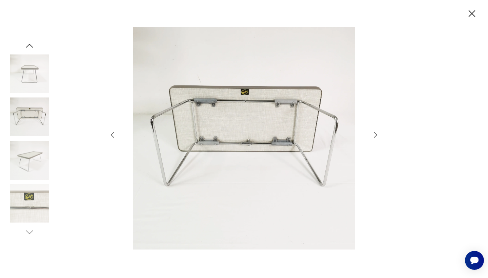
click at [376, 134] on icon "button" at bounding box center [375, 134] width 3 height 5
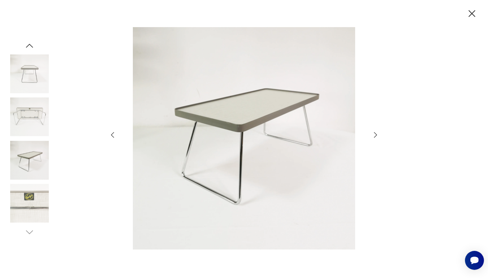
click at [376, 134] on icon "button" at bounding box center [375, 134] width 3 height 5
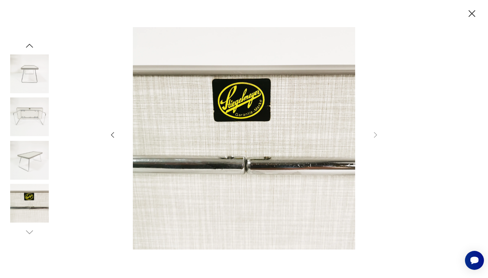
click at [29, 118] on img at bounding box center [29, 117] width 39 height 39
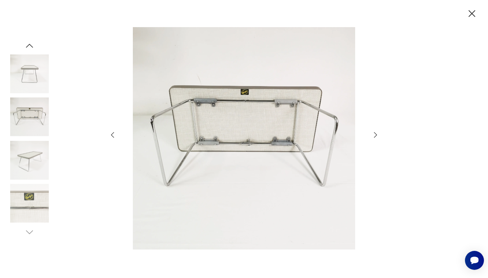
click at [28, 74] on img at bounding box center [29, 73] width 39 height 39
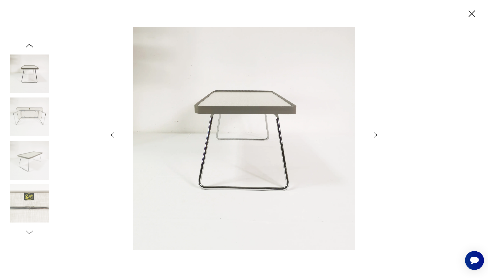
click at [29, 44] on icon "button" at bounding box center [29, 46] width 7 height 4
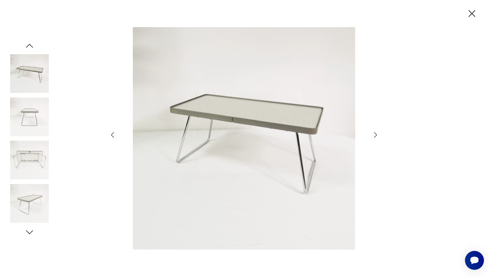
click at [468, 16] on icon "button" at bounding box center [472, 14] width 12 height 12
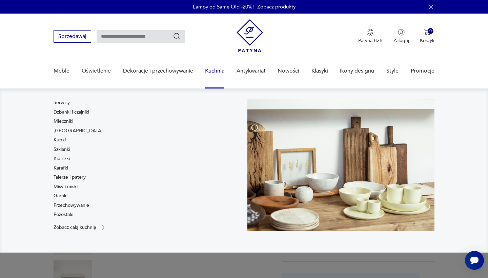
click at [173, 179] on div "Serwisy Dzbanki i czajniki Mleczniki Filiżanki Kubki Szklanki Kieliszki Karafki…" at bounding box center [147, 159] width 187 height 121
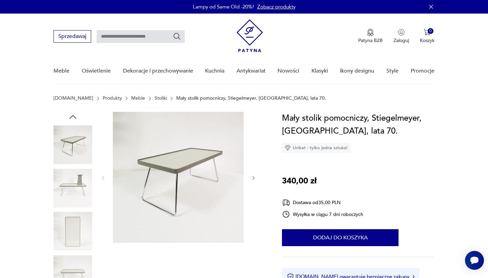
click at [160, 172] on img at bounding box center [178, 177] width 131 height 131
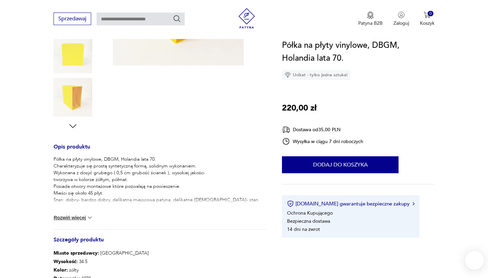
scroll to position [177, 0]
click at [74, 217] on button "Rozwiń więcej" at bounding box center [73, 217] width 39 height 7
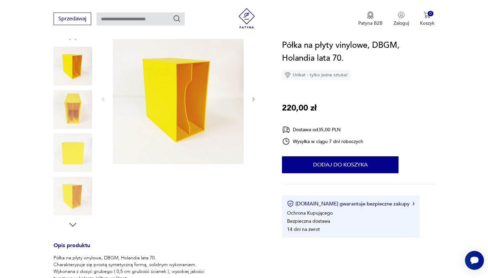
scroll to position [80, 0]
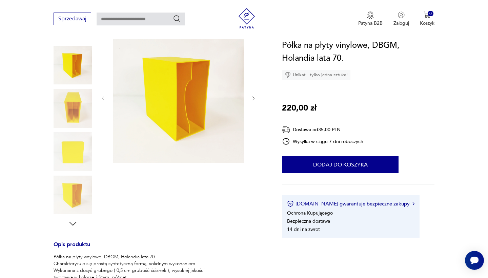
click at [74, 223] on icon "button" at bounding box center [73, 223] width 10 height 10
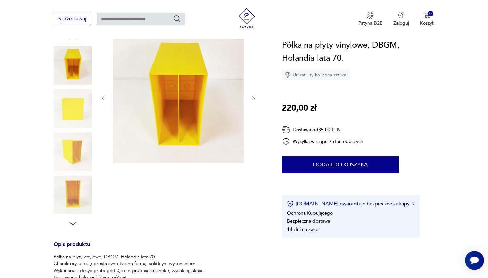
click at [73, 223] on icon "button" at bounding box center [73, 223] width 10 height 10
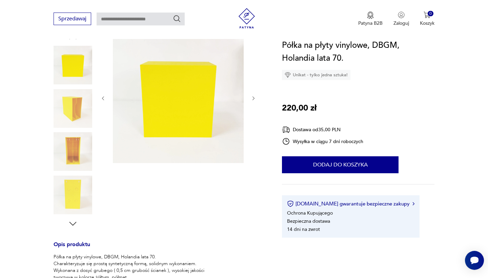
click at [73, 223] on icon "button" at bounding box center [73, 223] width 10 height 10
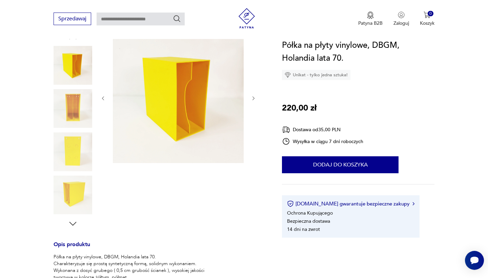
click at [73, 223] on icon "button" at bounding box center [73, 223] width 10 height 10
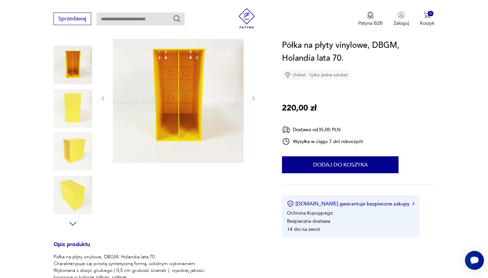
click at [73, 223] on icon "button" at bounding box center [73, 223] width 10 height 10
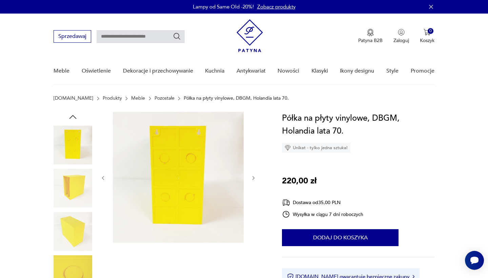
scroll to position [0, 0]
click at [72, 117] on icon "button" at bounding box center [73, 117] width 10 height 10
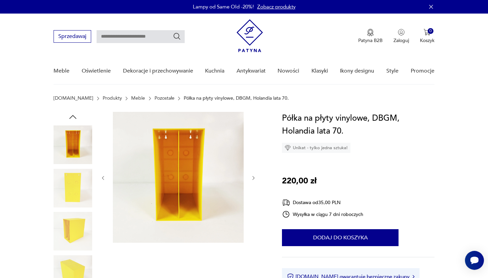
click at [75, 187] on img at bounding box center [73, 188] width 39 height 39
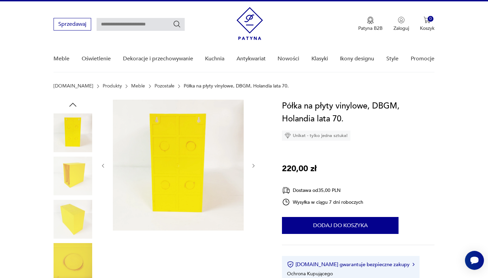
scroll to position [13, 0]
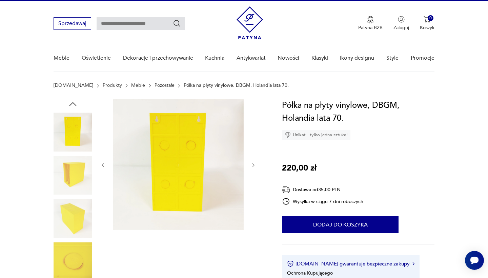
click at [68, 172] on img at bounding box center [73, 175] width 39 height 39
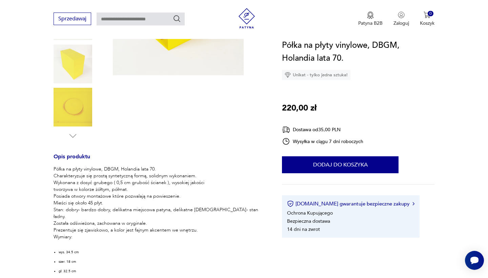
scroll to position [180, 0]
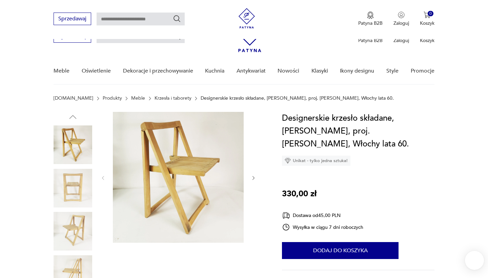
scroll to position [64, 0]
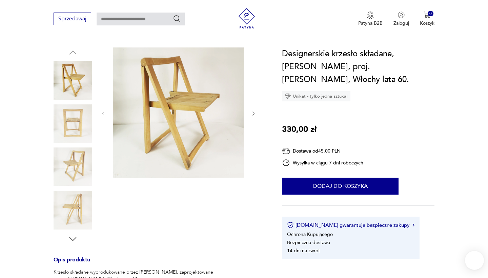
click at [76, 123] on img at bounding box center [73, 123] width 39 height 39
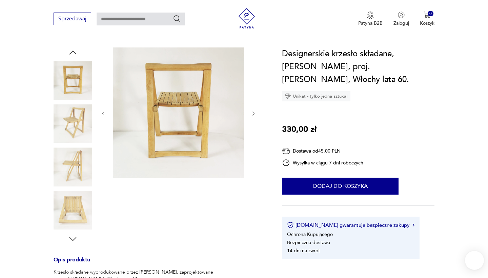
click at [76, 174] on img at bounding box center [73, 166] width 39 height 39
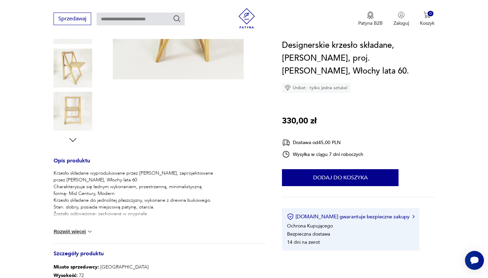
scroll to position [167, 0]
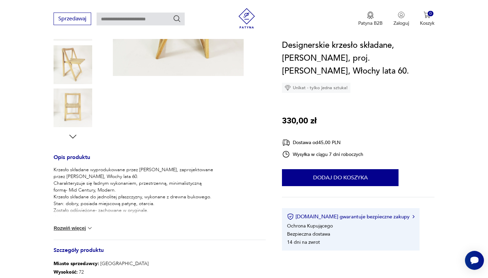
click at [88, 229] on img at bounding box center [89, 228] width 7 height 7
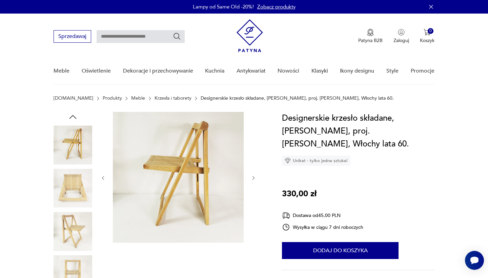
scroll to position [0, 0]
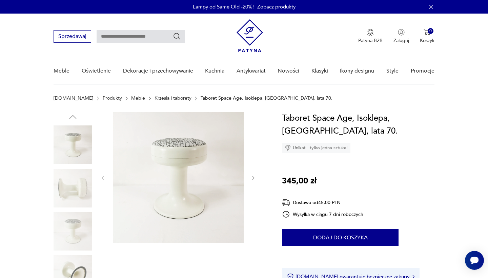
click at [250, 177] on div at bounding box center [178, 178] width 156 height 132
click at [253, 178] on icon "button" at bounding box center [254, 178] width 6 height 6
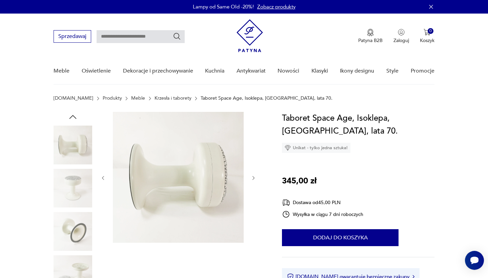
click at [253, 178] on icon "button" at bounding box center [254, 178] width 6 height 6
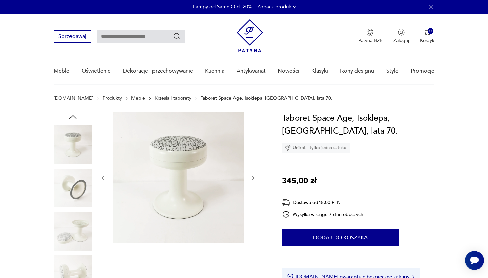
click at [253, 178] on icon "button" at bounding box center [254, 178] width 6 height 6
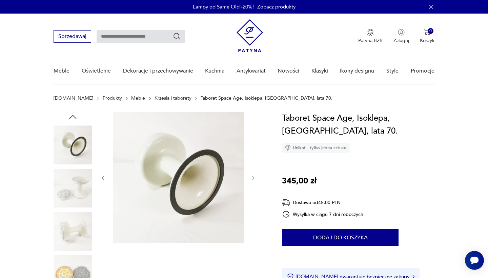
click at [253, 178] on icon "button" at bounding box center [254, 178] width 6 height 6
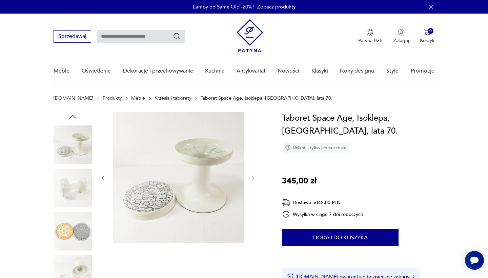
click at [253, 178] on icon "button" at bounding box center [254, 178] width 6 height 6
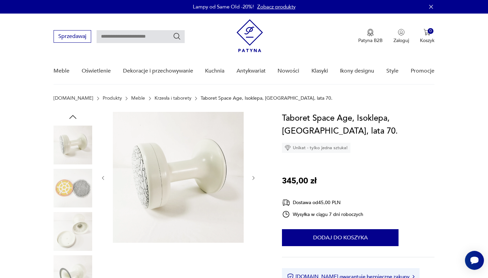
click at [253, 178] on icon "button" at bounding box center [254, 178] width 6 height 6
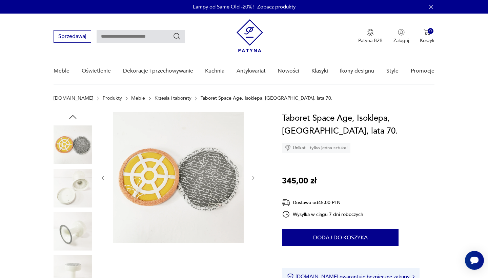
click at [253, 178] on icon "button" at bounding box center [254, 178] width 6 height 6
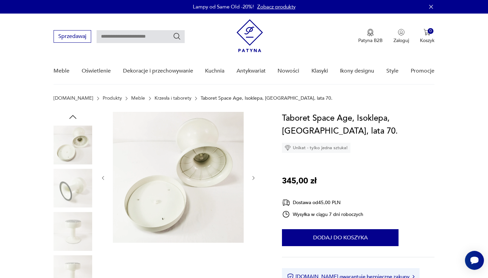
click at [104, 179] on icon "button" at bounding box center [103, 178] width 6 height 6
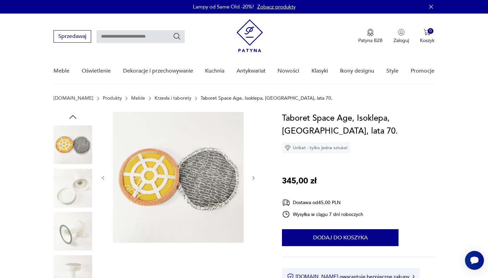
click at [202, 195] on img at bounding box center [178, 177] width 131 height 131
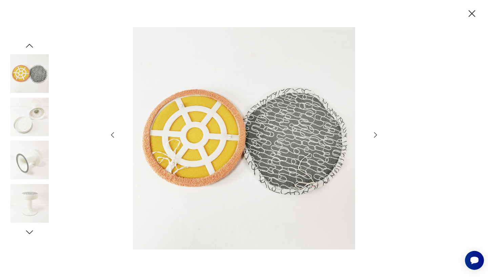
click at [378, 134] on icon "button" at bounding box center [375, 135] width 8 height 8
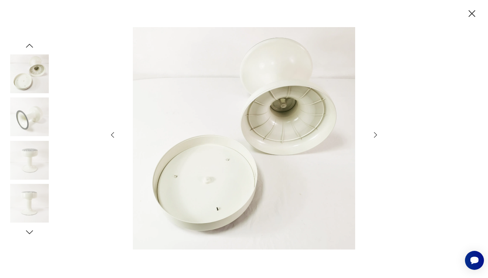
click at [378, 134] on icon "button" at bounding box center [375, 135] width 8 height 8
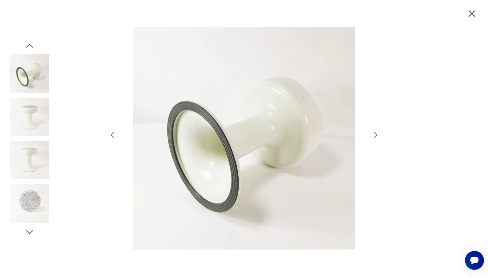
click at [378, 134] on icon "button" at bounding box center [375, 135] width 8 height 8
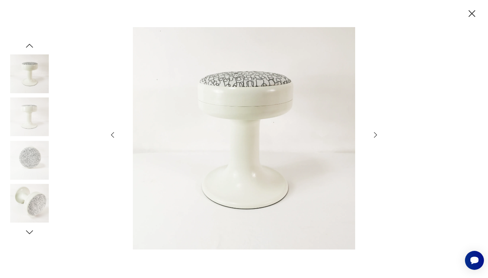
click at [378, 134] on icon "button" at bounding box center [375, 135] width 8 height 8
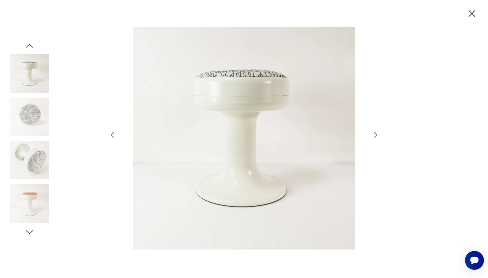
click at [378, 134] on icon "button" at bounding box center [375, 135] width 8 height 8
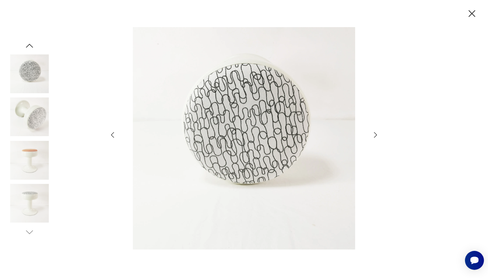
click at [470, 14] on icon "button" at bounding box center [472, 14] width 12 height 12
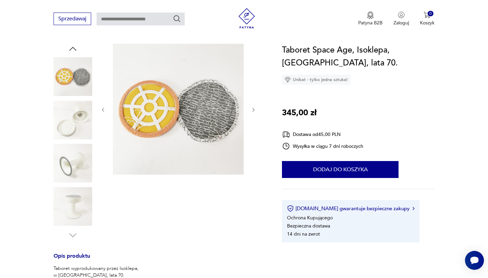
click at [73, 205] on img at bounding box center [73, 206] width 39 height 39
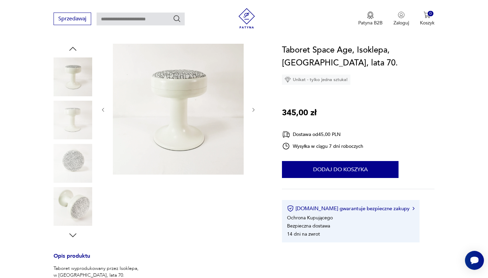
scroll to position [142, 0]
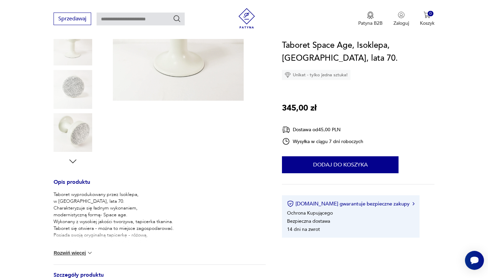
click at [83, 249] on div "Taboret wyprodukowany przez Isoklepa, w Niemczech, lata 70. Charakteryzuje się …" at bounding box center [160, 227] width 212 height 73
click at [83, 253] on button "Rozwiń więcej" at bounding box center [73, 252] width 39 height 7
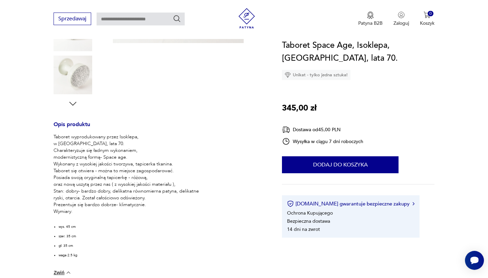
scroll to position [87, 0]
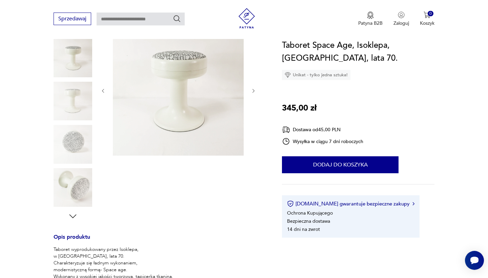
click at [70, 214] on icon "button" at bounding box center [73, 216] width 10 height 10
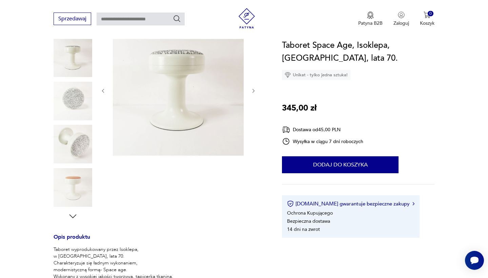
click at [70, 214] on icon "button" at bounding box center [73, 216] width 10 height 10
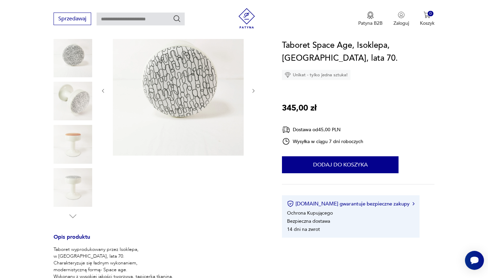
click at [69, 136] on img at bounding box center [73, 144] width 39 height 39
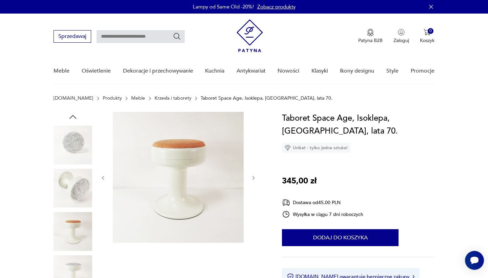
scroll to position [0, 0]
click at [200, 135] on img at bounding box center [178, 177] width 131 height 131
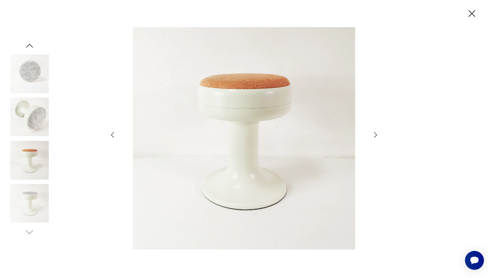
scroll to position [0, 0]
click at [471, 12] on icon "button" at bounding box center [472, 14] width 12 height 12
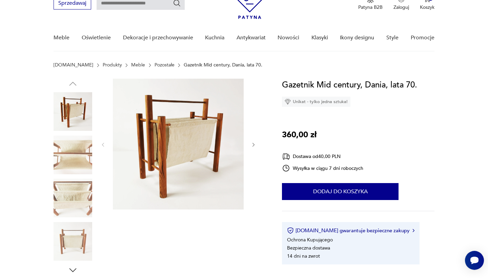
click at [72, 203] on img at bounding box center [73, 198] width 39 height 39
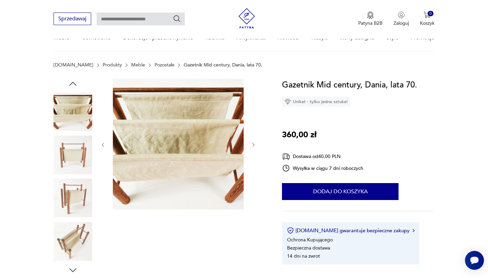
scroll to position [221, 0]
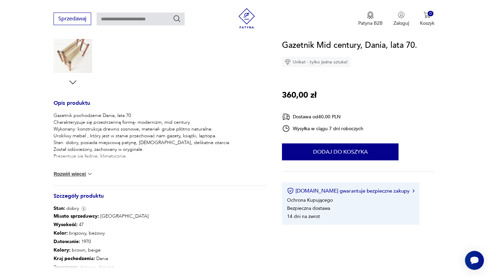
click at [85, 174] on button "Rozwiń więcej" at bounding box center [73, 173] width 39 height 7
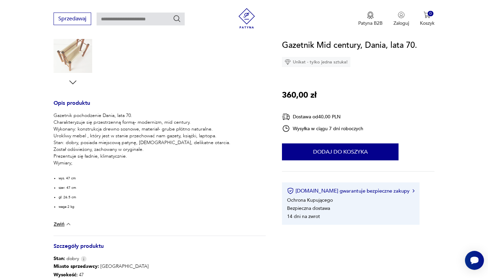
scroll to position [99, 0]
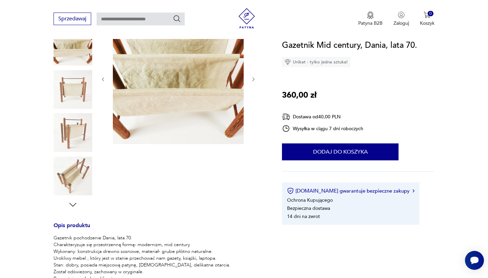
click at [167, 82] on img at bounding box center [178, 78] width 131 height 131
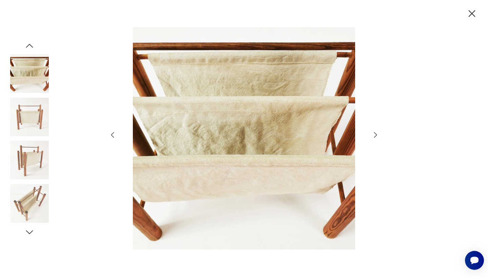
click at [374, 133] on icon "button" at bounding box center [375, 135] width 8 height 8
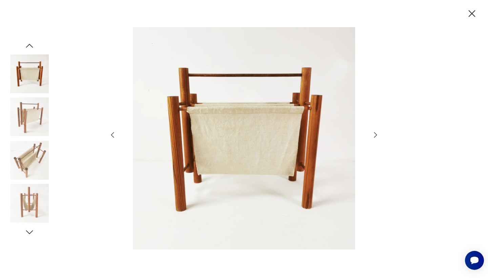
click at [374, 133] on icon "button" at bounding box center [375, 135] width 8 height 8
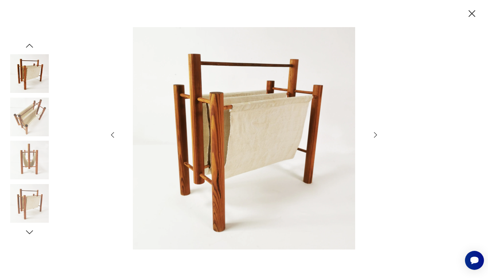
click at [374, 133] on icon "button" at bounding box center [375, 135] width 8 height 8
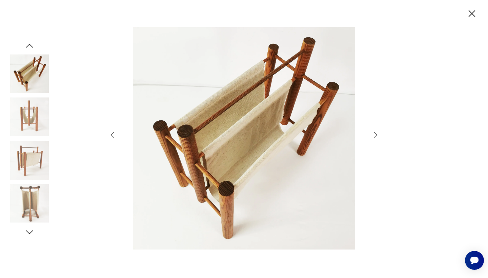
click at [374, 133] on icon "button" at bounding box center [375, 135] width 8 height 8
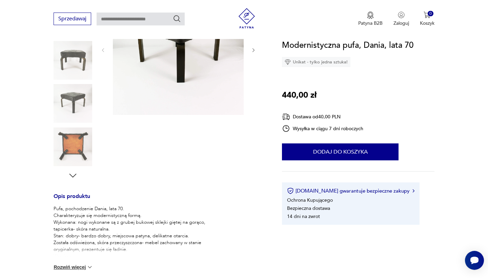
scroll to position [129, 0]
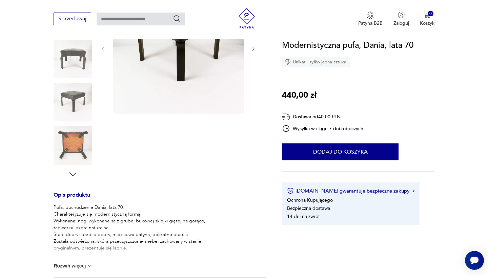
click at [75, 265] on button "Rozwiń więcej" at bounding box center [73, 265] width 39 height 7
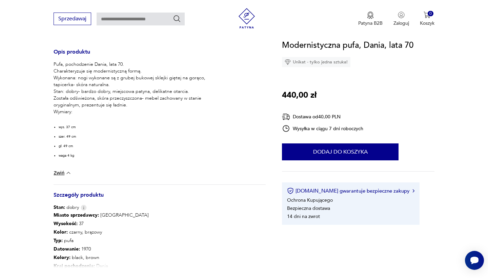
scroll to position [0, 0]
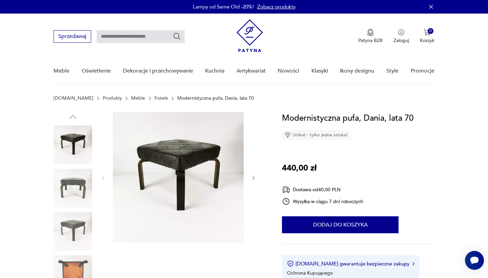
click at [70, 151] on img at bounding box center [73, 144] width 39 height 39
click at [253, 178] on icon "button" at bounding box center [254, 178] width 6 height 6
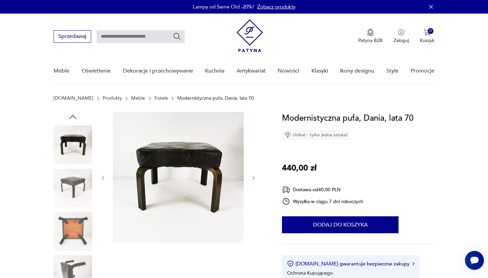
click at [253, 178] on icon "button" at bounding box center [254, 178] width 6 height 6
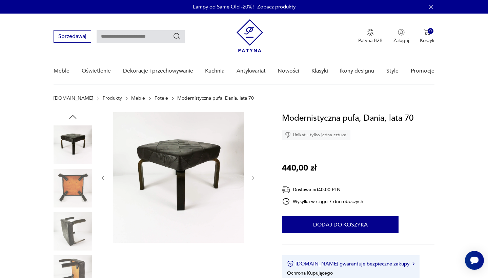
click at [253, 178] on icon "button" at bounding box center [254, 178] width 6 height 6
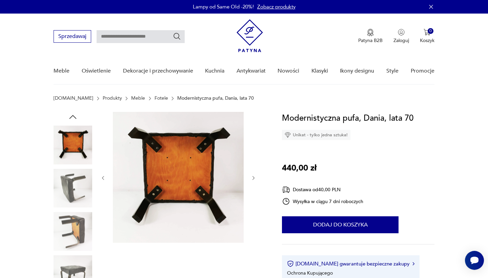
click at [253, 178] on icon "button" at bounding box center [254, 178] width 6 height 6
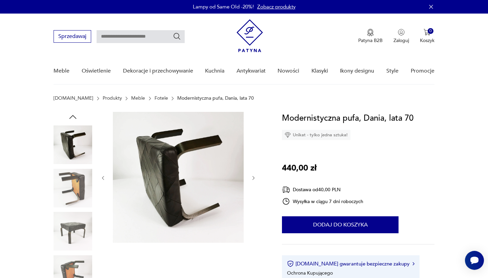
click at [253, 178] on icon "button" at bounding box center [254, 178] width 6 height 6
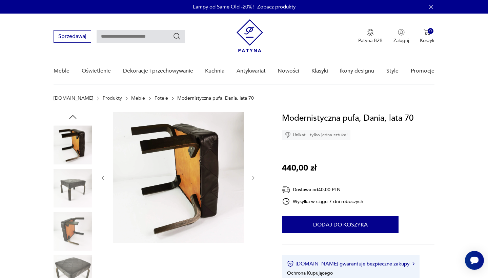
click at [253, 178] on icon "button" at bounding box center [254, 178] width 6 height 6
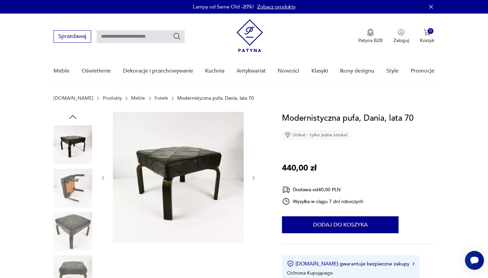
click at [253, 178] on icon "button" at bounding box center [254, 178] width 6 height 6
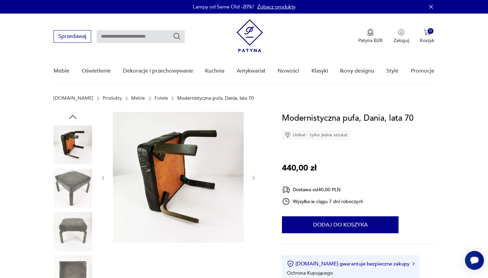
click at [253, 178] on icon "button" at bounding box center [254, 178] width 6 height 6
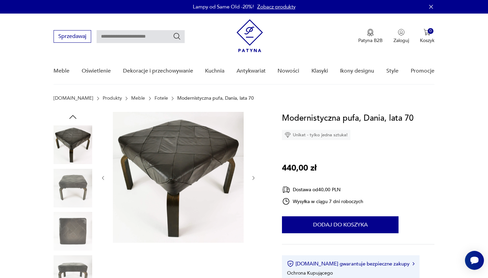
click at [164, 145] on img at bounding box center [178, 177] width 131 height 131
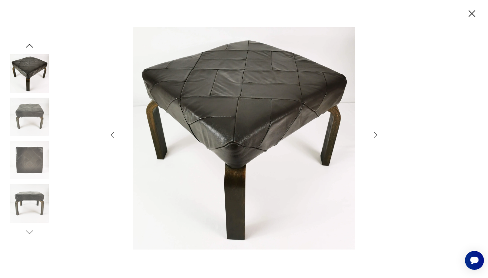
click at [469, 13] on icon "button" at bounding box center [472, 14] width 12 height 12
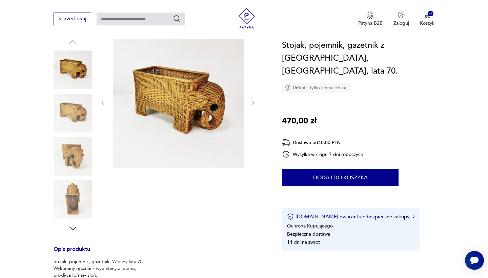
click at [78, 69] on img at bounding box center [73, 69] width 39 height 39
click at [253, 101] on icon "button" at bounding box center [254, 103] width 6 height 6
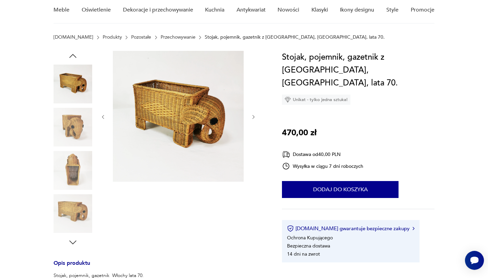
scroll to position [59, 0]
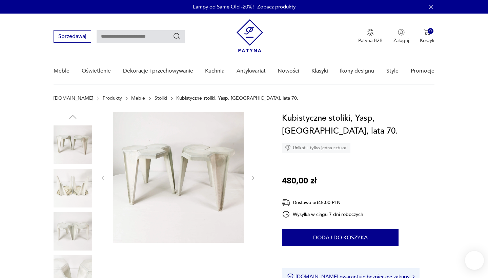
click at [192, 167] on img at bounding box center [178, 177] width 131 height 131
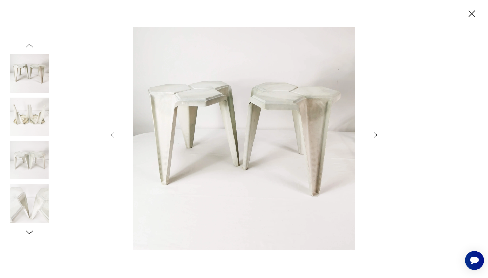
click at [374, 135] on icon "button" at bounding box center [375, 135] width 8 height 8
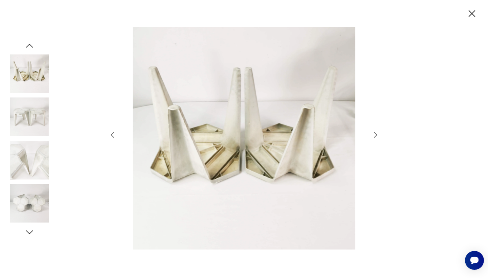
click at [374, 135] on icon "button" at bounding box center [375, 135] width 8 height 8
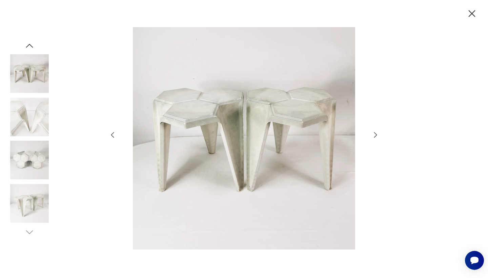
click at [374, 135] on icon "button" at bounding box center [375, 135] width 8 height 8
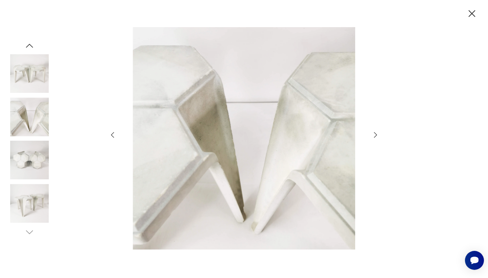
click at [374, 135] on icon "button" at bounding box center [375, 135] width 8 height 8
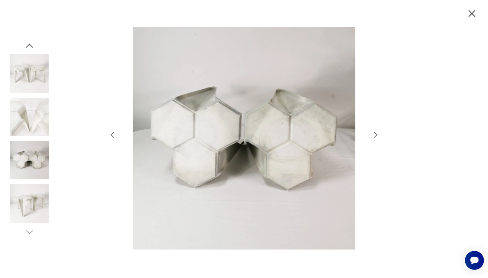
click at [374, 135] on icon "button" at bounding box center [375, 135] width 8 height 8
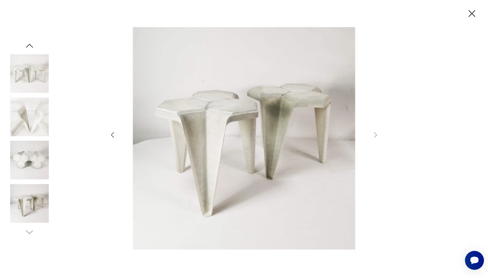
click at [473, 12] on icon "button" at bounding box center [472, 14] width 12 height 12
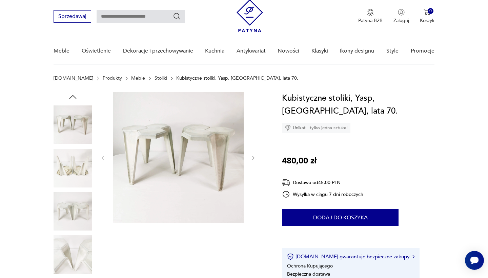
scroll to position [154, 0]
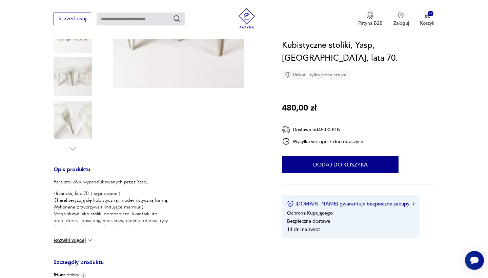
click at [87, 239] on img at bounding box center [89, 240] width 7 height 7
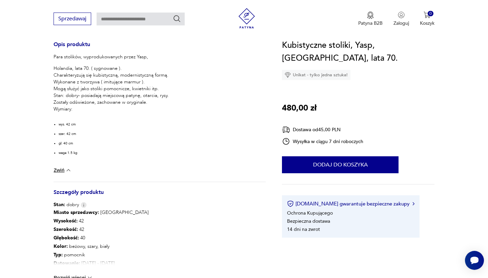
scroll to position [35, 0]
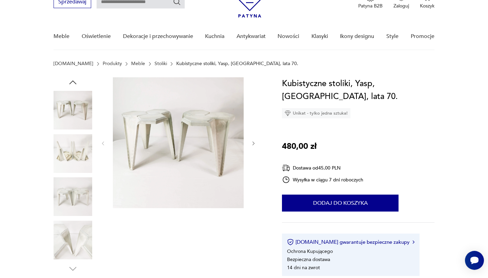
click at [169, 124] on img at bounding box center [178, 142] width 131 height 131
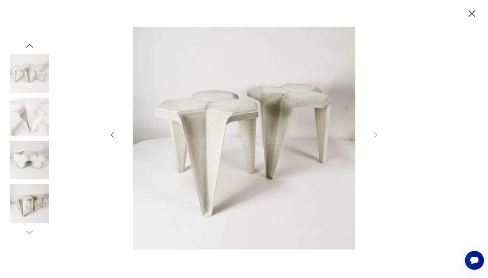
click at [472, 12] on icon "button" at bounding box center [472, 14] width 12 height 12
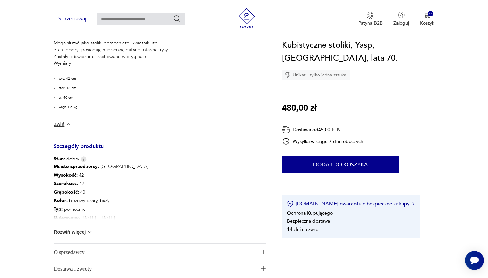
scroll to position [326, 0]
click at [78, 232] on button "Rozwiń więcej" at bounding box center [73, 231] width 39 height 7
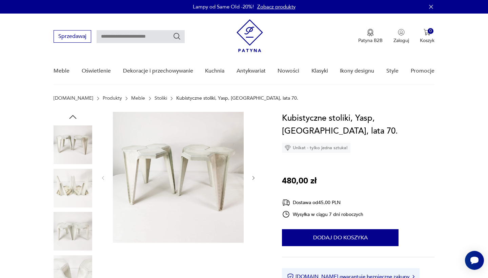
scroll to position [-1, 0]
click at [179, 167] on img at bounding box center [178, 177] width 131 height 131
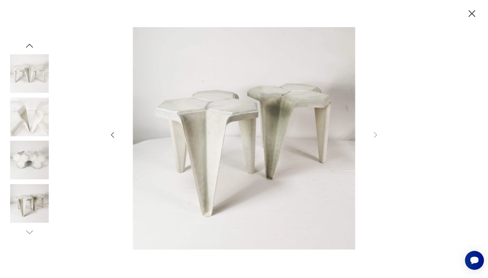
scroll to position [0, 0]
click at [370, 139] on div at bounding box center [243, 139] width 271 height 224
click at [24, 201] on img at bounding box center [29, 203] width 39 height 39
click at [27, 161] on img at bounding box center [29, 160] width 39 height 39
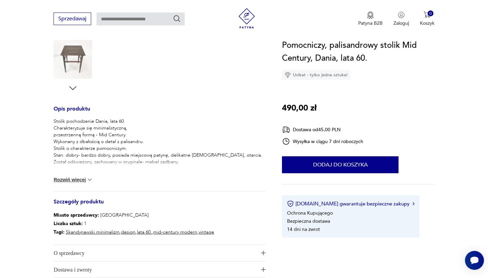
click at [87, 180] on img at bounding box center [89, 179] width 7 height 7
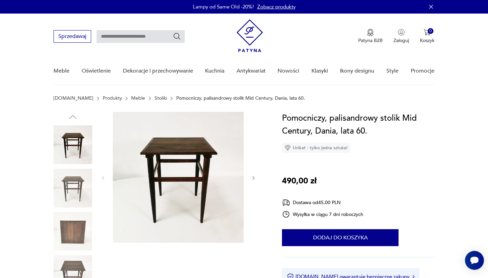
scroll to position [0, 0]
click at [84, 144] on img at bounding box center [73, 144] width 39 height 39
click at [254, 179] on icon "button" at bounding box center [254, 178] width 6 height 6
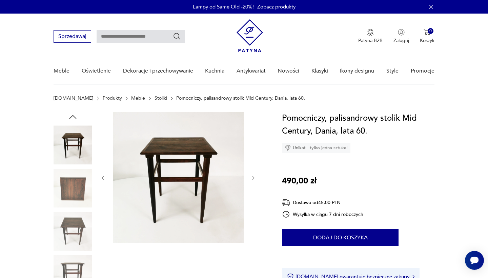
click at [254, 179] on icon "button" at bounding box center [254, 178] width 6 height 6
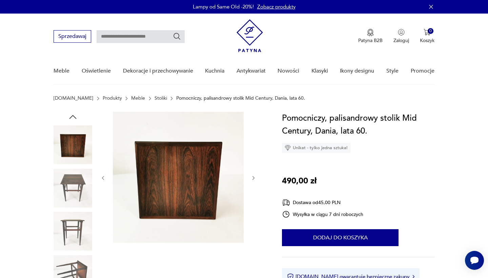
click at [254, 179] on icon "button" at bounding box center [254, 178] width 6 height 6
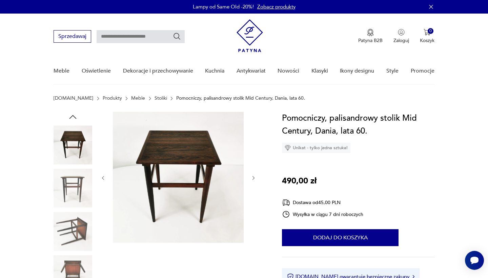
click at [254, 179] on icon "button" at bounding box center [254, 178] width 6 height 6
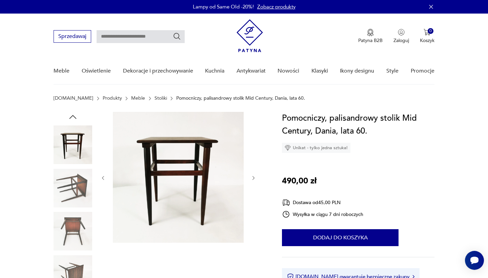
click at [254, 179] on icon "button" at bounding box center [254, 178] width 6 height 6
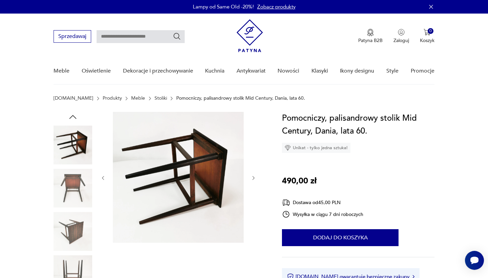
click at [254, 179] on icon "button" at bounding box center [254, 178] width 6 height 6
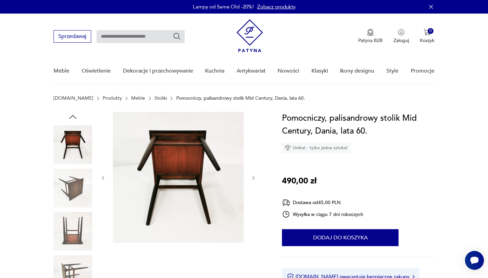
click at [254, 179] on icon "button" at bounding box center [254, 178] width 6 height 6
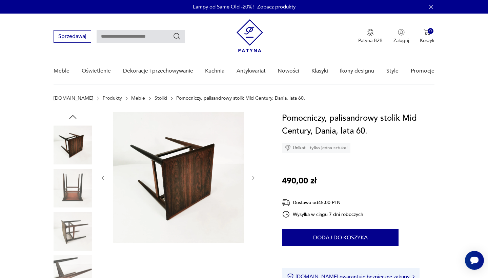
click at [254, 179] on icon "button" at bounding box center [254, 178] width 6 height 6
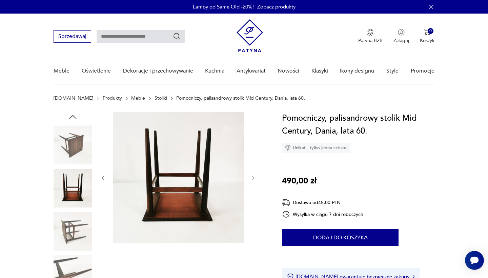
click at [254, 179] on icon "button" at bounding box center [254, 178] width 6 height 6
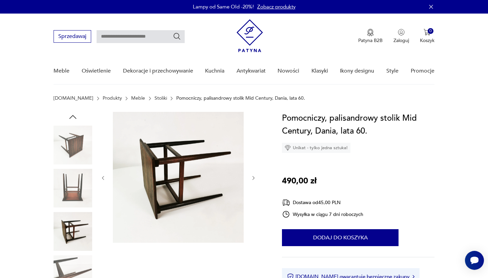
click at [254, 179] on icon "button" at bounding box center [254, 178] width 6 height 6
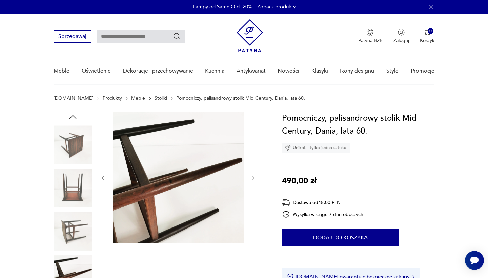
click at [68, 149] on img at bounding box center [73, 144] width 39 height 39
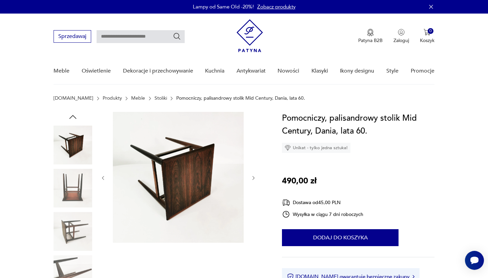
click at [75, 116] on icon "button" at bounding box center [73, 117] width 10 height 10
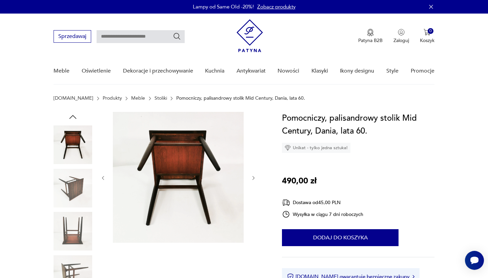
click at [75, 116] on icon "button" at bounding box center [73, 117] width 10 height 10
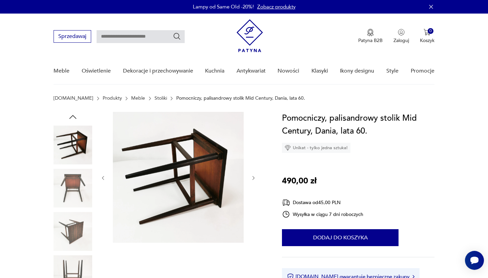
click at [75, 116] on icon "button" at bounding box center [73, 117] width 10 height 10
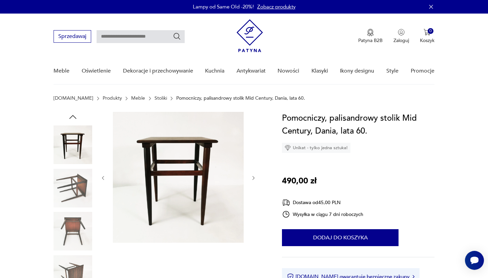
click at [75, 116] on icon "button" at bounding box center [73, 117] width 10 height 10
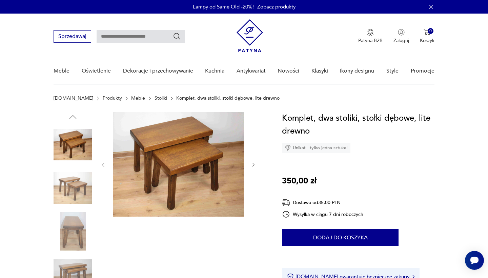
scroll to position [-1, 0]
click at [171, 144] on img at bounding box center [178, 164] width 131 height 105
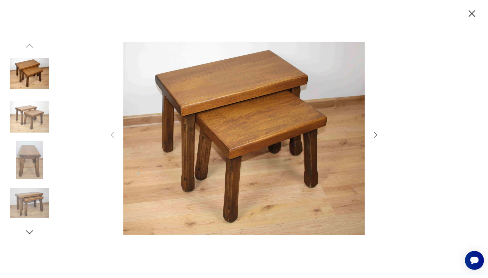
scroll to position [0, 0]
click at [374, 134] on icon "button" at bounding box center [375, 135] width 8 height 8
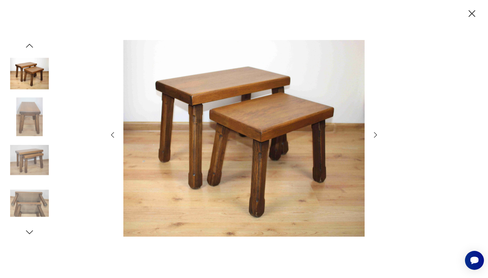
click at [374, 134] on icon "button" at bounding box center [375, 135] width 8 height 8
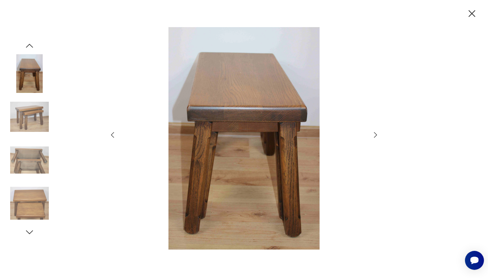
click at [374, 134] on icon "button" at bounding box center [375, 135] width 8 height 8
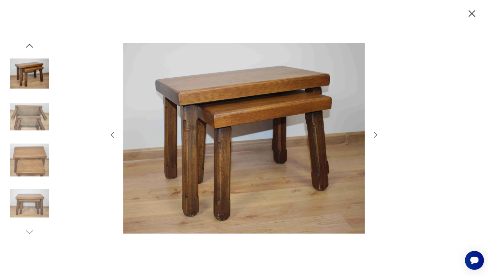
click at [375, 130] on div at bounding box center [243, 139] width 271 height 224
click at [375, 137] on icon "button" at bounding box center [375, 135] width 8 height 8
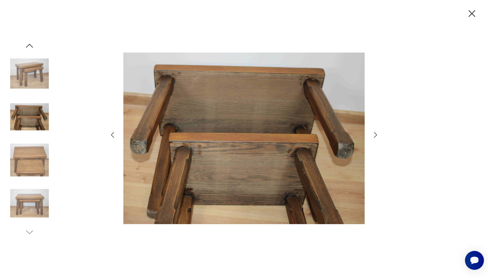
click at [473, 14] on icon "button" at bounding box center [472, 14] width 12 height 12
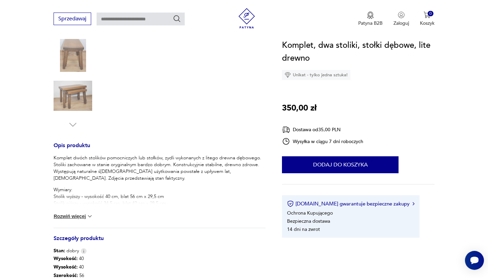
scroll to position [183, 0]
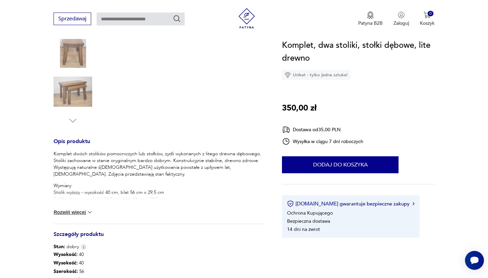
click at [72, 213] on button "Rozwiń więcej" at bounding box center [73, 212] width 39 height 7
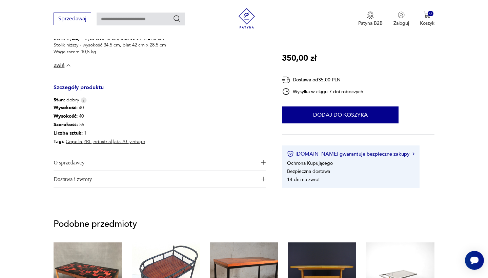
scroll to position [346, 0]
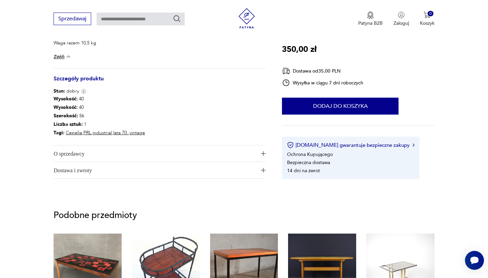
click at [138, 172] on span "Dostawa i zwroty" at bounding box center [155, 170] width 203 height 16
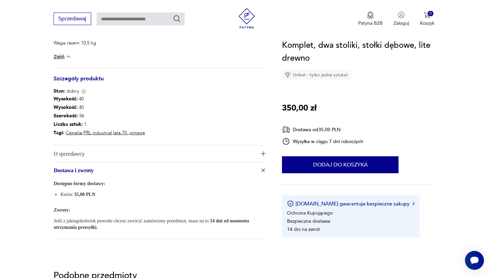
scroll to position [0, 0]
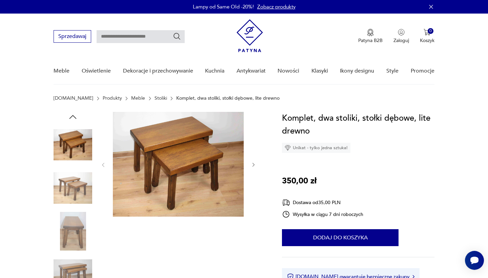
click at [183, 166] on img at bounding box center [178, 164] width 131 height 105
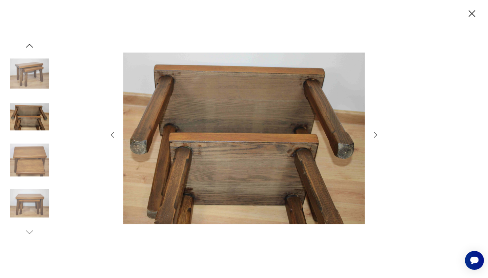
click at [375, 135] on icon "button" at bounding box center [375, 135] width 8 height 8
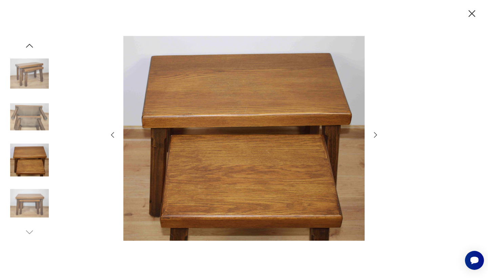
click at [375, 135] on icon "button" at bounding box center [375, 135] width 8 height 8
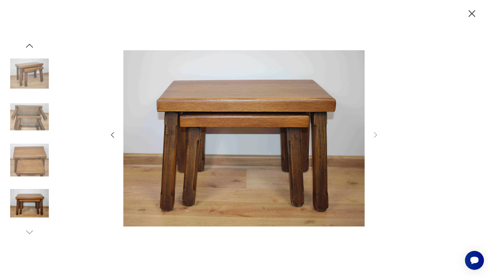
click at [24, 158] on img at bounding box center [29, 160] width 39 height 39
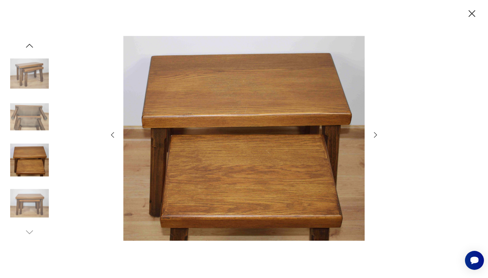
click at [30, 91] on img at bounding box center [29, 73] width 39 height 39
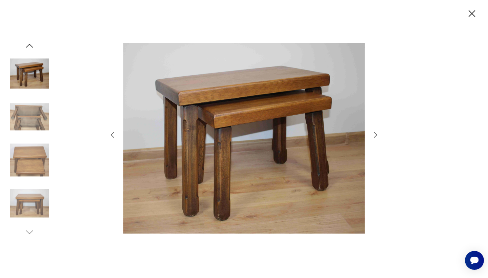
click at [32, 76] on img at bounding box center [29, 73] width 39 height 39
click at [31, 125] on img at bounding box center [29, 117] width 39 height 39
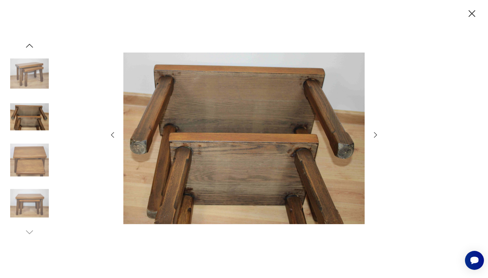
click at [471, 11] on icon "button" at bounding box center [472, 14] width 12 height 12
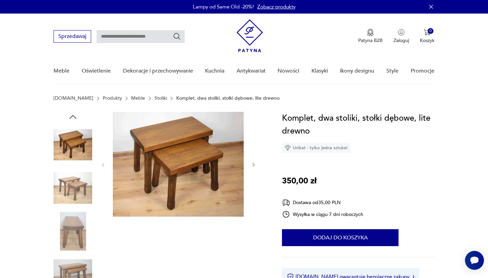
click at [78, 191] on img at bounding box center [73, 188] width 39 height 39
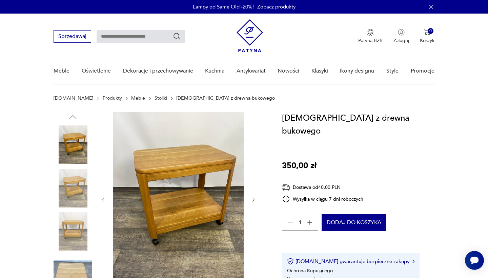
click at [165, 192] on img at bounding box center [178, 199] width 131 height 174
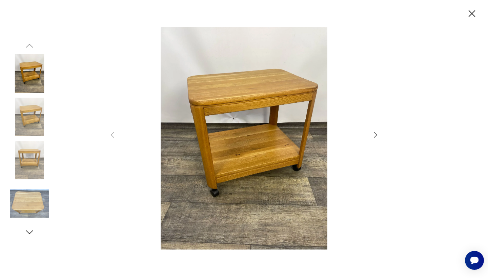
click at [373, 134] on icon "button" at bounding box center [375, 135] width 8 height 8
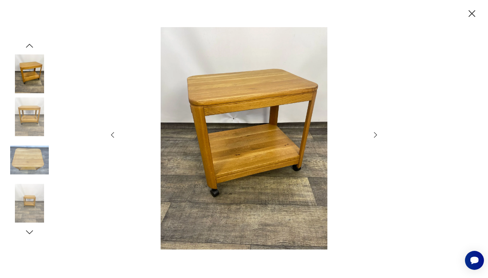
click at [373, 134] on icon "button" at bounding box center [375, 135] width 8 height 8
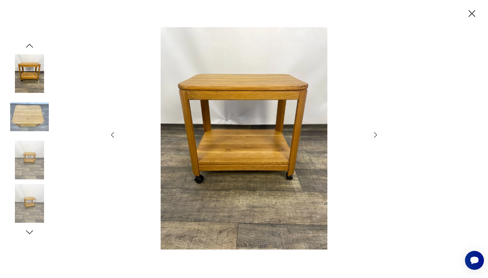
click at [373, 134] on icon "button" at bounding box center [375, 135] width 8 height 8
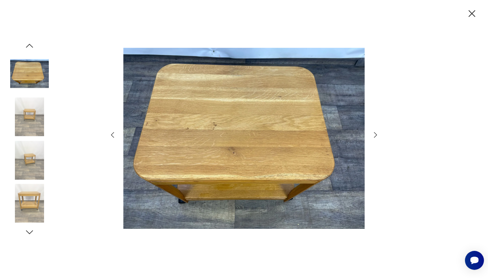
click at [373, 134] on icon "button" at bounding box center [375, 135] width 8 height 8
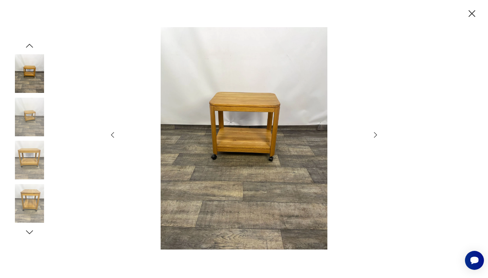
click at [373, 134] on icon "button" at bounding box center [375, 135] width 8 height 8
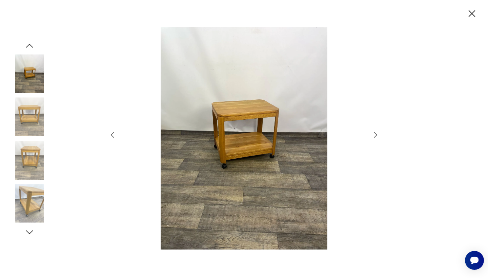
click at [373, 134] on icon "button" at bounding box center [375, 135] width 8 height 8
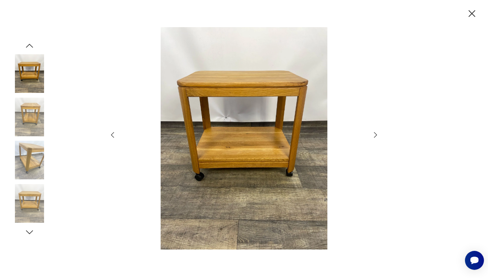
click at [373, 134] on icon "button" at bounding box center [375, 135] width 8 height 8
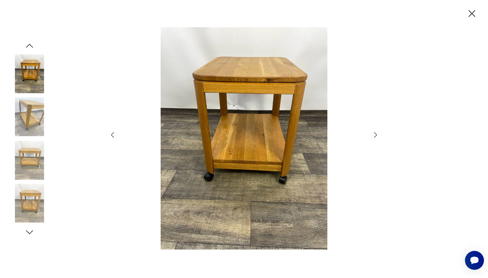
click at [373, 134] on icon "button" at bounding box center [375, 135] width 8 height 8
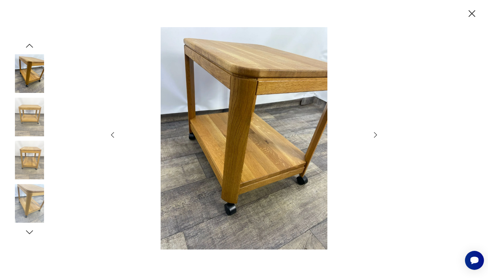
click at [373, 134] on icon "button" at bounding box center [375, 135] width 8 height 8
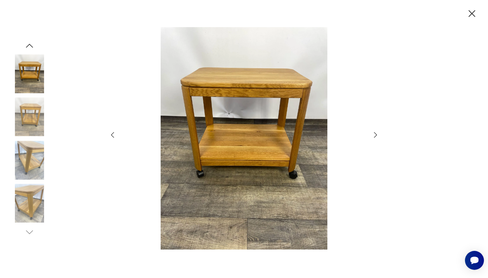
click at [373, 134] on icon "button" at bounding box center [375, 135] width 8 height 8
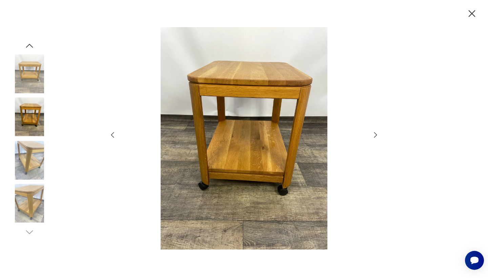
click at [475, 18] on icon "button" at bounding box center [472, 14] width 12 height 12
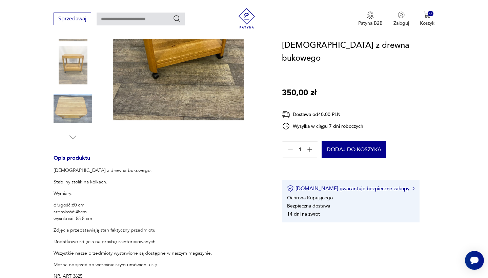
scroll to position [175, 0]
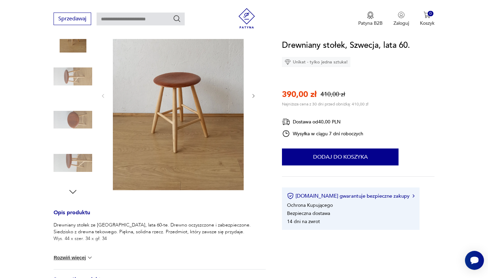
click at [89, 258] on img at bounding box center [89, 257] width 7 height 7
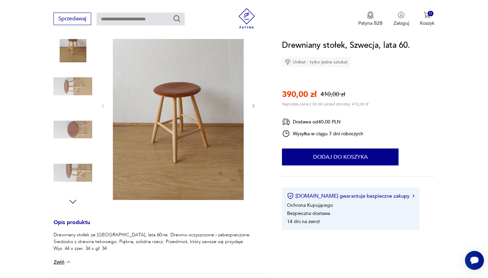
scroll to position [91, 0]
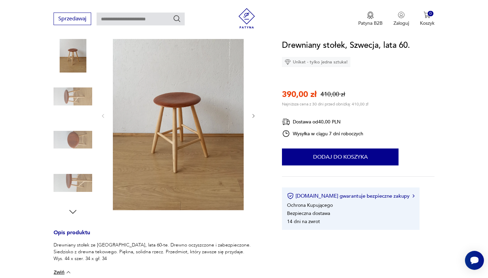
click at [208, 139] on img at bounding box center [178, 115] width 131 height 190
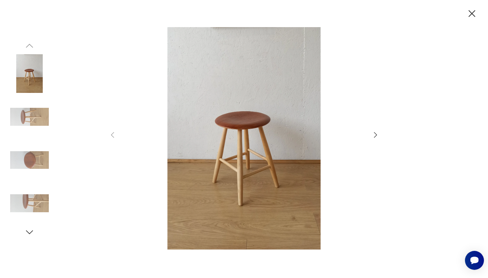
click at [376, 135] on icon "button" at bounding box center [375, 134] width 3 height 5
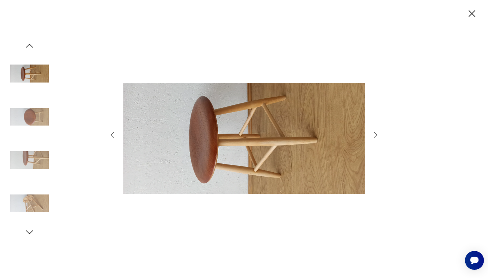
click at [375, 135] on icon "button" at bounding box center [375, 135] width 8 height 8
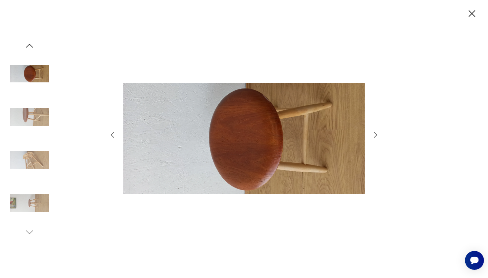
click at [375, 135] on icon "button" at bounding box center [375, 135] width 8 height 8
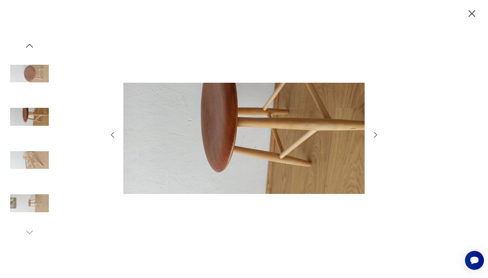
click at [375, 135] on icon "button" at bounding box center [375, 135] width 8 height 8
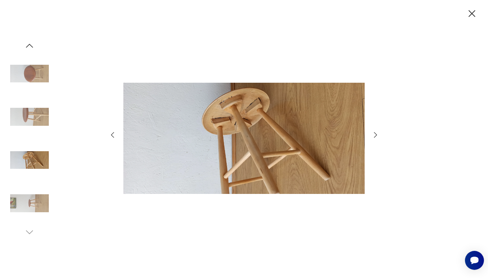
click at [375, 135] on icon "button" at bounding box center [375, 135] width 8 height 8
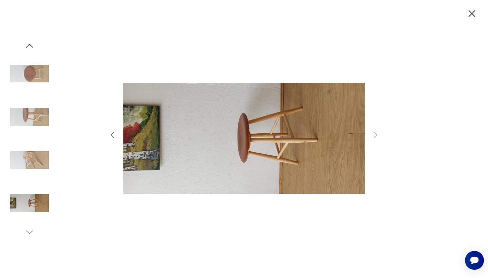
click at [472, 14] on icon "button" at bounding box center [471, 13] width 7 height 7
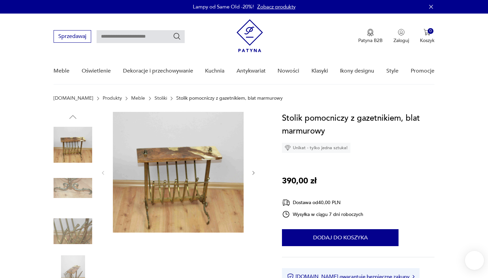
click at [184, 152] on img at bounding box center [178, 172] width 131 height 121
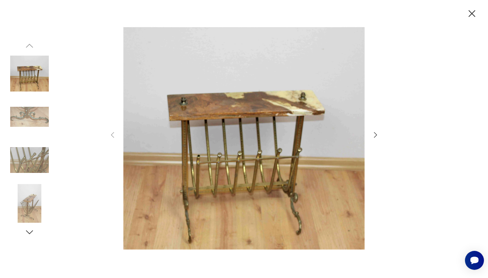
click at [377, 134] on icon "button" at bounding box center [375, 135] width 8 height 8
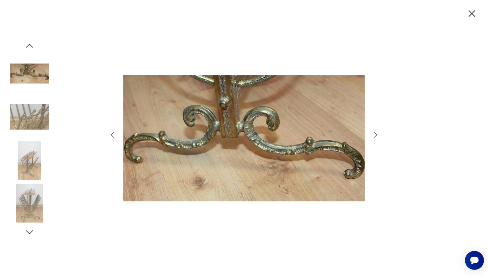
click at [377, 134] on icon "button" at bounding box center [375, 135] width 8 height 8
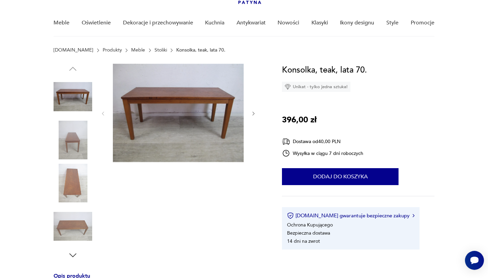
scroll to position [47, 0]
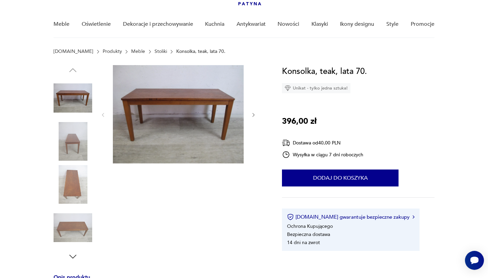
click at [175, 113] on img at bounding box center [178, 114] width 131 height 98
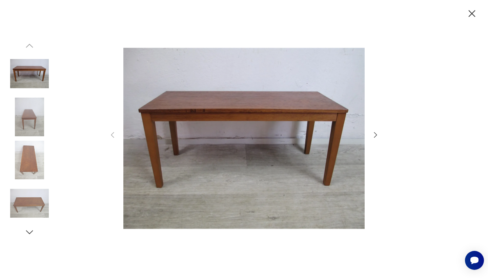
click at [376, 136] on icon "button" at bounding box center [375, 135] width 8 height 8
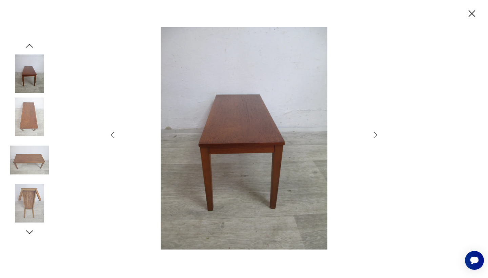
click at [376, 136] on icon "button" at bounding box center [375, 135] width 8 height 8
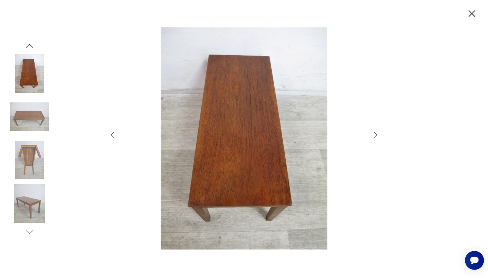
click at [376, 136] on icon "button" at bounding box center [375, 135] width 8 height 8
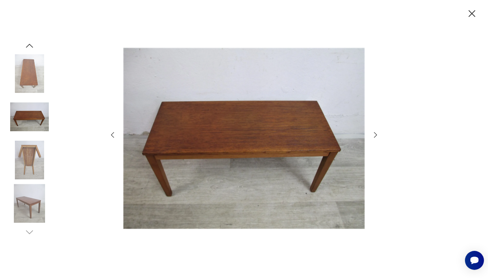
click at [376, 136] on icon "button" at bounding box center [375, 135] width 8 height 8
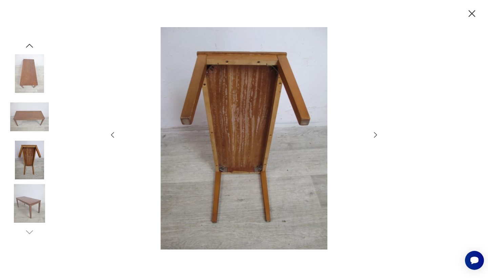
click at [376, 136] on icon "button" at bounding box center [375, 135] width 8 height 8
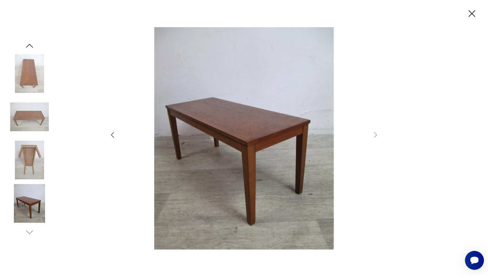
click at [467, 13] on icon "button" at bounding box center [472, 14] width 12 height 12
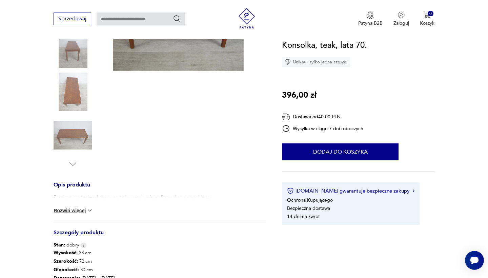
scroll to position [145, 0]
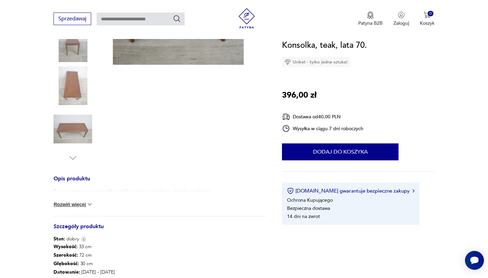
click at [88, 205] on img at bounding box center [89, 204] width 7 height 7
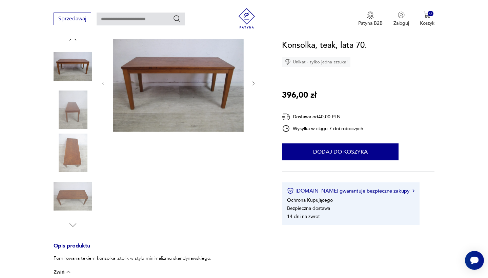
scroll to position [77, 0]
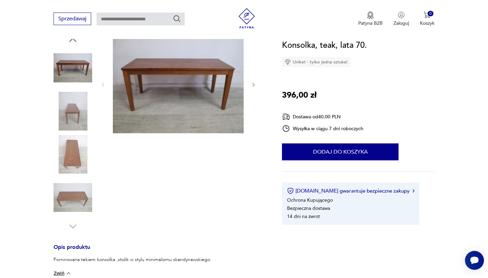
click at [159, 108] on img at bounding box center [178, 84] width 131 height 98
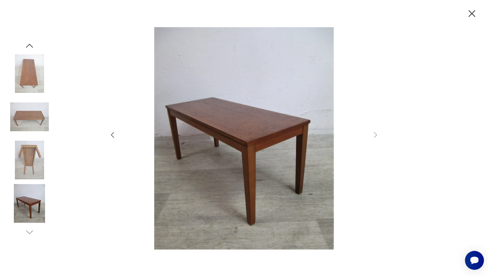
click at [32, 157] on img at bounding box center [29, 160] width 39 height 39
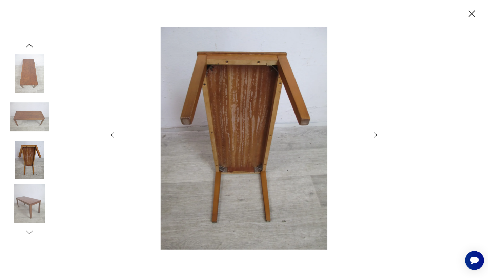
click at [32, 205] on img at bounding box center [29, 203] width 39 height 39
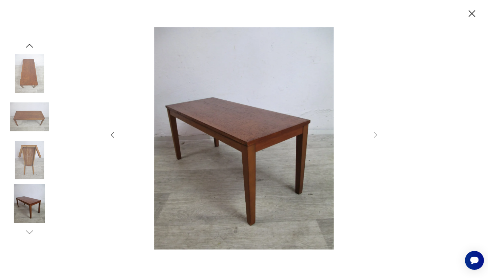
click at [34, 70] on img at bounding box center [29, 73] width 39 height 39
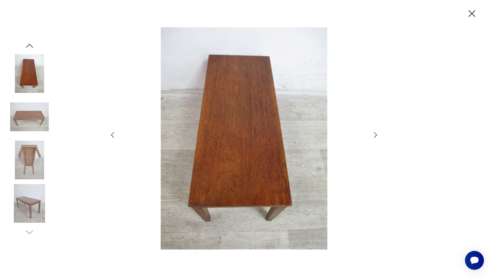
click at [40, 113] on img at bounding box center [29, 117] width 39 height 39
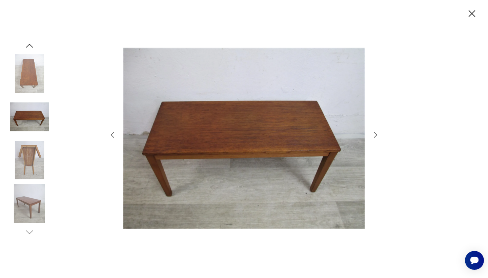
click at [469, 13] on icon "button" at bounding box center [472, 14] width 12 height 12
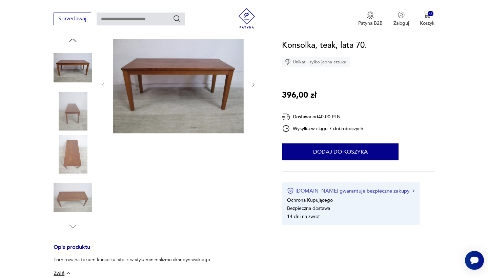
scroll to position [29, 0]
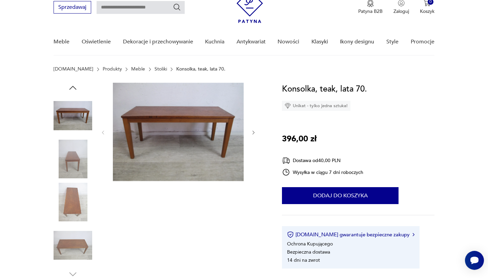
click at [253, 133] on icon "button" at bounding box center [253, 132] width 2 height 4
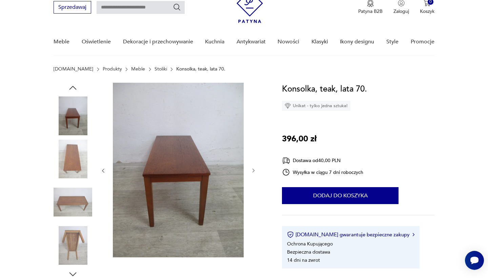
click at [254, 169] on icon "button" at bounding box center [254, 171] width 6 height 6
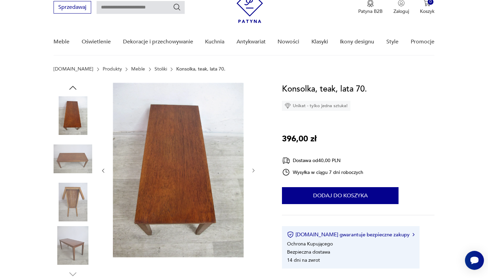
click at [254, 169] on icon "button" at bounding box center [254, 171] width 6 height 6
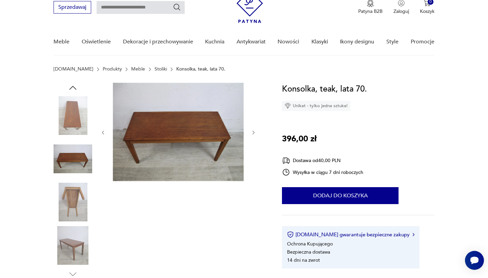
click at [253, 133] on icon "button" at bounding box center [254, 133] width 6 height 6
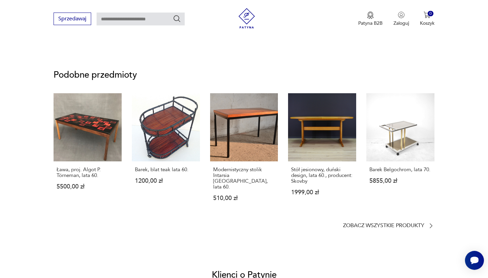
scroll to position [100, 0]
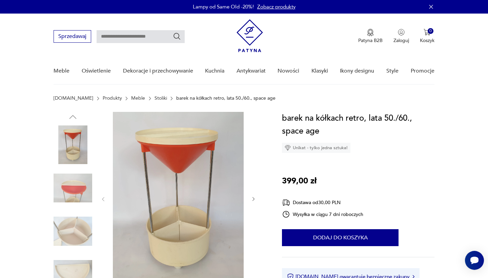
click at [165, 177] on img at bounding box center [178, 198] width 131 height 173
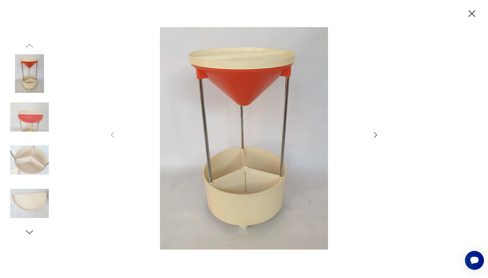
click at [375, 134] on icon "button" at bounding box center [375, 135] width 8 height 8
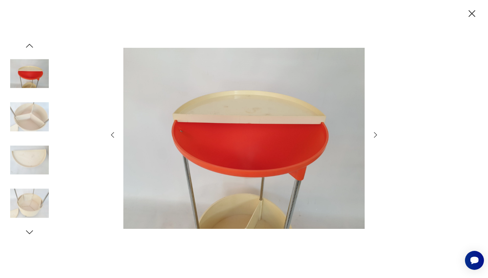
click at [375, 134] on icon "button" at bounding box center [375, 135] width 8 height 8
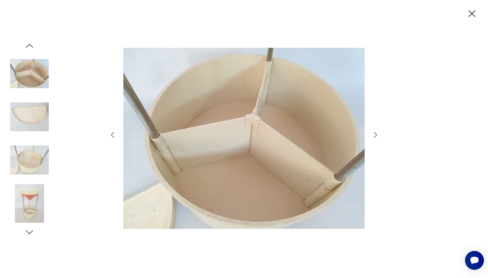
click at [375, 134] on icon "button" at bounding box center [375, 135] width 8 height 8
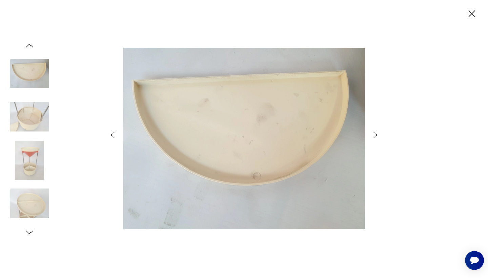
click at [375, 134] on icon "button" at bounding box center [375, 135] width 8 height 8
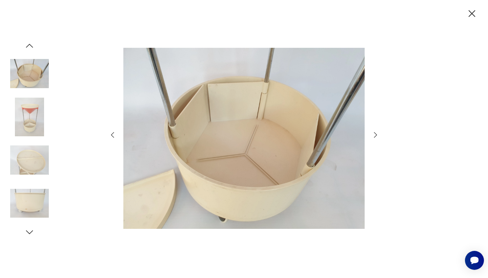
click at [375, 134] on icon "button" at bounding box center [375, 135] width 8 height 8
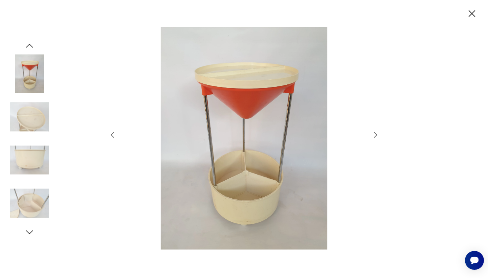
click at [477, 13] on icon "button" at bounding box center [472, 14] width 12 height 12
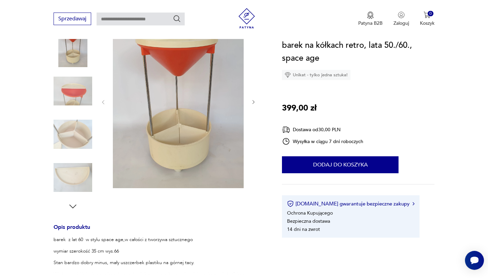
scroll to position [97, 0]
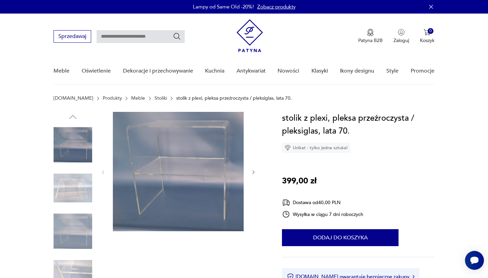
click at [182, 158] on img at bounding box center [178, 171] width 131 height 119
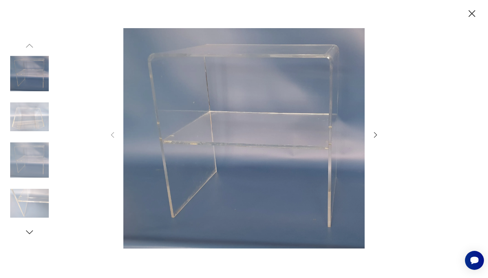
click at [374, 134] on icon "button" at bounding box center [375, 135] width 8 height 8
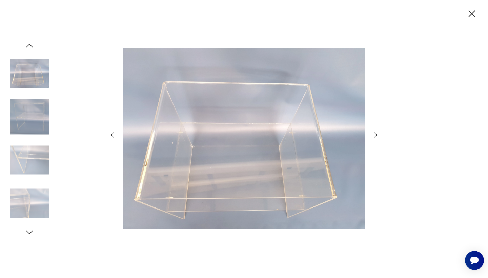
click at [372, 134] on icon "button" at bounding box center [375, 135] width 8 height 8
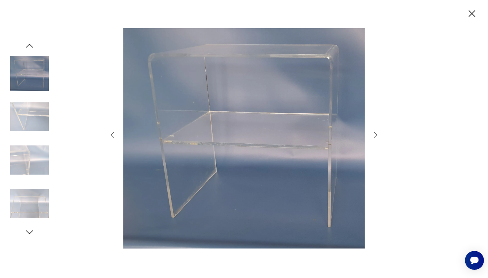
click at [372, 135] on icon "button" at bounding box center [375, 135] width 8 height 8
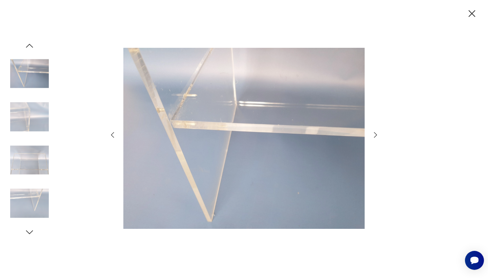
click at [372, 135] on icon "button" at bounding box center [375, 135] width 8 height 8
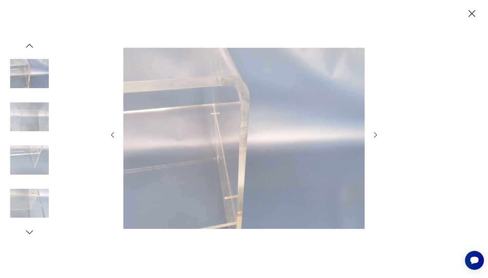
click at [372, 135] on icon "button" at bounding box center [375, 135] width 8 height 8
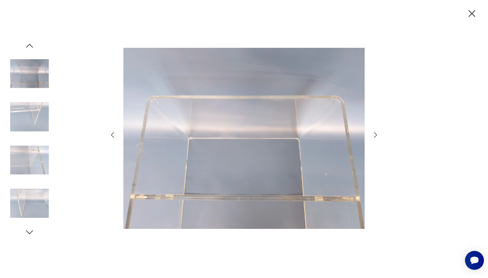
click at [372, 135] on icon "button" at bounding box center [375, 135] width 8 height 8
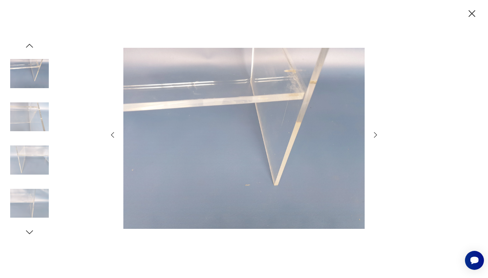
click at [372, 135] on icon "button" at bounding box center [375, 135] width 8 height 8
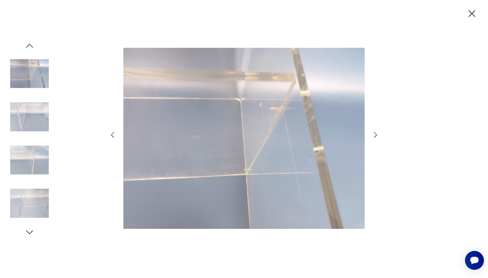
click at [372, 135] on icon "button" at bounding box center [375, 135] width 8 height 8
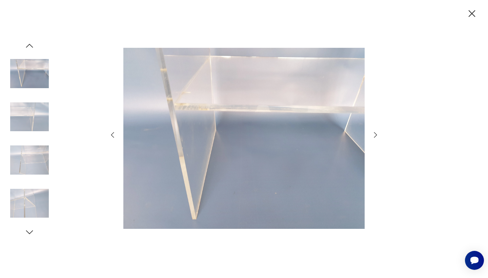
click at [473, 13] on icon "button" at bounding box center [472, 14] width 12 height 12
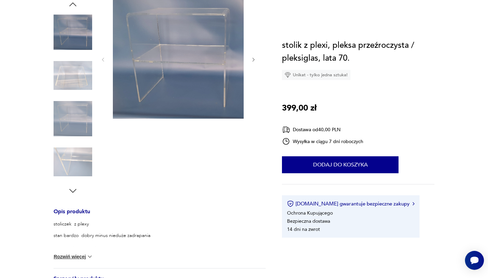
scroll to position [152, 0]
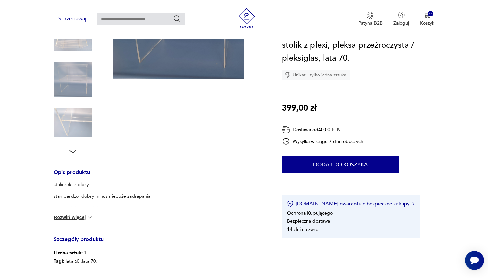
click at [79, 217] on button "Rozwiń więcej" at bounding box center [73, 217] width 39 height 7
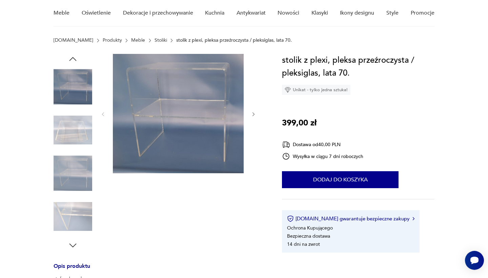
scroll to position [60, 0]
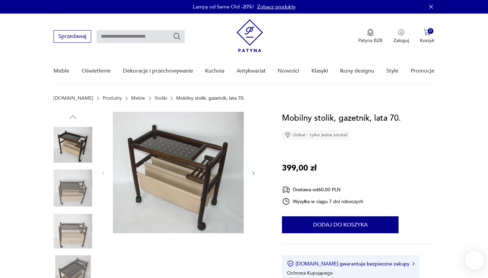
click at [179, 189] on img at bounding box center [178, 172] width 131 height 121
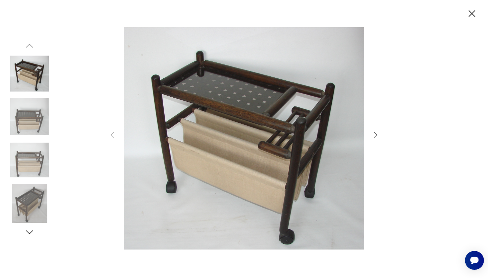
click at [375, 131] on icon "button" at bounding box center [375, 135] width 8 height 8
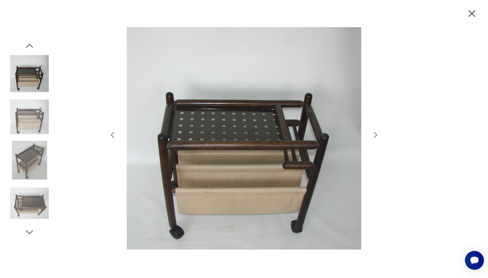
click at [375, 131] on icon "button" at bounding box center [375, 135] width 8 height 8
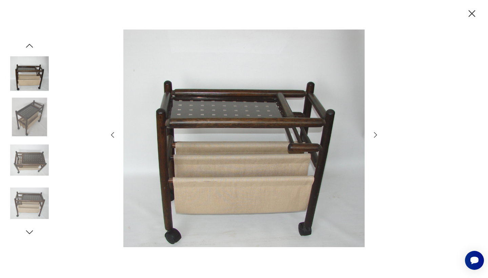
click at [375, 131] on icon "button" at bounding box center [375, 135] width 8 height 8
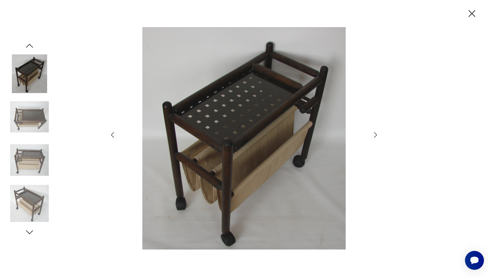
click at [375, 131] on icon "button" at bounding box center [375, 135] width 8 height 8
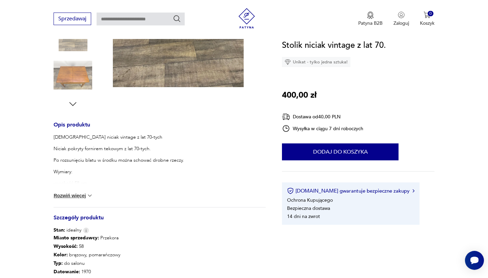
click at [87, 191] on div "Stolik niciak vintage z lat 70-tych Niciak pokryty fornirem tekowym z lat 70-ty…" at bounding box center [160, 170] width 212 height 73
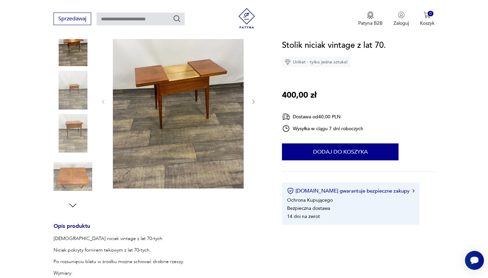
scroll to position [89, 0]
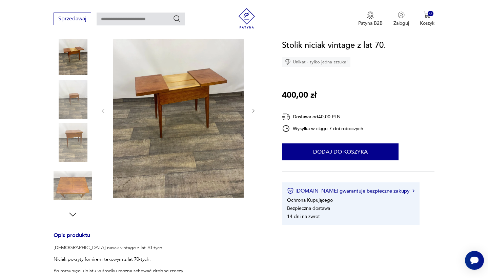
click at [160, 109] on img at bounding box center [178, 110] width 131 height 174
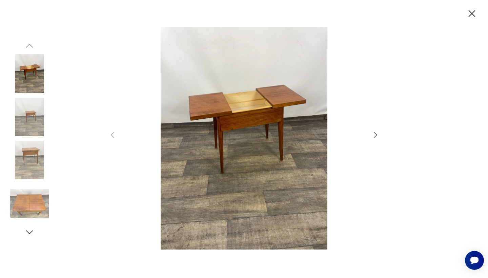
click at [374, 135] on icon "button" at bounding box center [375, 135] width 8 height 8
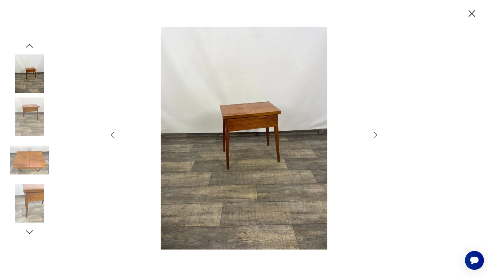
click at [373, 137] on icon "button" at bounding box center [375, 135] width 8 height 8
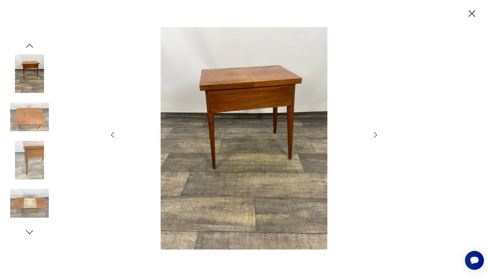
click at [373, 137] on icon "button" at bounding box center [375, 135] width 8 height 8
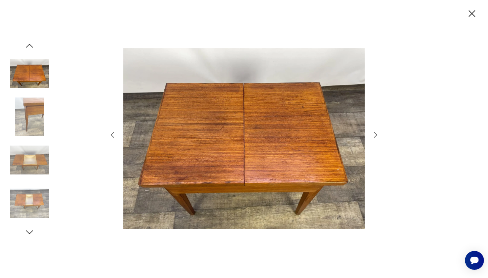
click at [373, 137] on icon "button" at bounding box center [375, 135] width 8 height 8
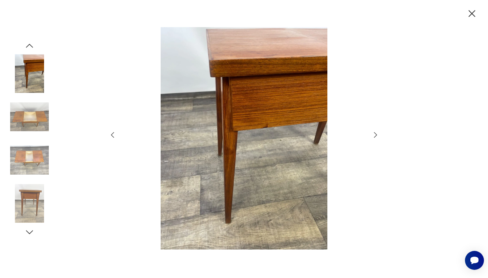
click at [373, 137] on icon "button" at bounding box center [375, 135] width 8 height 8
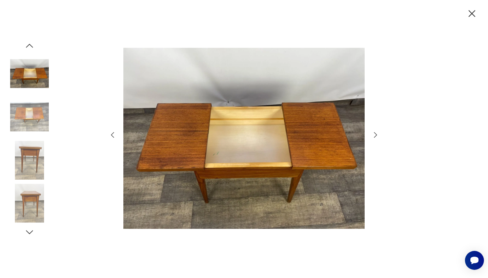
click at [373, 137] on icon "button" at bounding box center [375, 135] width 8 height 8
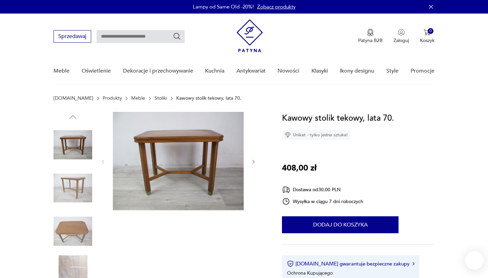
click at [175, 175] on img at bounding box center [178, 161] width 131 height 98
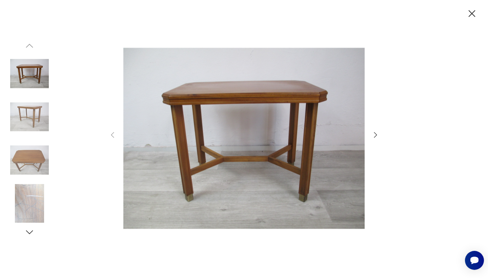
click at [375, 135] on icon "button" at bounding box center [375, 135] width 8 height 8
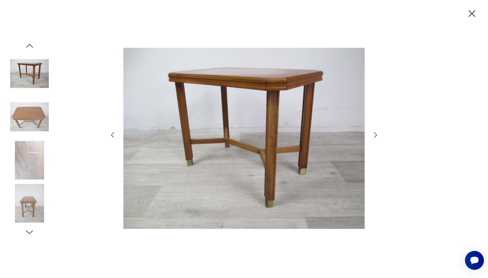
click at [375, 135] on icon "button" at bounding box center [375, 135] width 8 height 8
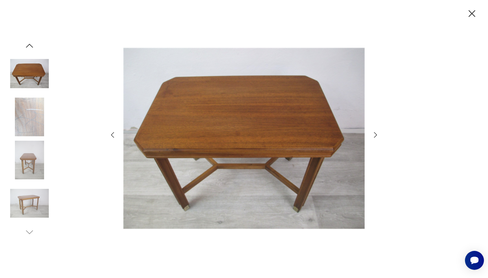
click at [375, 135] on icon "button" at bounding box center [375, 135] width 8 height 8
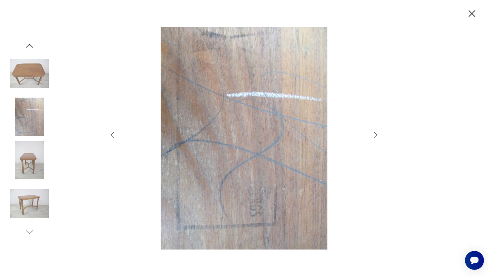
click at [375, 135] on icon "button" at bounding box center [375, 135] width 8 height 8
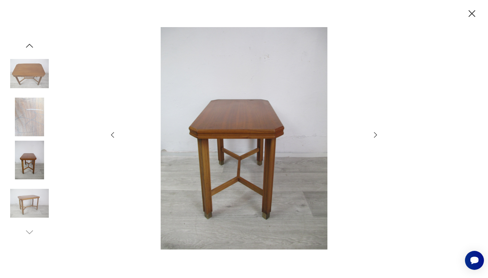
click at [375, 135] on icon "button" at bounding box center [375, 135] width 8 height 8
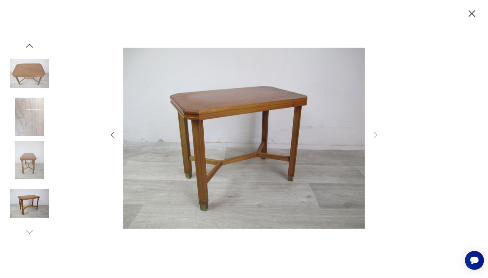
click at [473, 15] on icon "button" at bounding box center [471, 13] width 7 height 7
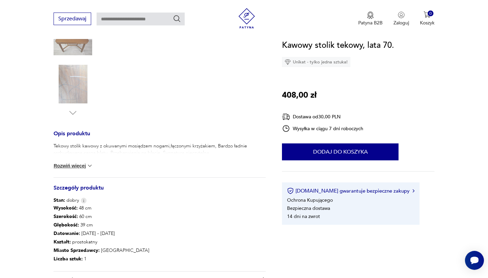
scroll to position [194, 0]
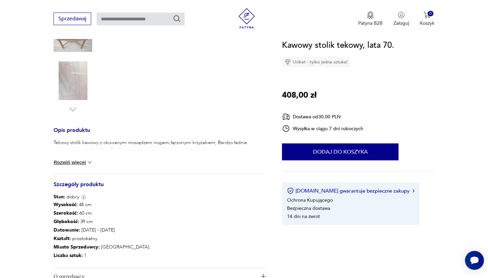
click at [82, 165] on button "Rozwiń więcej" at bounding box center [73, 162] width 39 height 7
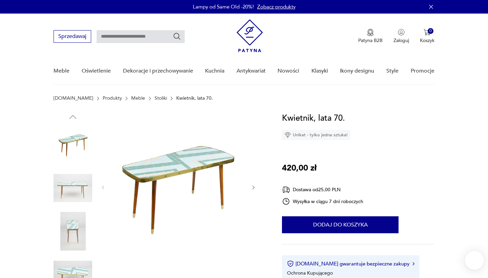
click at [203, 177] on img at bounding box center [178, 187] width 131 height 150
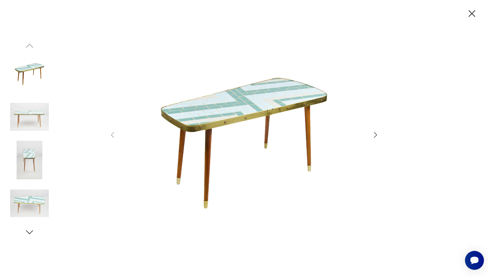
click at [374, 132] on icon "button" at bounding box center [375, 134] width 3 height 5
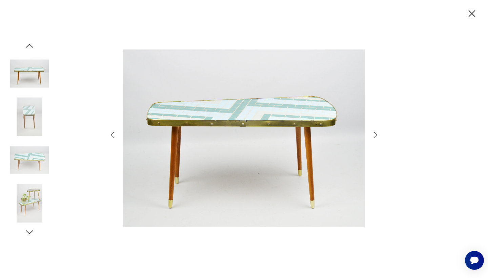
click at [375, 135] on icon "button" at bounding box center [375, 135] width 8 height 8
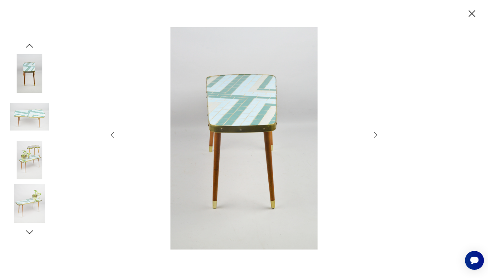
click at [375, 135] on icon "button" at bounding box center [375, 135] width 8 height 8
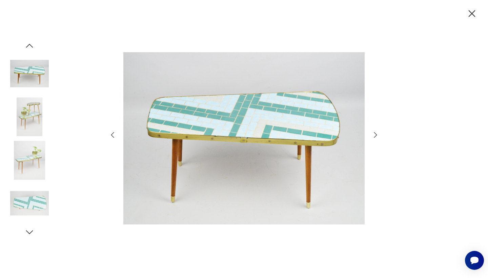
click at [375, 135] on icon "button" at bounding box center [375, 135] width 8 height 8
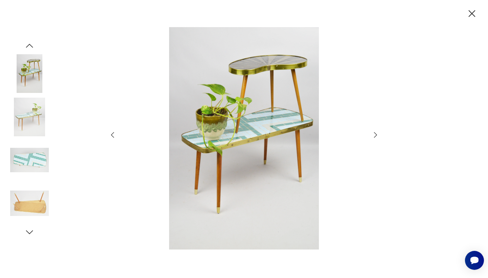
click at [375, 135] on icon "button" at bounding box center [375, 135] width 8 height 8
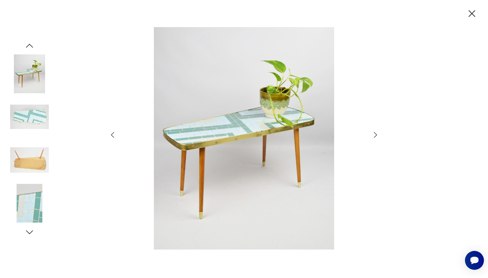
click at [375, 135] on icon "button" at bounding box center [375, 135] width 8 height 8
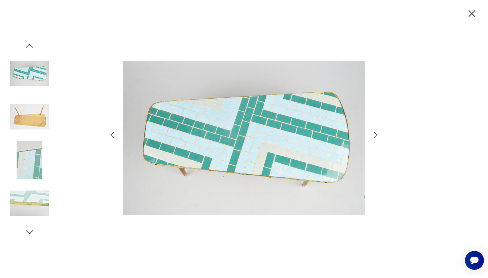
click at [375, 135] on icon "button" at bounding box center [375, 135] width 8 height 8
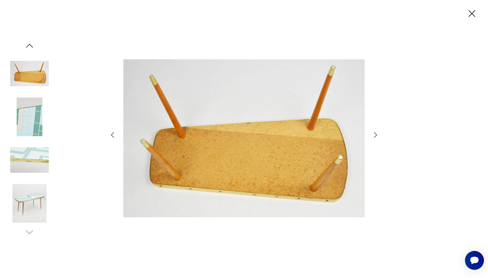
click at [469, 12] on icon "button" at bounding box center [472, 14] width 12 height 12
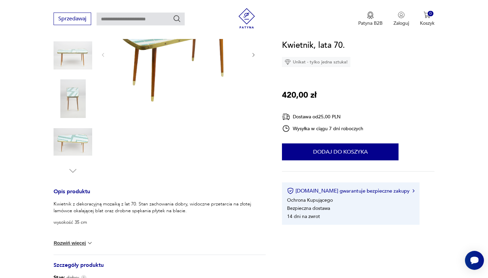
scroll to position [142, 0]
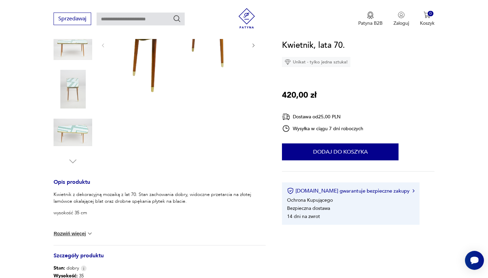
click at [77, 233] on button "Rozwiń więcej" at bounding box center [73, 233] width 39 height 7
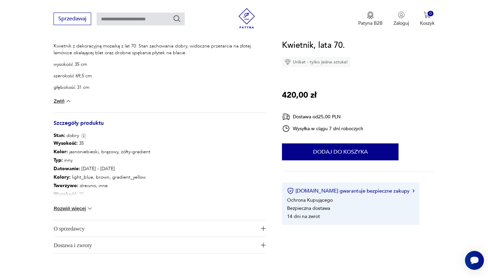
scroll to position [291, 0]
click at [70, 206] on button "Rozwiń więcej" at bounding box center [73, 208] width 39 height 7
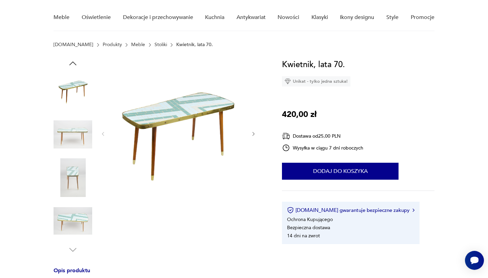
scroll to position [48, 0]
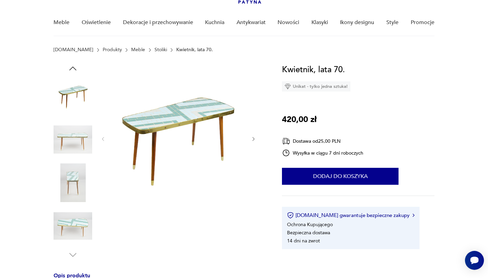
click at [171, 119] on img at bounding box center [178, 138] width 131 height 150
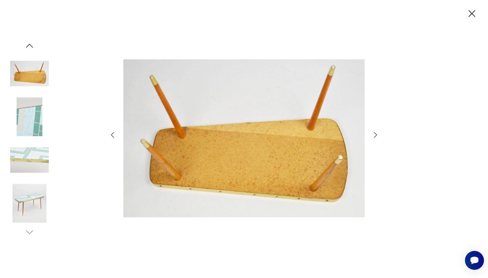
click at [30, 200] on img at bounding box center [29, 203] width 39 height 39
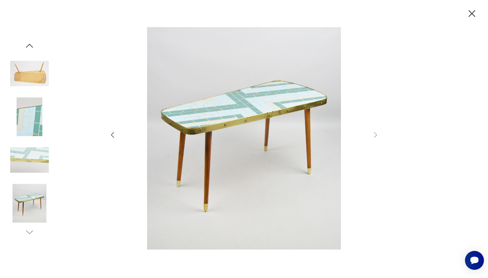
click at [470, 15] on icon "button" at bounding box center [471, 13] width 7 height 7
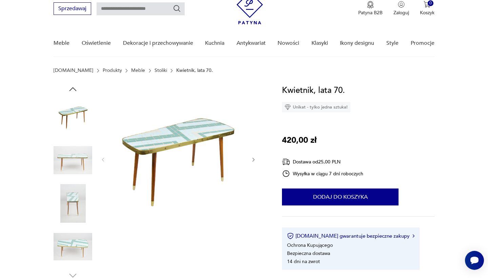
scroll to position [27, 0]
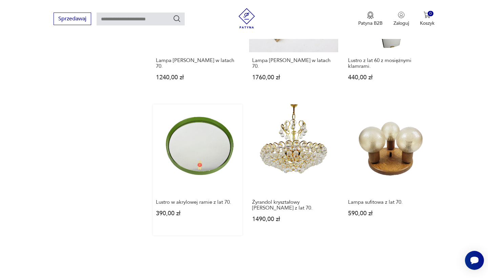
scroll to position [591, 0]
